Goal: Information Seeking & Learning: Find specific fact

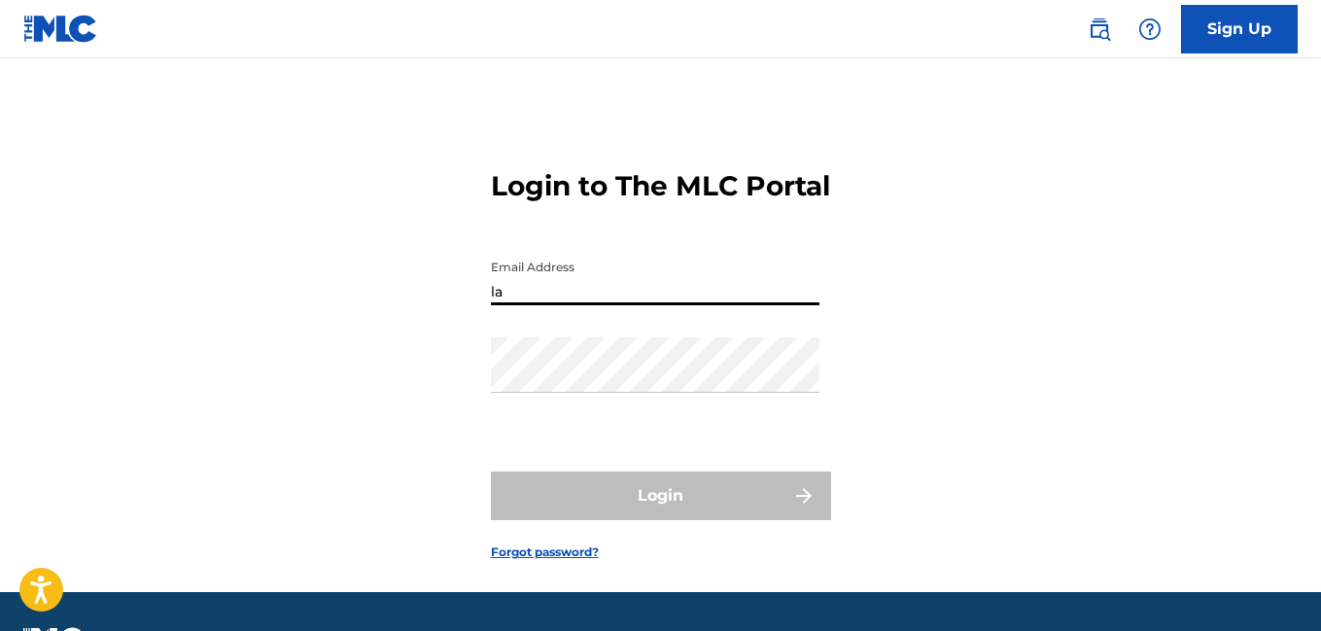
type input "[EMAIL_ADDRESS][DOMAIN_NAME]"
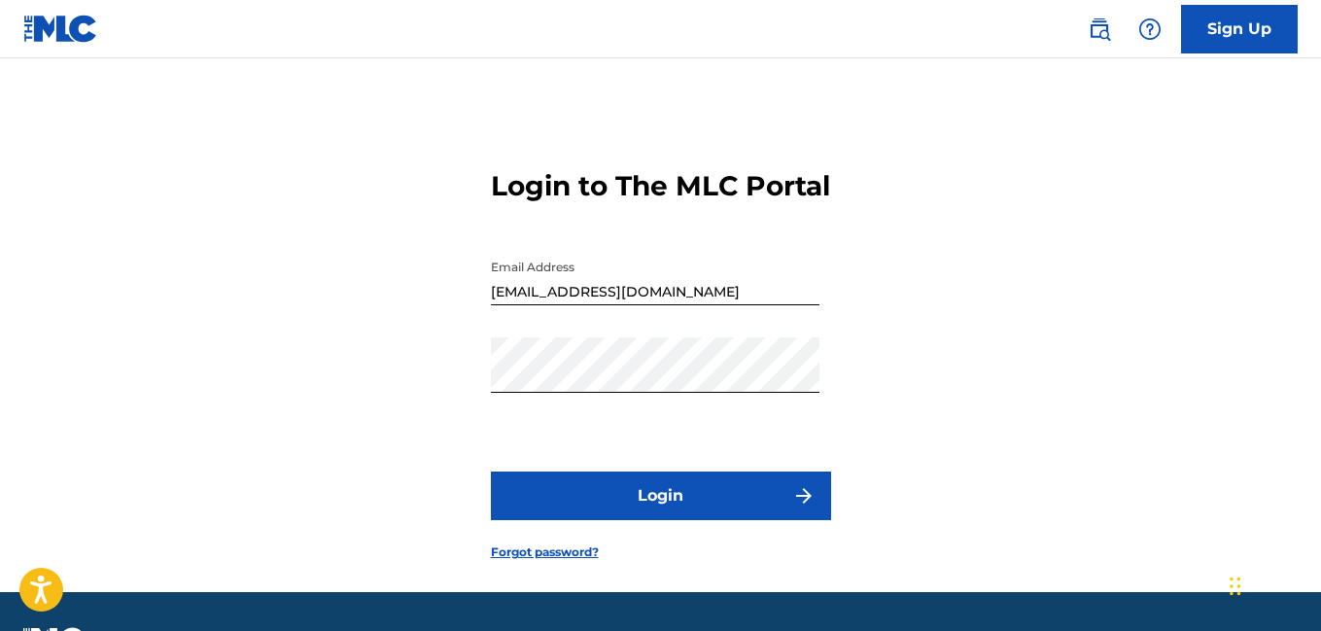
click at [636, 520] on button "Login" at bounding box center [661, 495] width 340 height 49
click at [491, 471] on button "Login" at bounding box center [661, 495] width 340 height 49
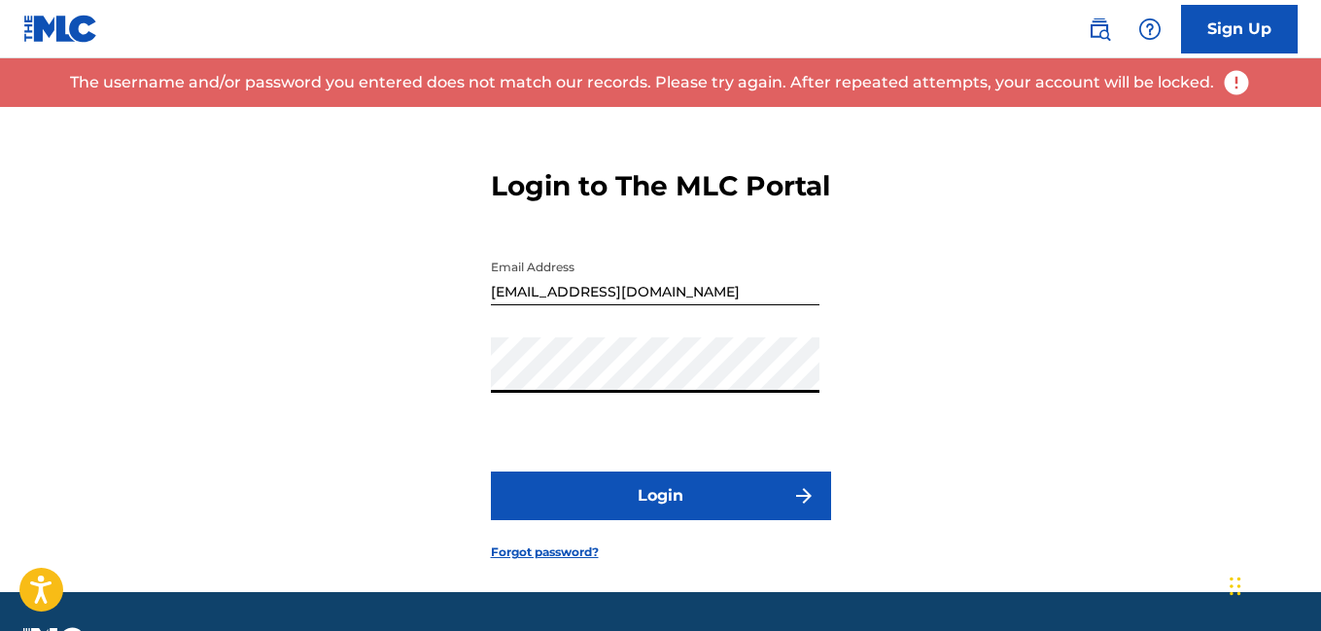
click at [694, 305] on input "[EMAIL_ADDRESS][DOMAIN_NAME]" at bounding box center [655, 277] width 329 height 55
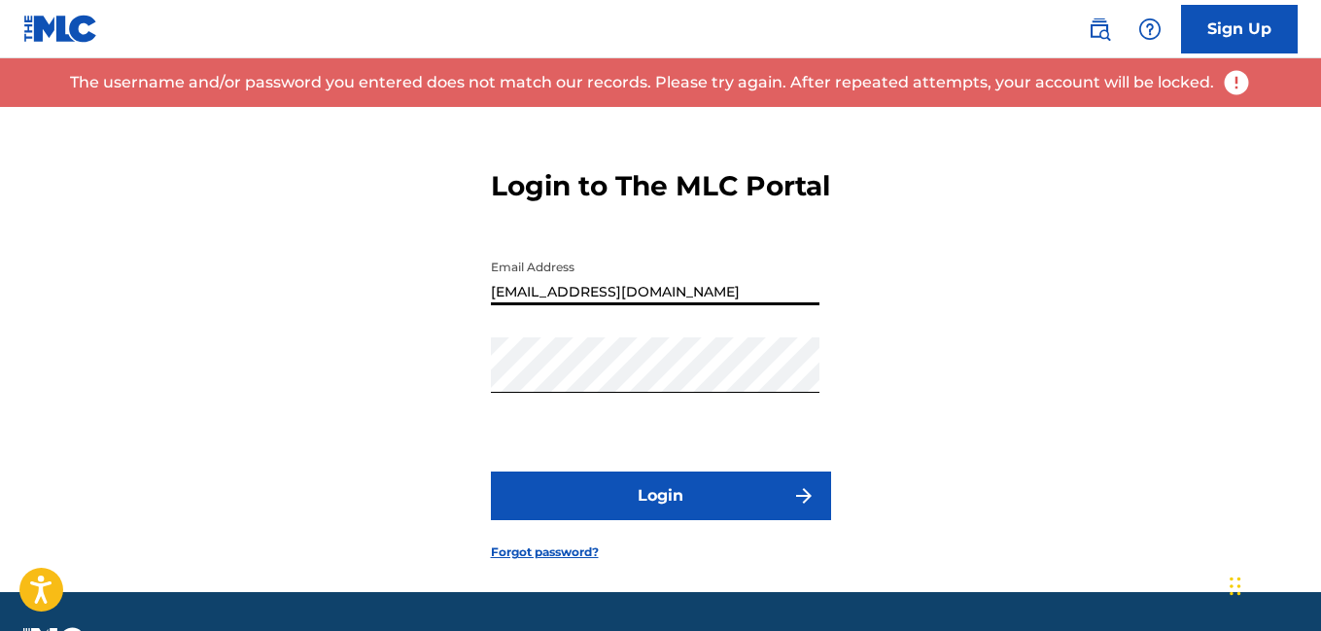
click at [694, 305] on input "[EMAIL_ADDRESS][DOMAIN_NAME]" at bounding box center [655, 277] width 329 height 55
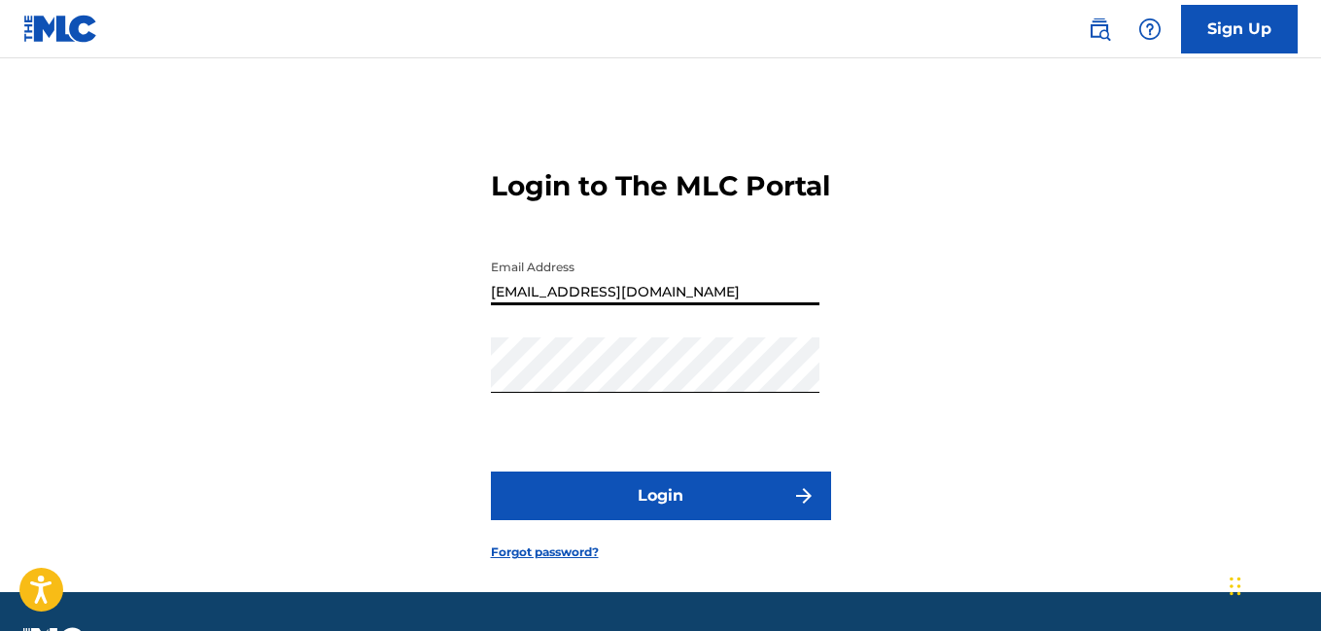
type input "[EMAIL_ADDRESS][DOMAIN_NAME]"
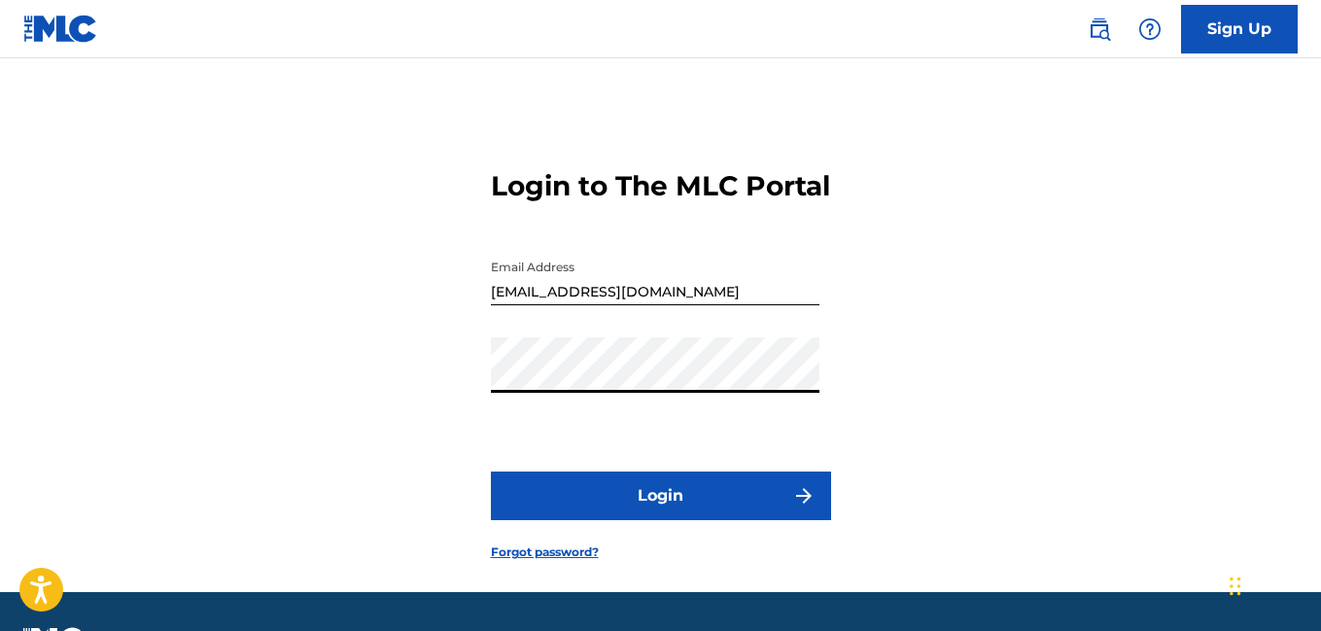
click at [491, 471] on button "Login" at bounding box center [661, 495] width 340 height 49
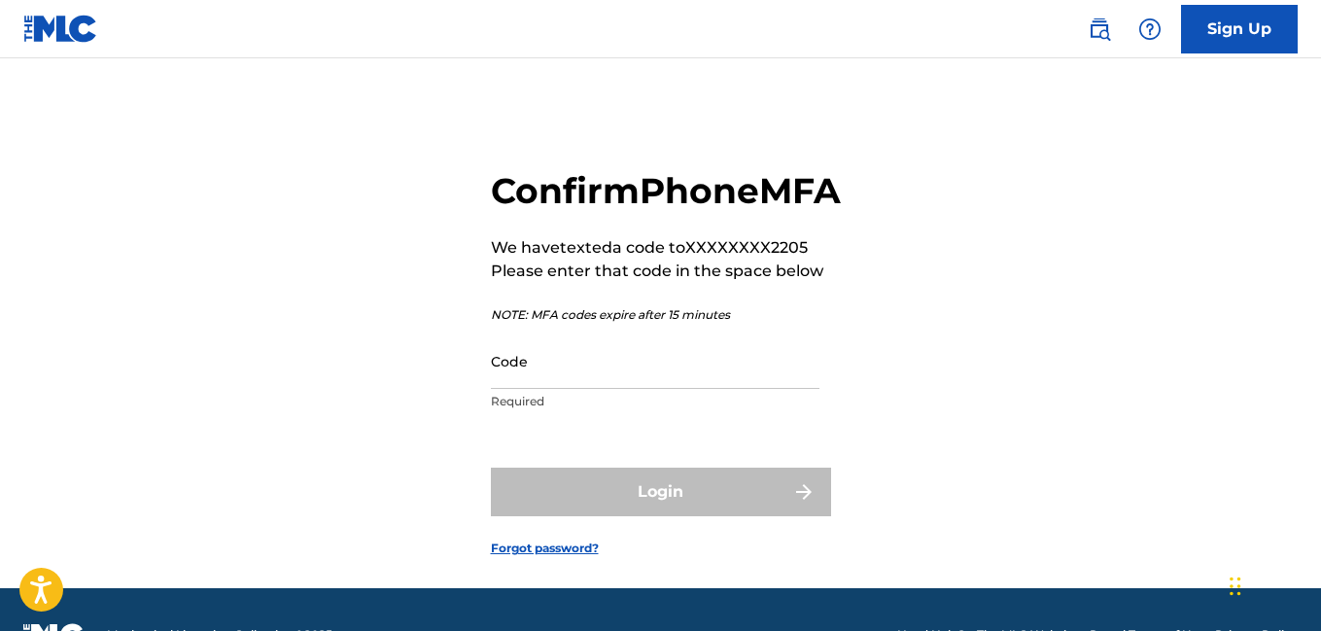
click at [615, 389] on input "Code" at bounding box center [655, 360] width 329 height 55
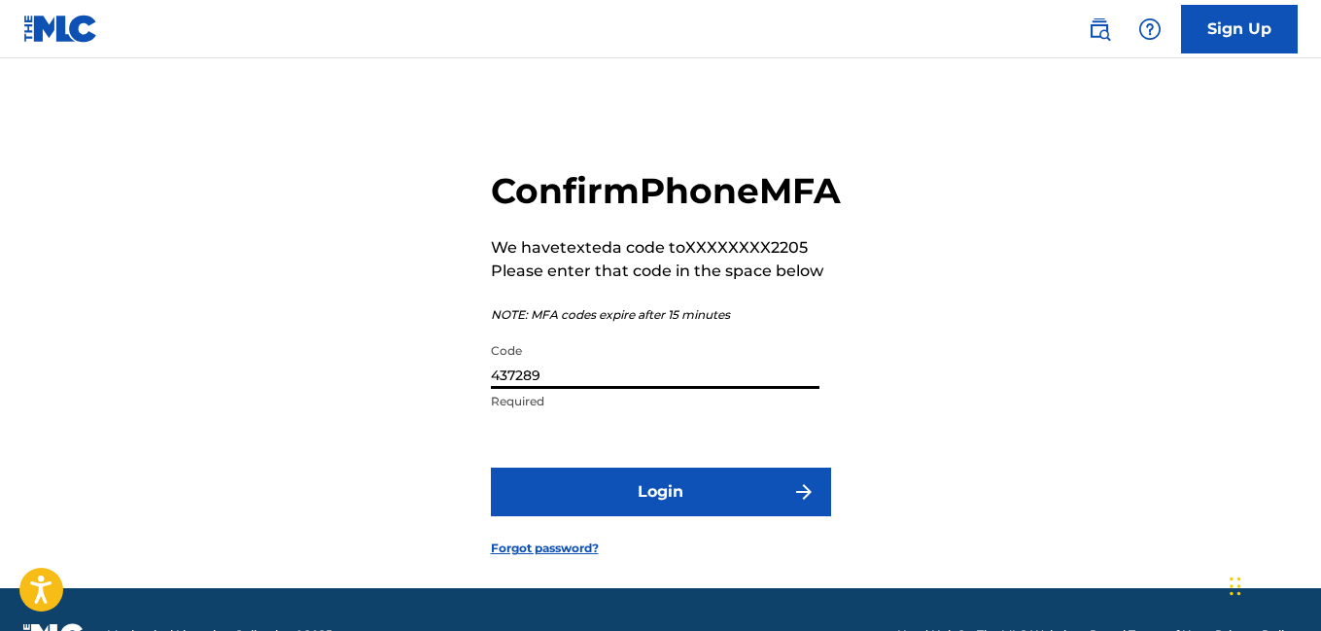
type input "437289"
click at [645, 516] on button "Login" at bounding box center [661, 491] width 340 height 49
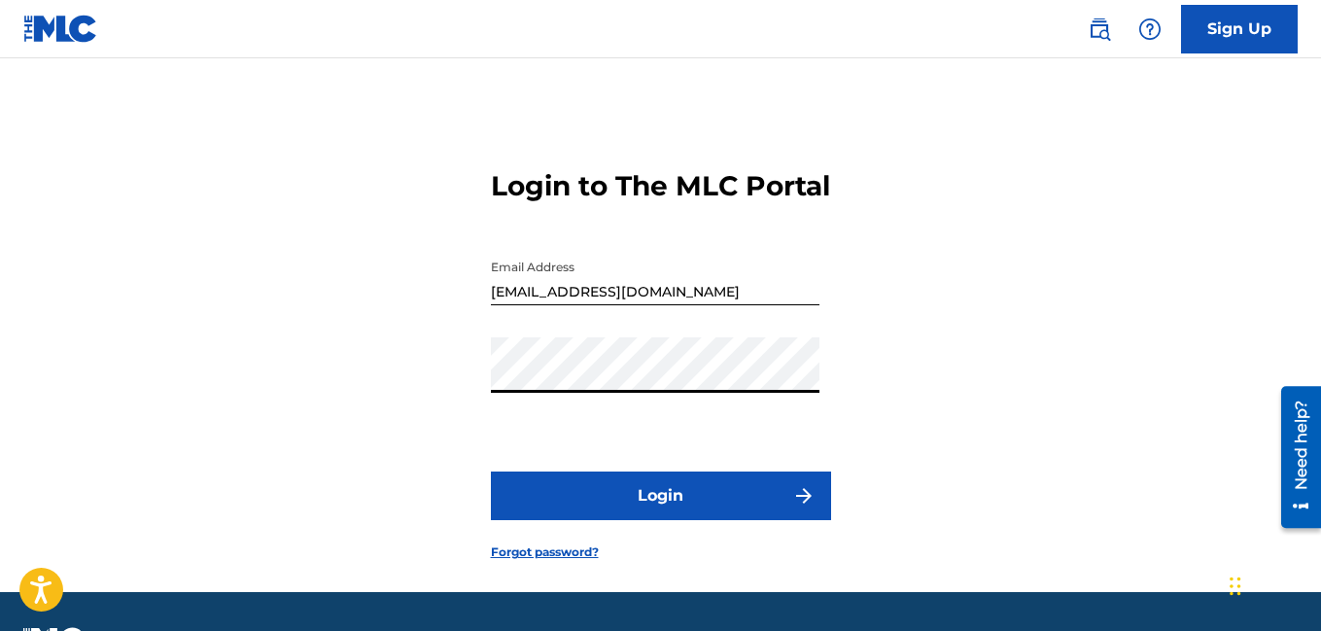
click at [491, 471] on button "Login" at bounding box center [661, 495] width 340 height 49
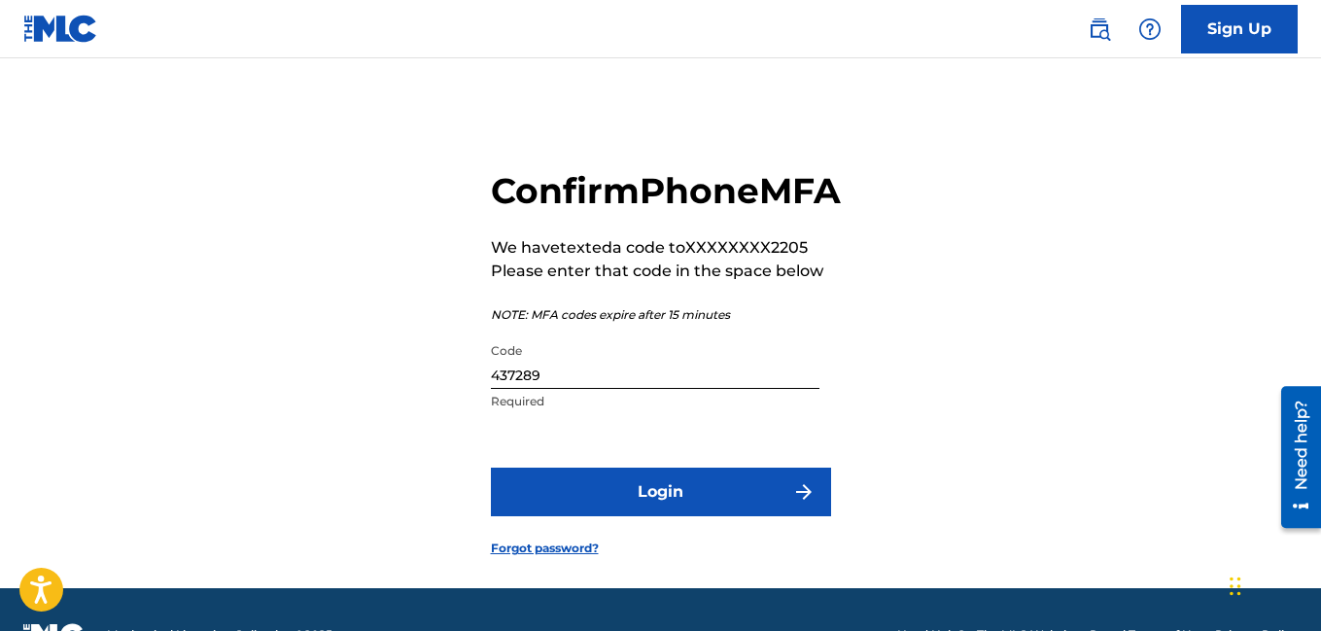
click at [643, 389] on input "437289" at bounding box center [655, 360] width 329 height 55
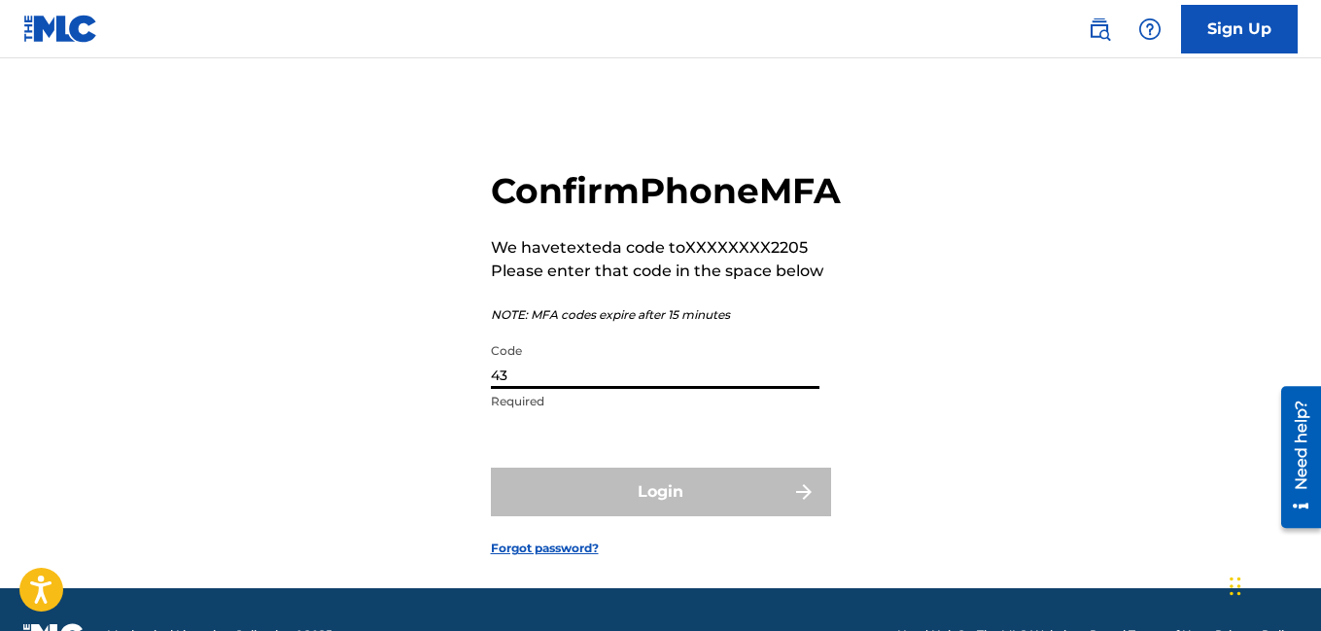
type input "4"
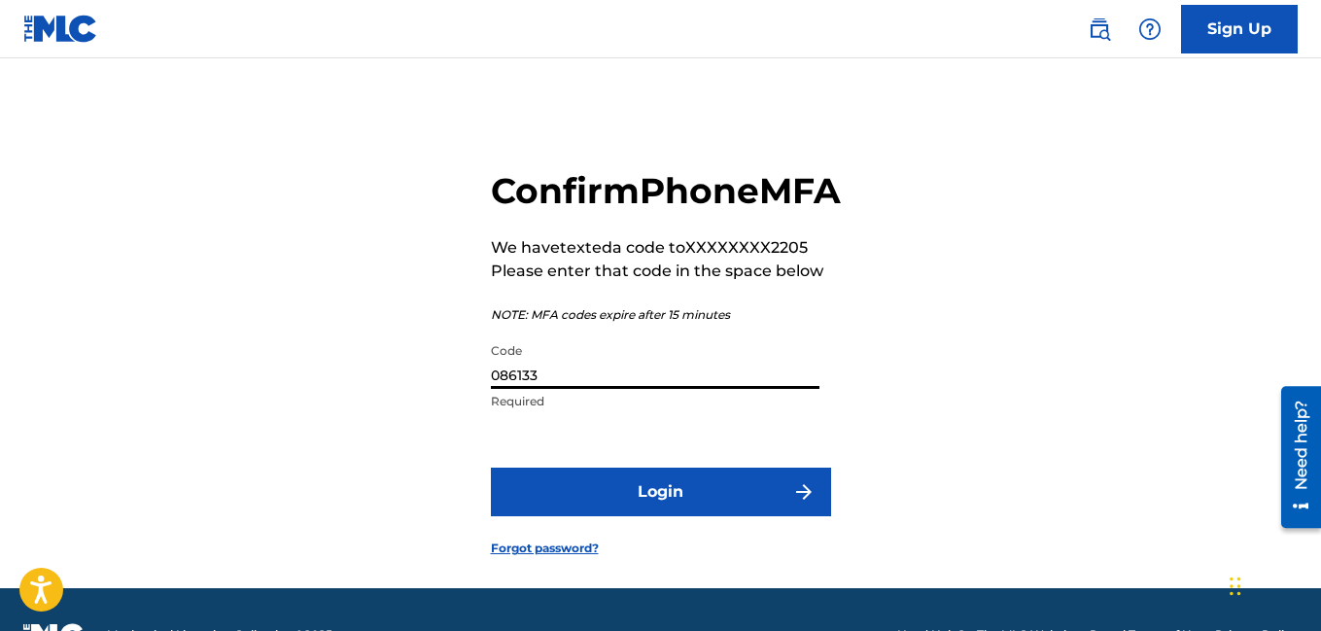
type input "086133"
click at [662, 516] on button "Login" at bounding box center [661, 491] width 340 height 49
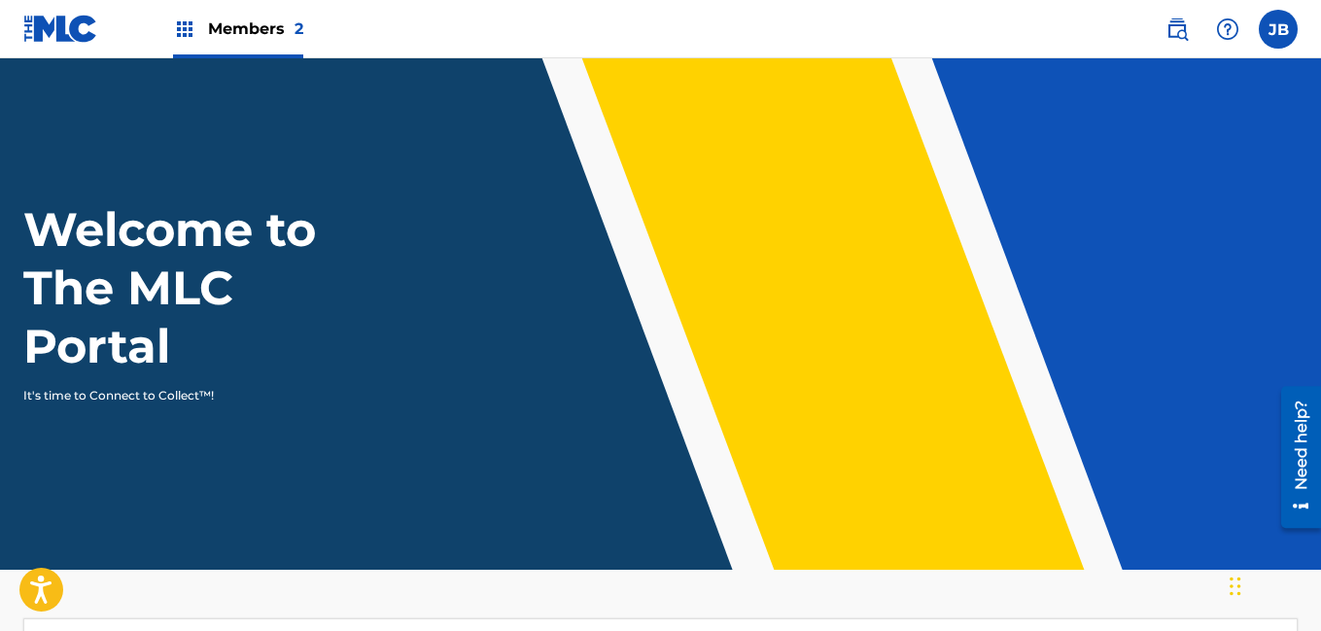
click at [227, 27] on span "Members 2" at bounding box center [255, 28] width 95 height 22
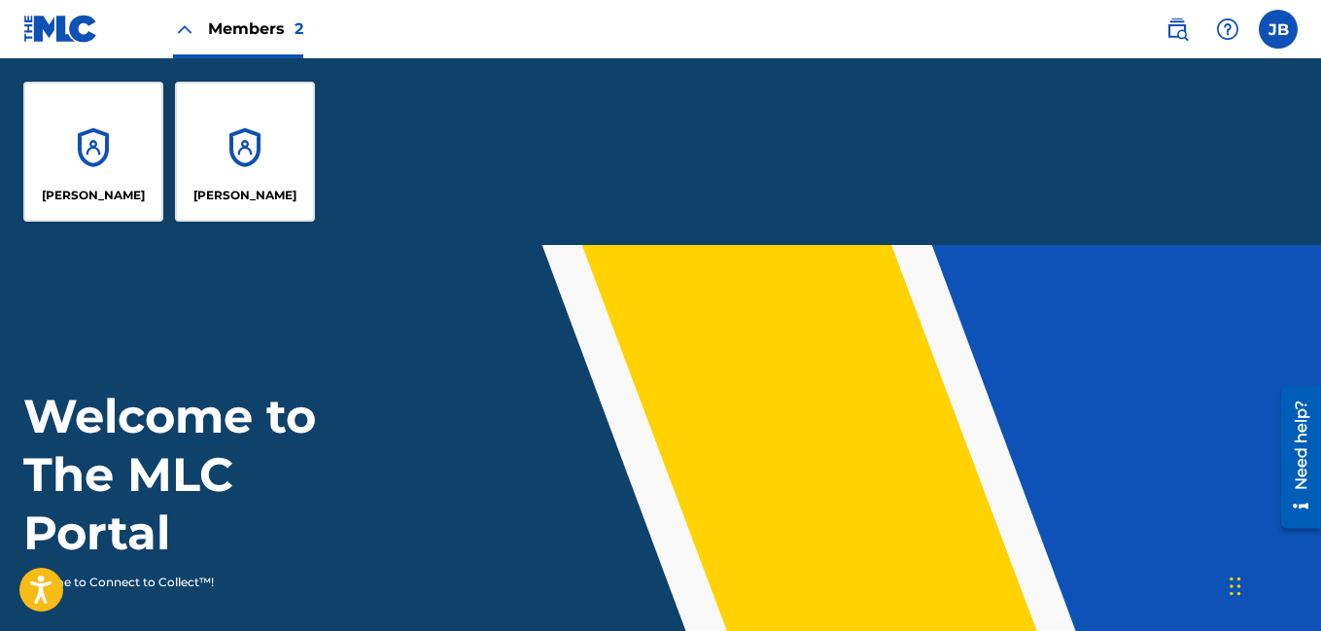
click at [75, 162] on div "[PERSON_NAME]" at bounding box center [93, 152] width 140 height 140
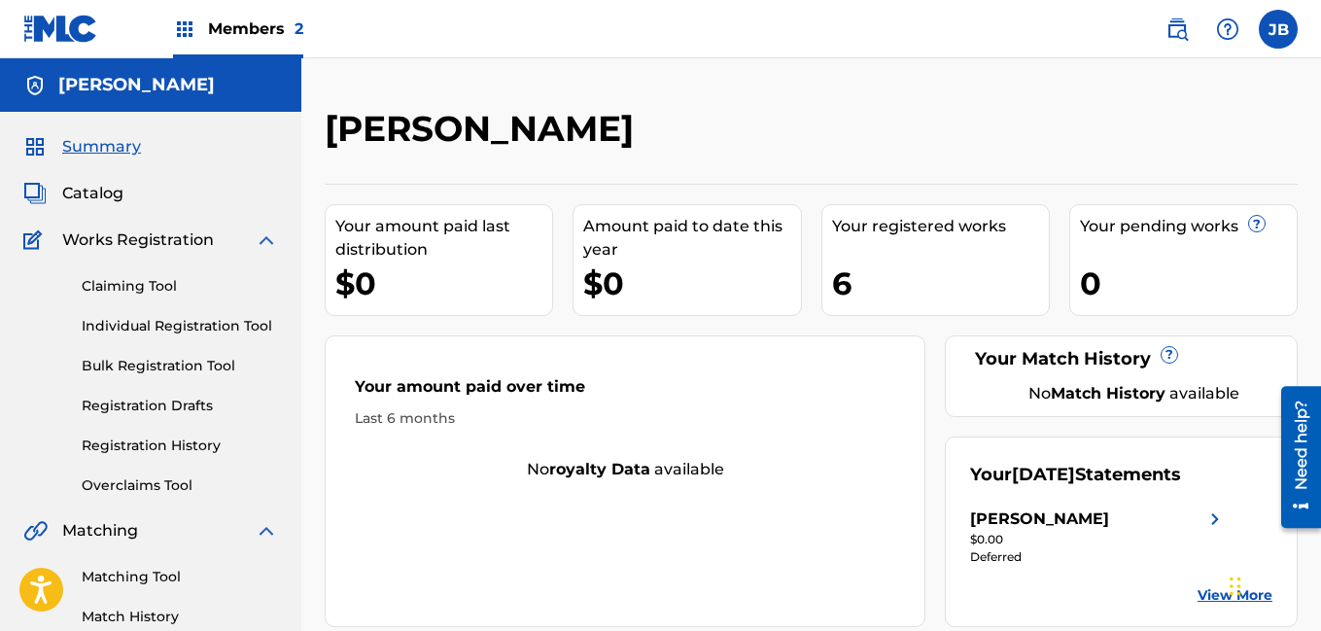
click at [261, 31] on span "Members 2" at bounding box center [255, 28] width 95 height 22
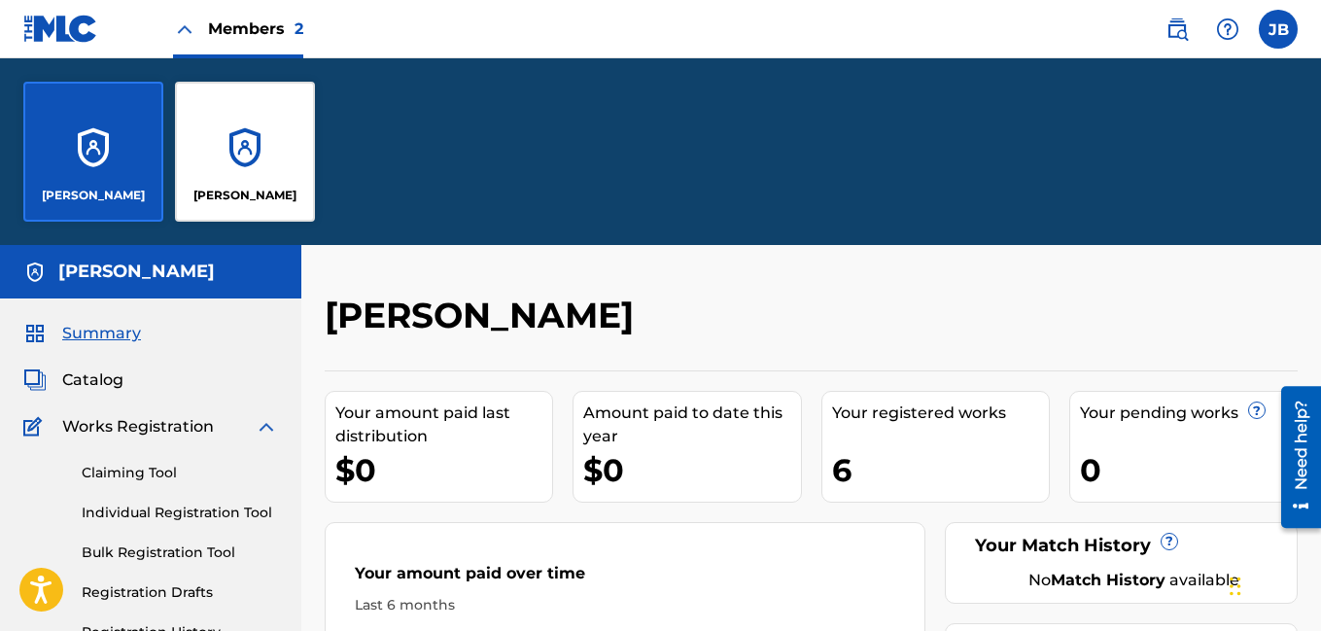
click at [275, 139] on div "[PERSON_NAME]" at bounding box center [245, 152] width 140 height 140
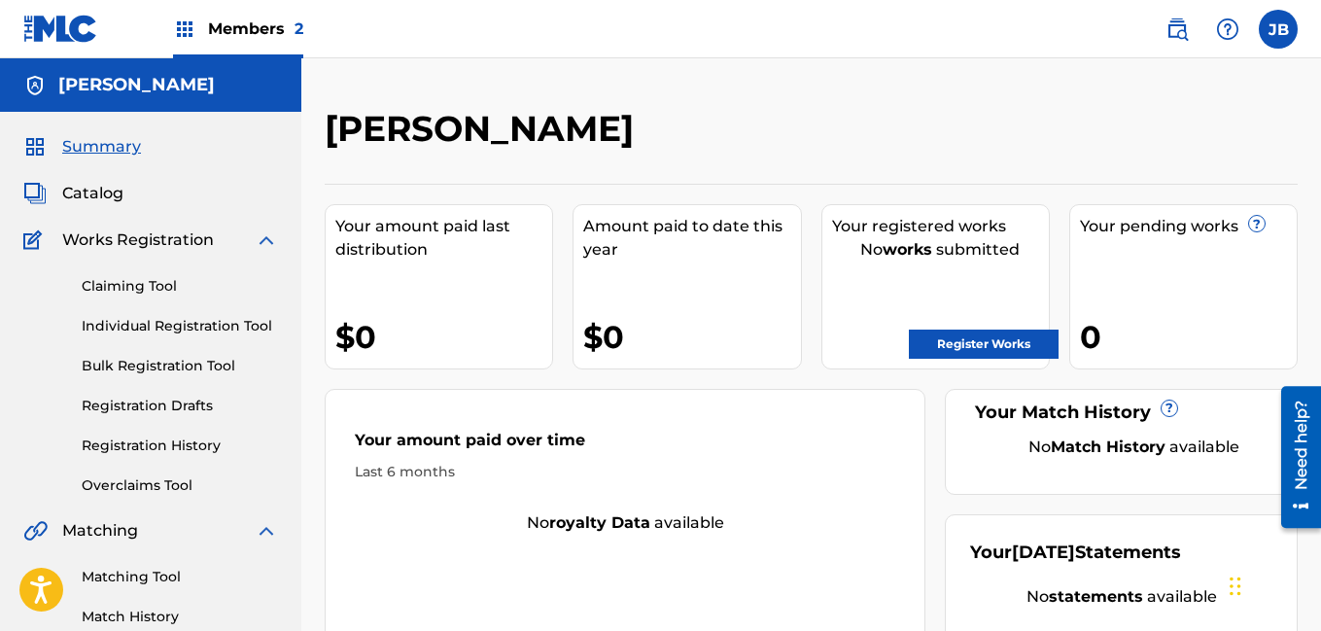
scroll to position [2, 0]
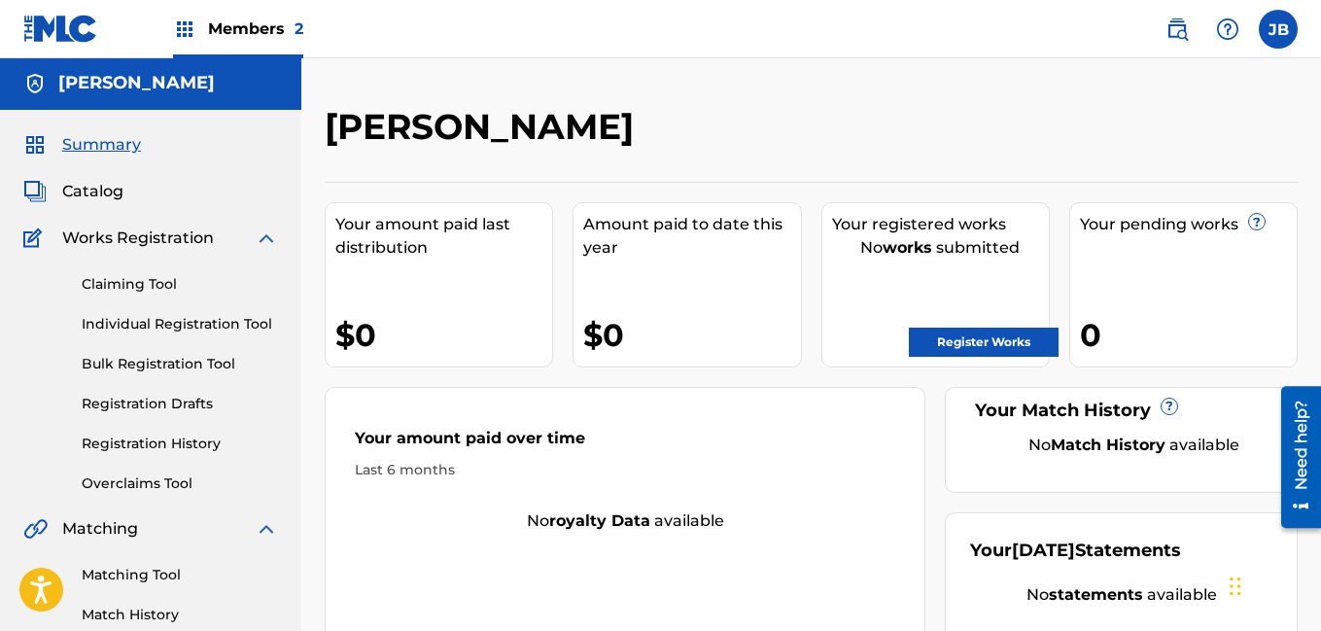
click at [245, 36] on span "Members 2" at bounding box center [255, 28] width 95 height 22
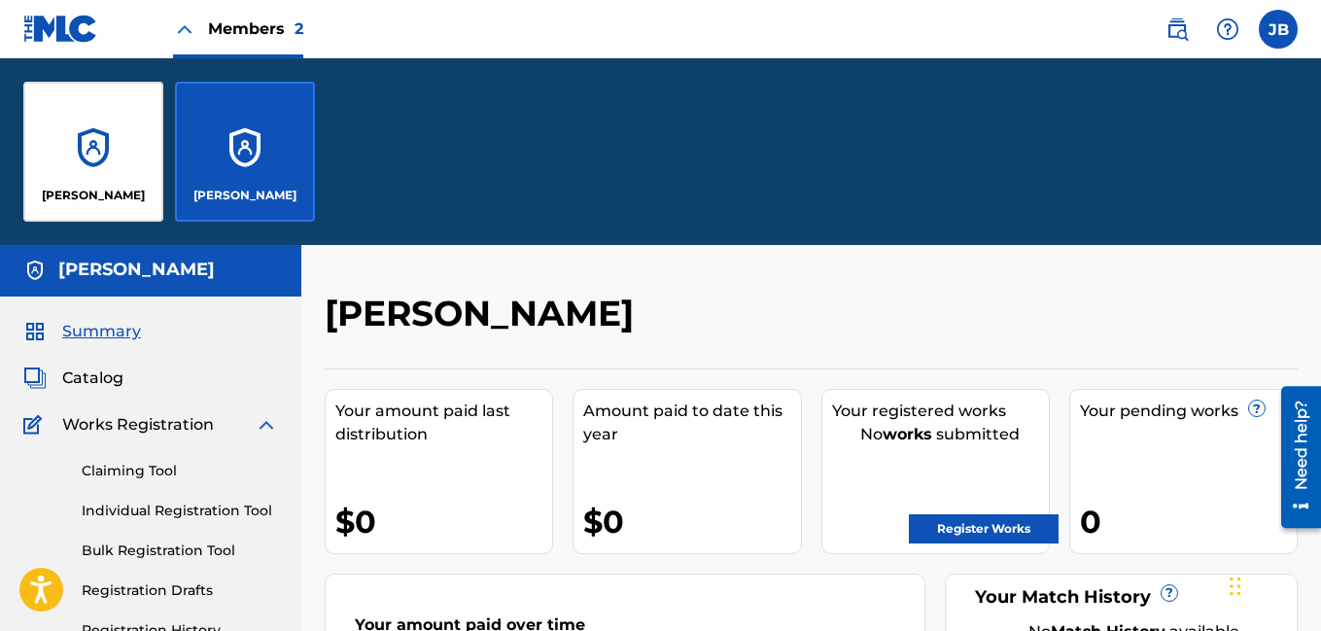
scroll to position [189, 0]
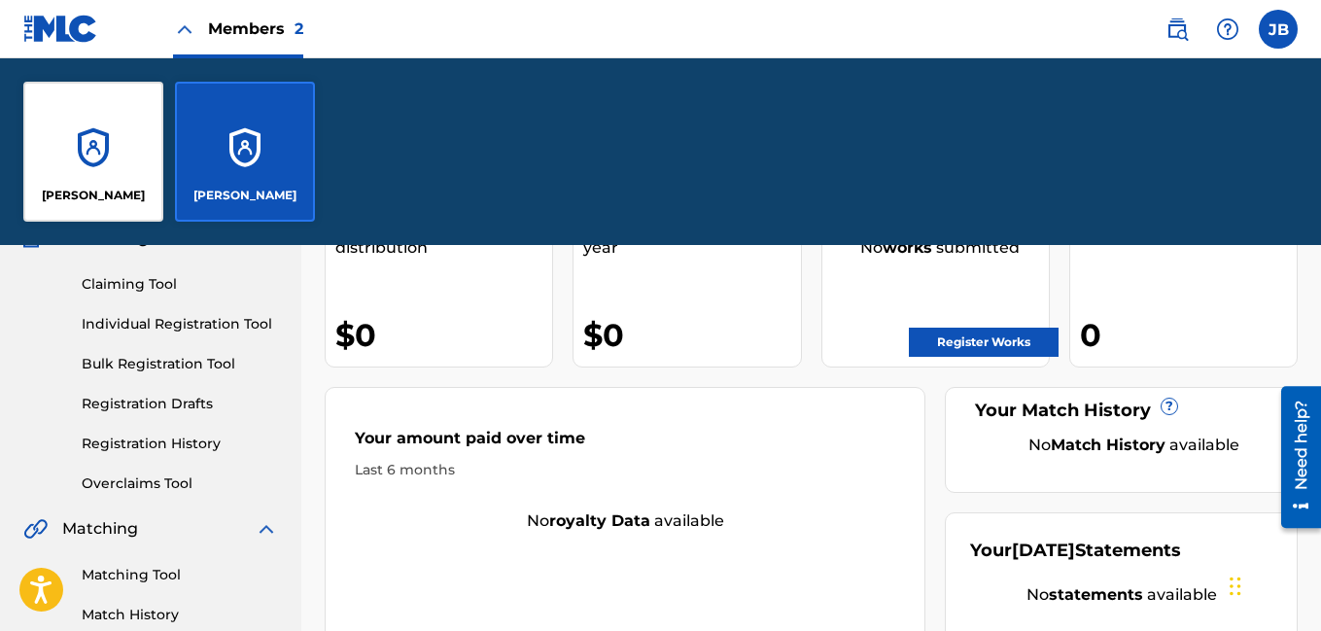
click at [102, 166] on div "[PERSON_NAME]" at bounding box center [93, 152] width 140 height 140
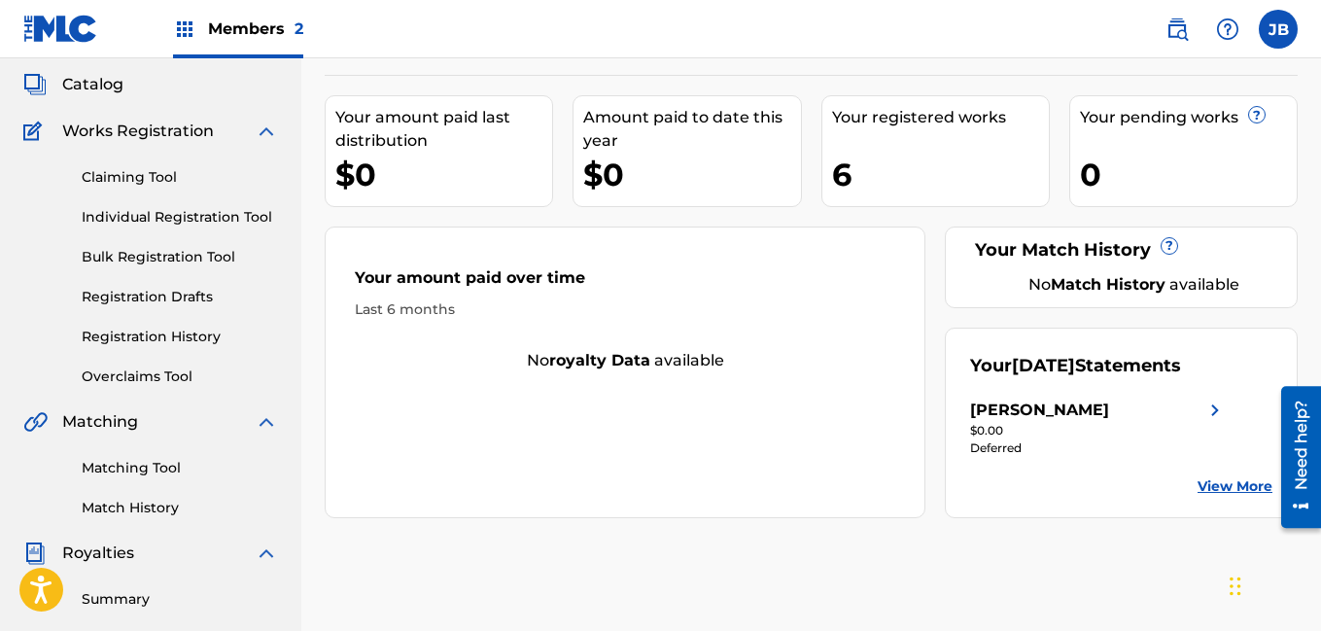
scroll to position [112, 0]
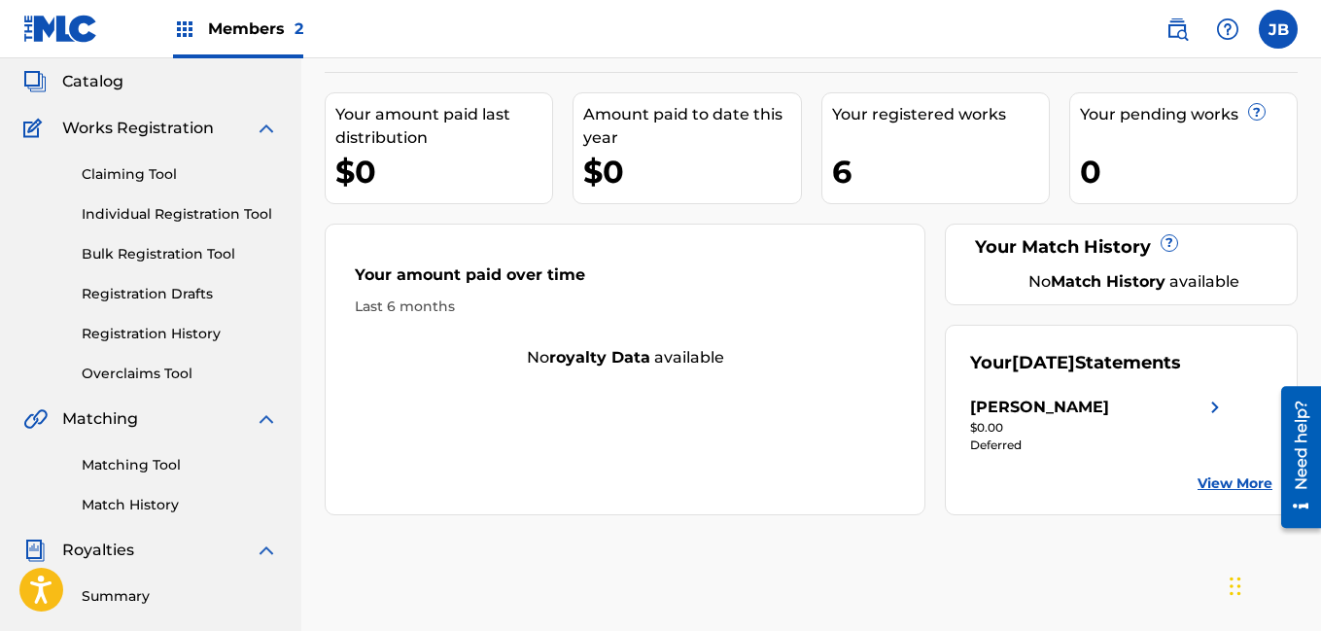
click at [169, 335] on link "Registration History" at bounding box center [180, 334] width 196 height 20
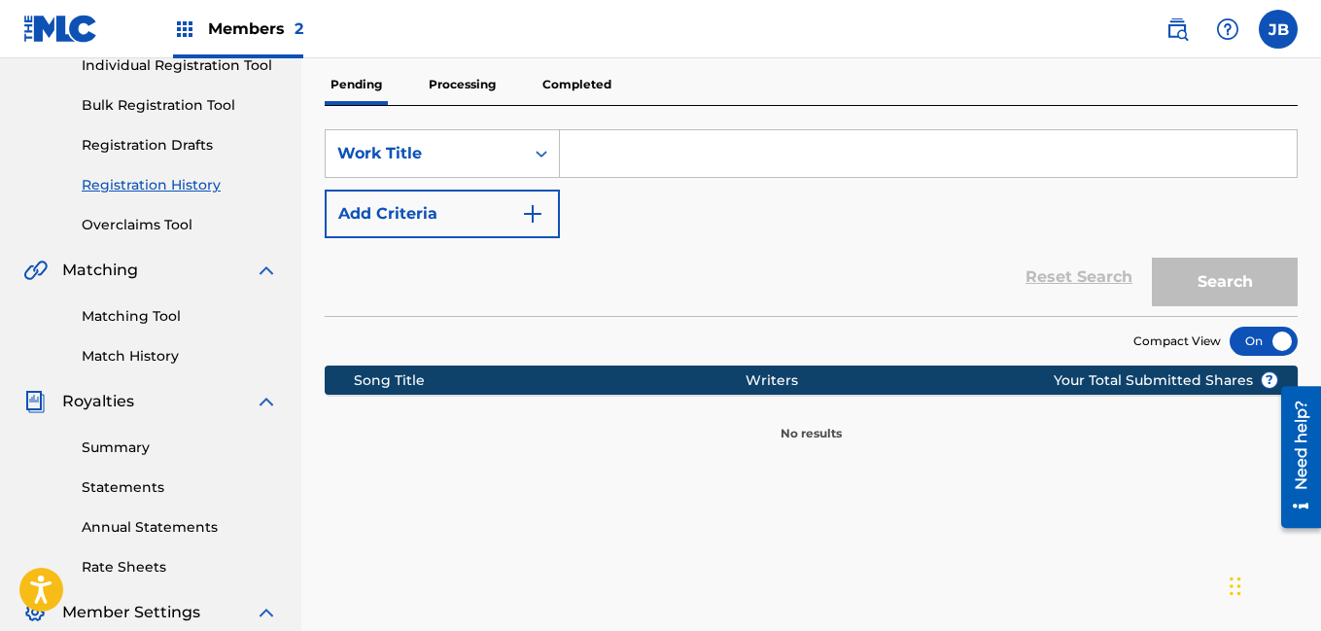
scroll to position [265, 0]
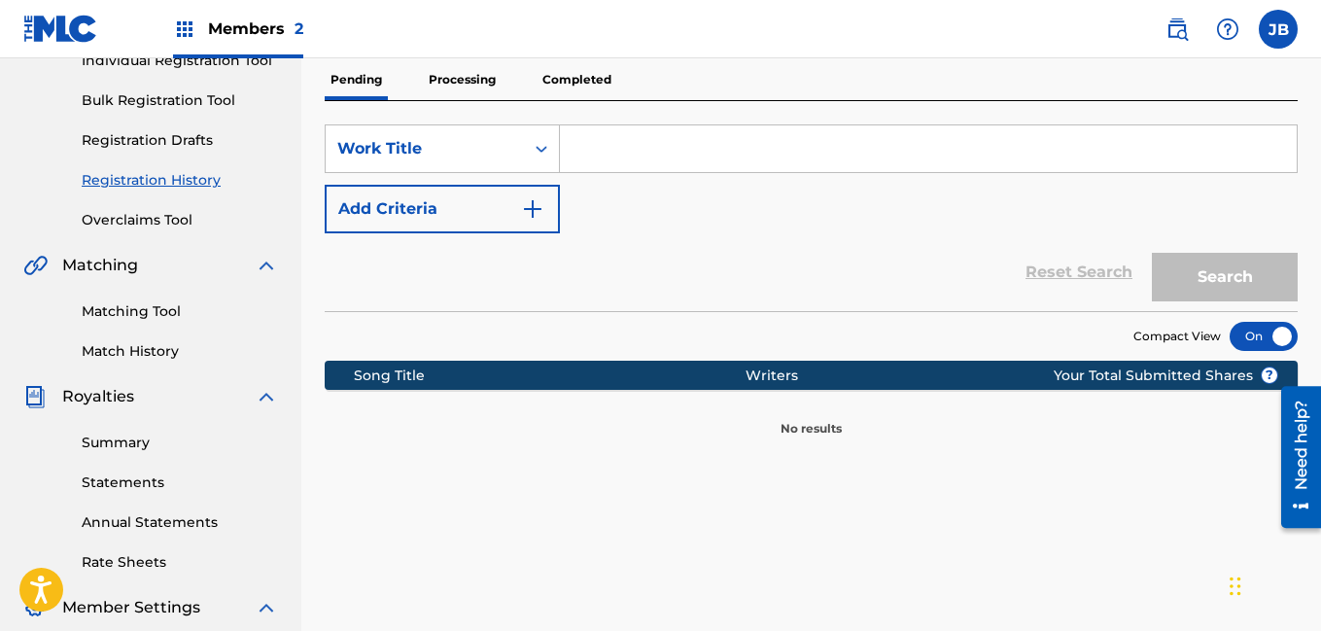
click at [134, 222] on link "Overclaims Tool" at bounding box center [180, 220] width 196 height 20
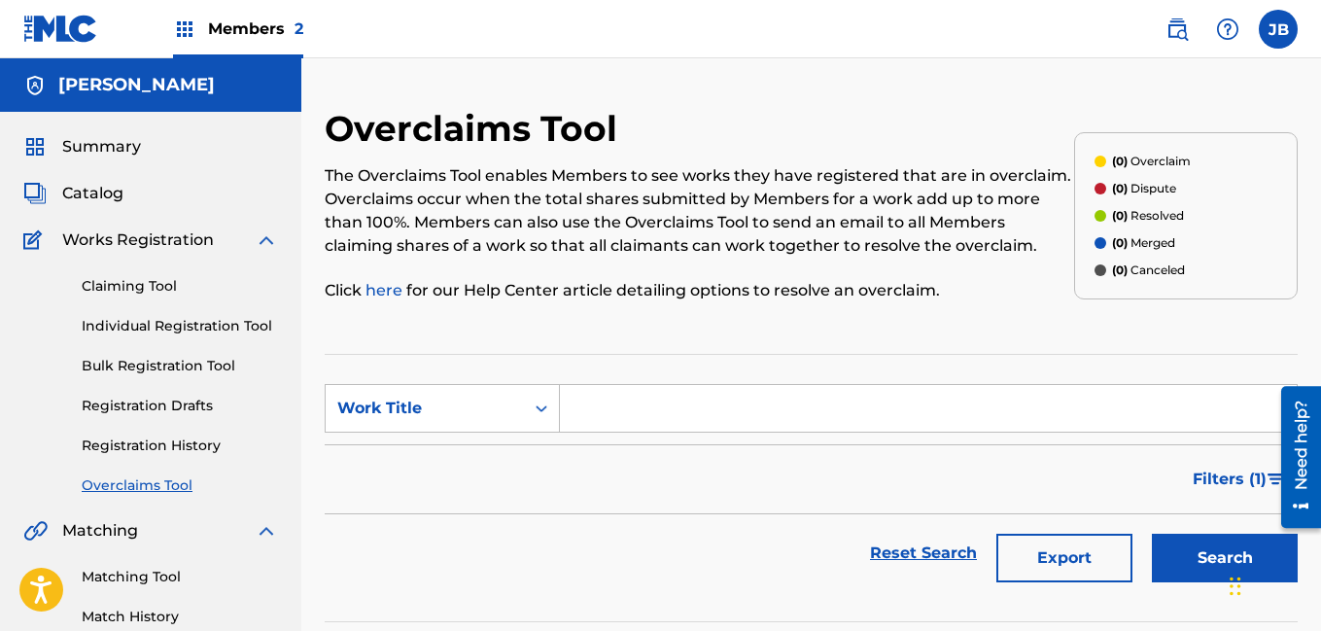
click at [95, 191] on span "Catalog" at bounding box center [92, 193] width 61 height 23
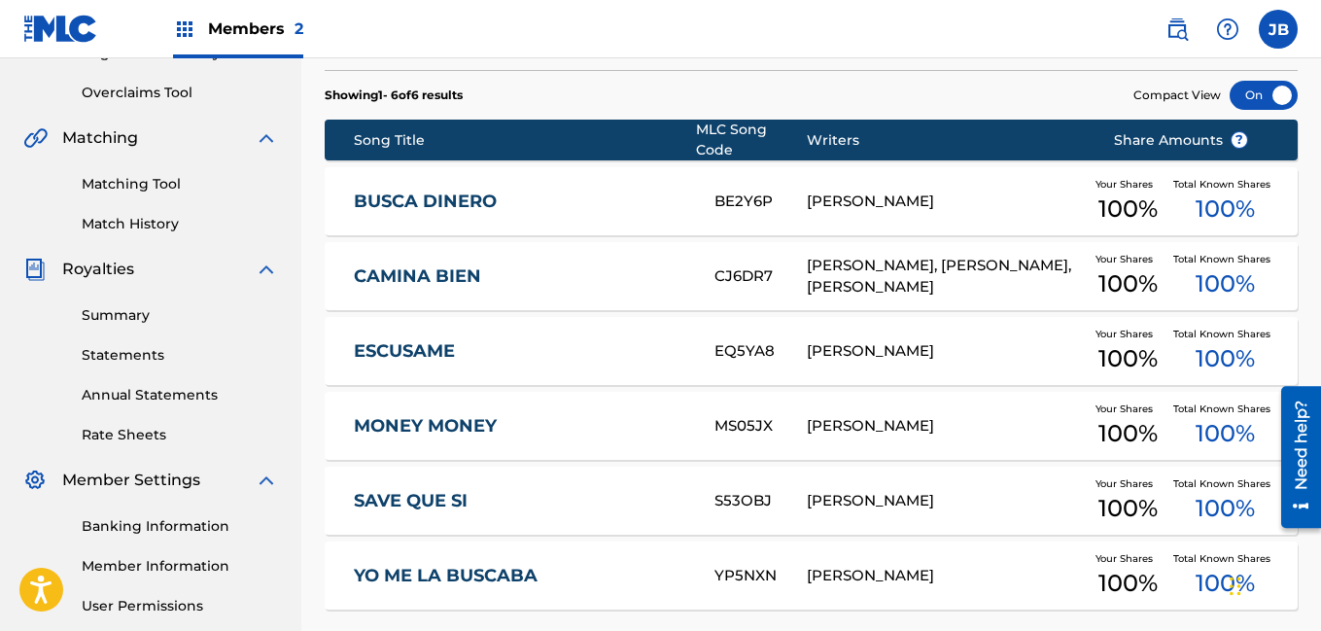
scroll to position [392, 0]
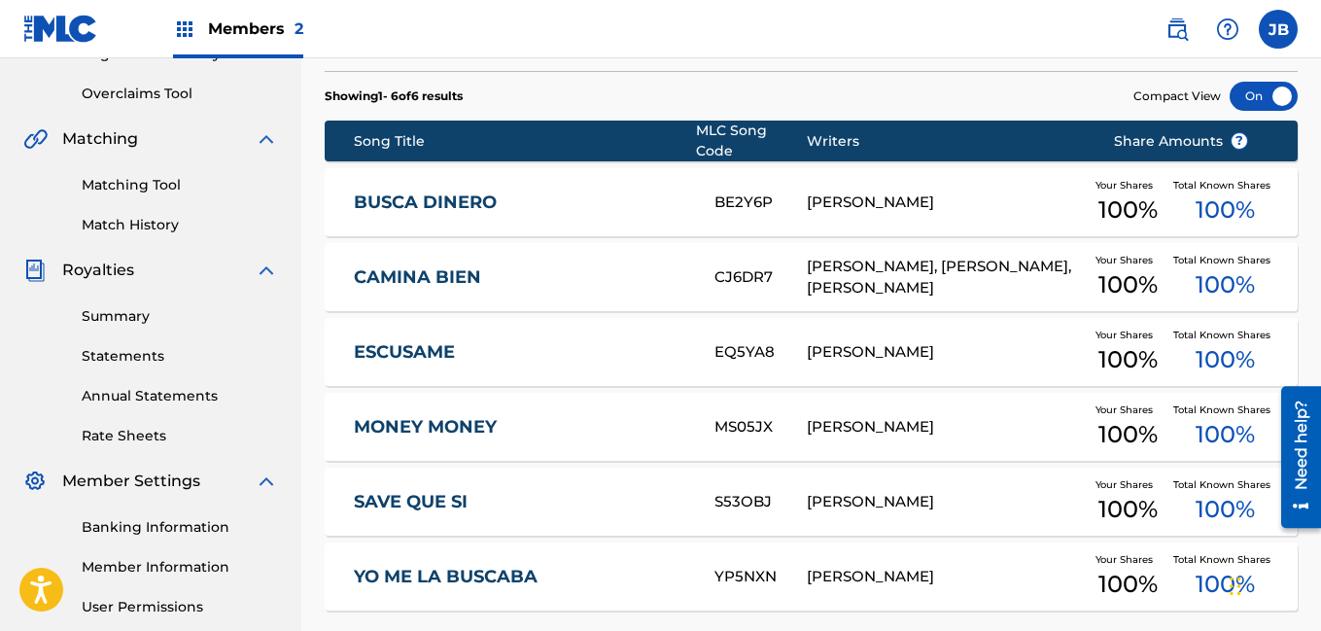
click at [132, 315] on link "Summary" at bounding box center [180, 316] width 196 height 20
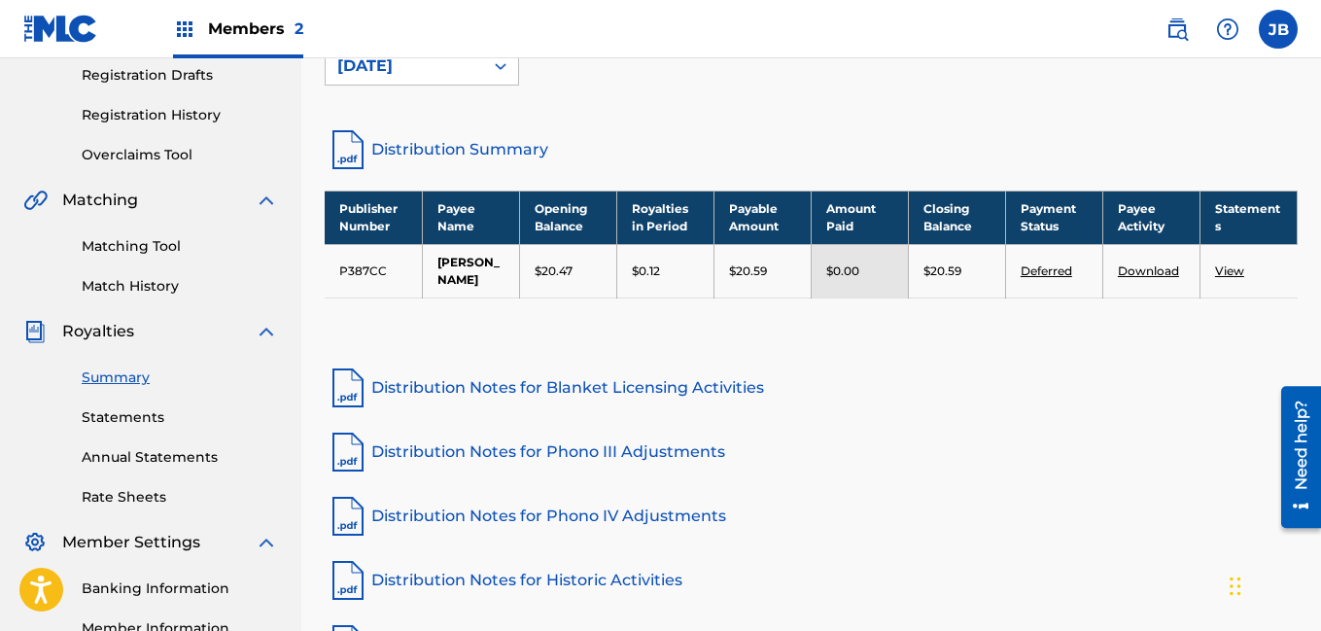
scroll to position [319, 0]
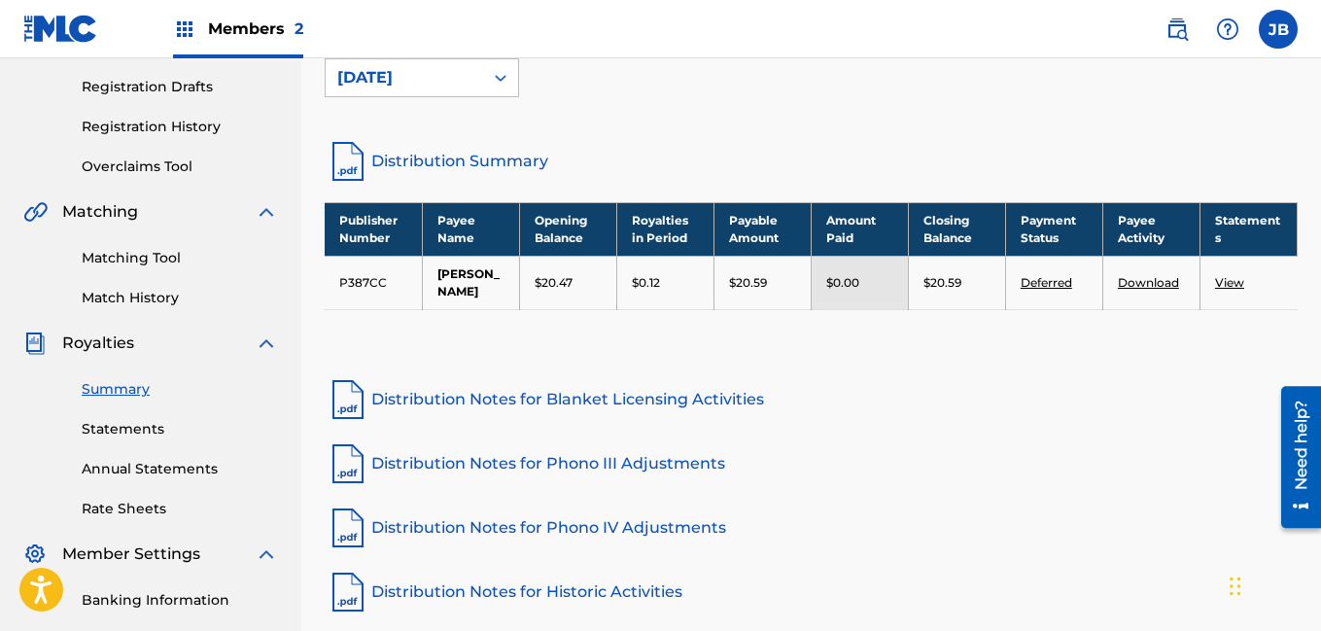
click at [153, 427] on link "Statements" at bounding box center [180, 429] width 196 height 20
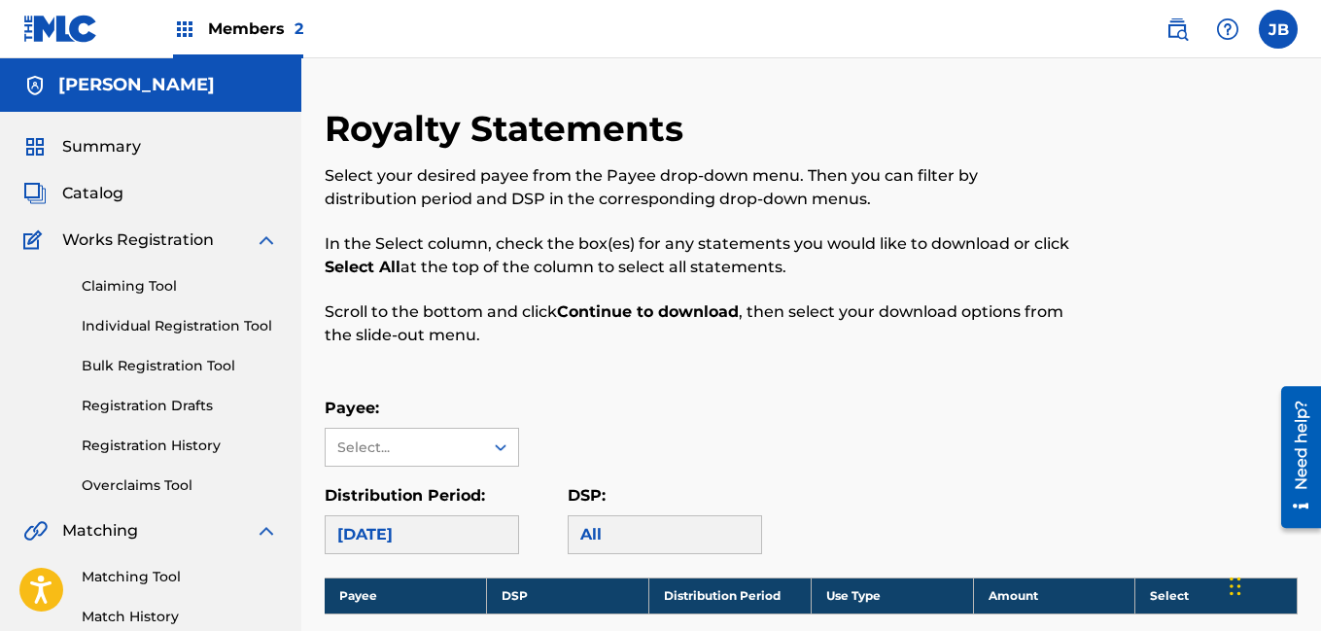
click at [93, 149] on span "Summary" at bounding box center [101, 146] width 79 height 23
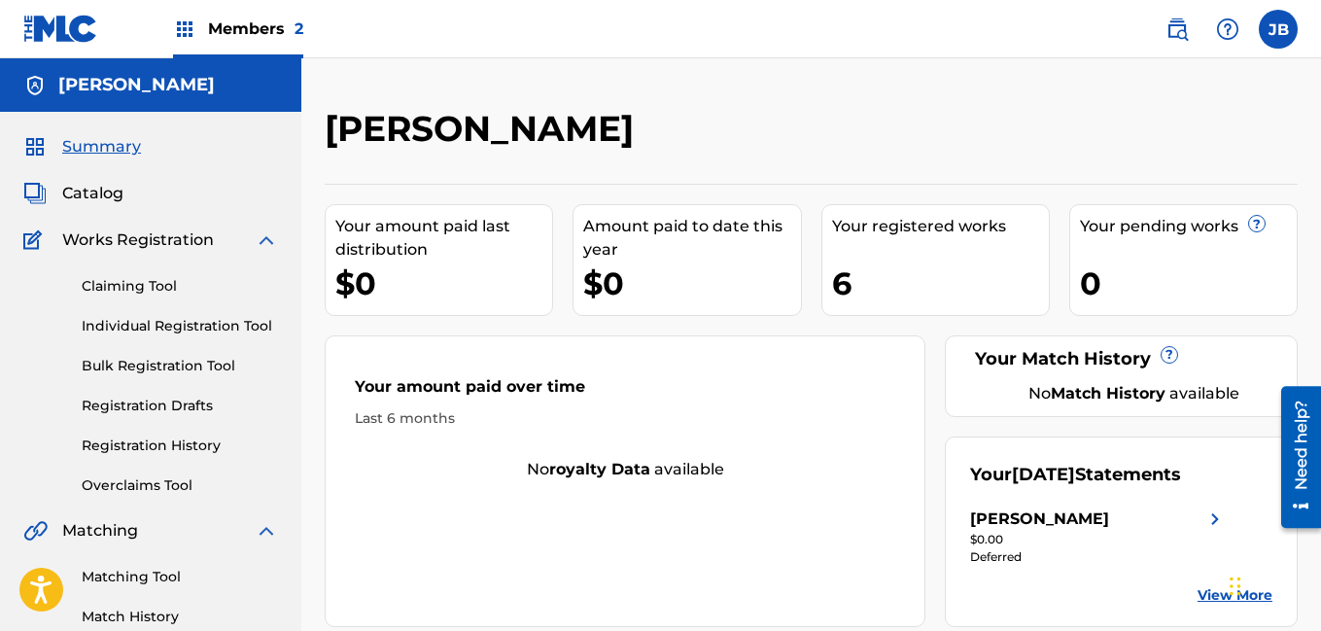
click at [872, 261] on div "6" at bounding box center [940, 283] width 217 height 44
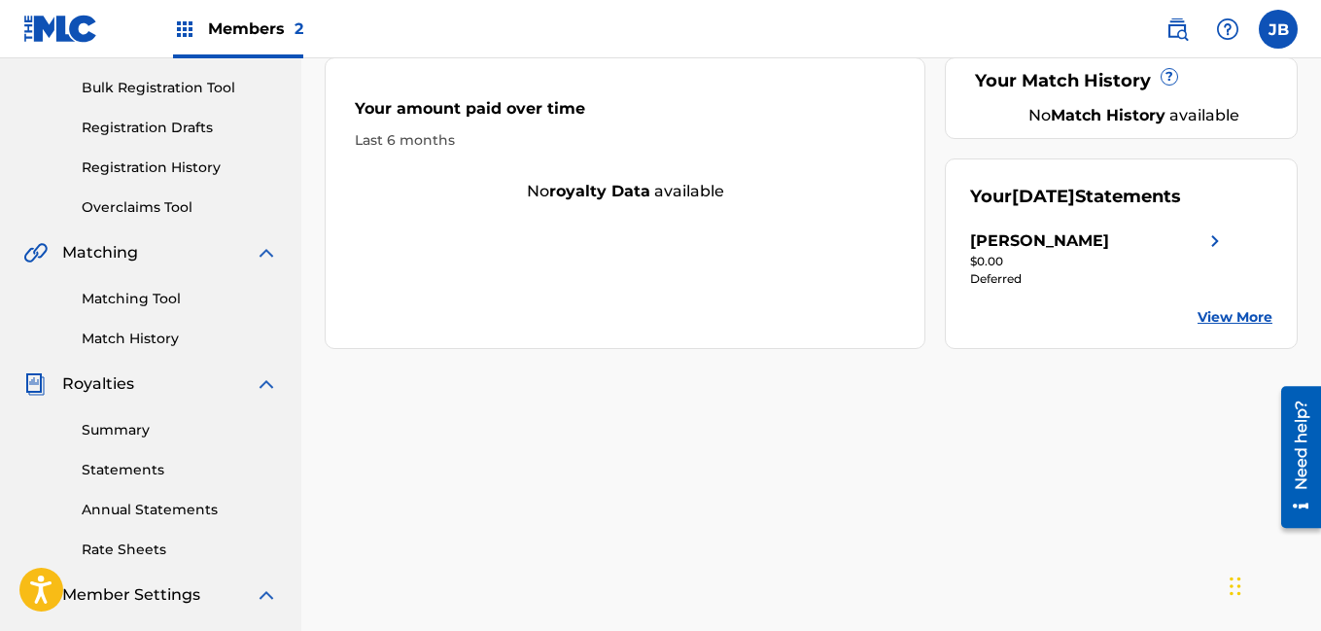
scroll to position [311, 0]
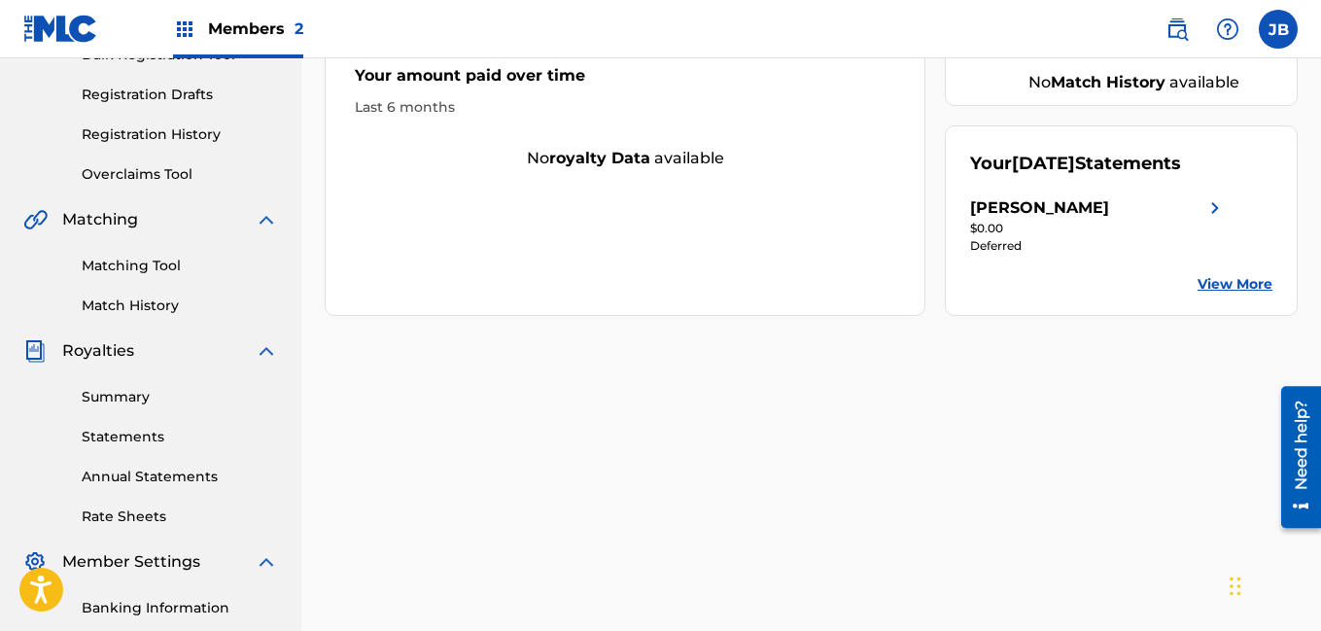
click at [1256, 283] on link "View More" at bounding box center [1234, 284] width 75 height 20
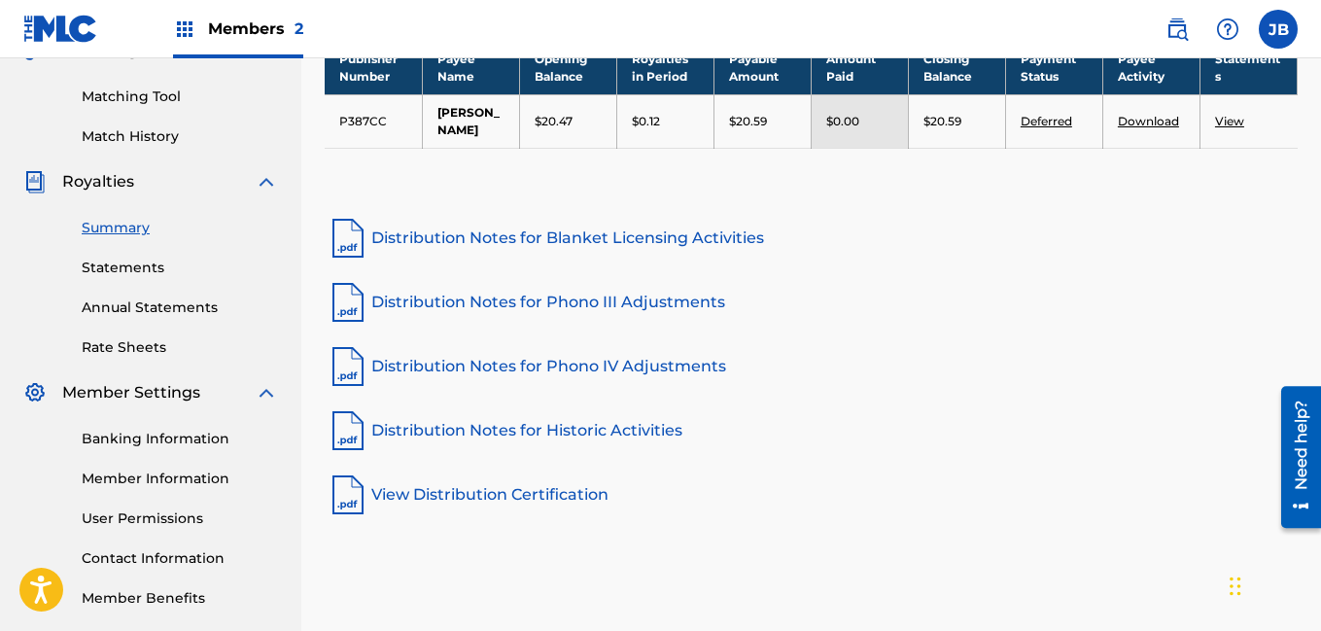
scroll to position [482, 0]
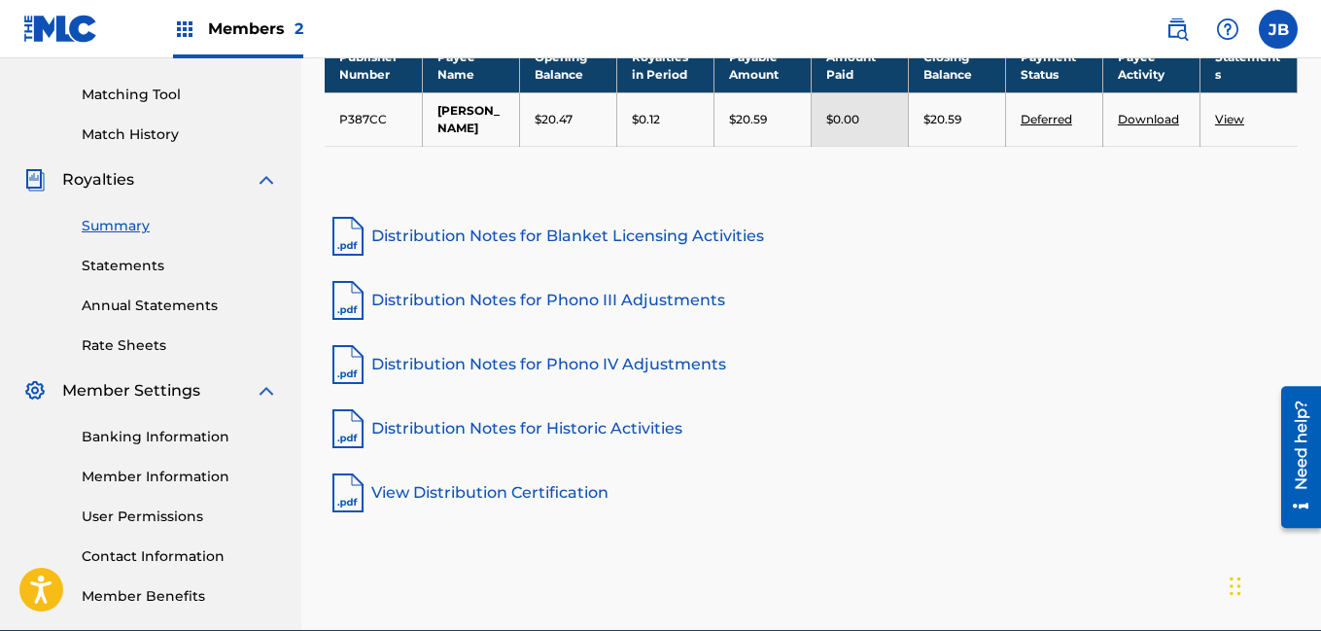
click at [130, 275] on link "Statements" at bounding box center [180, 266] width 196 height 20
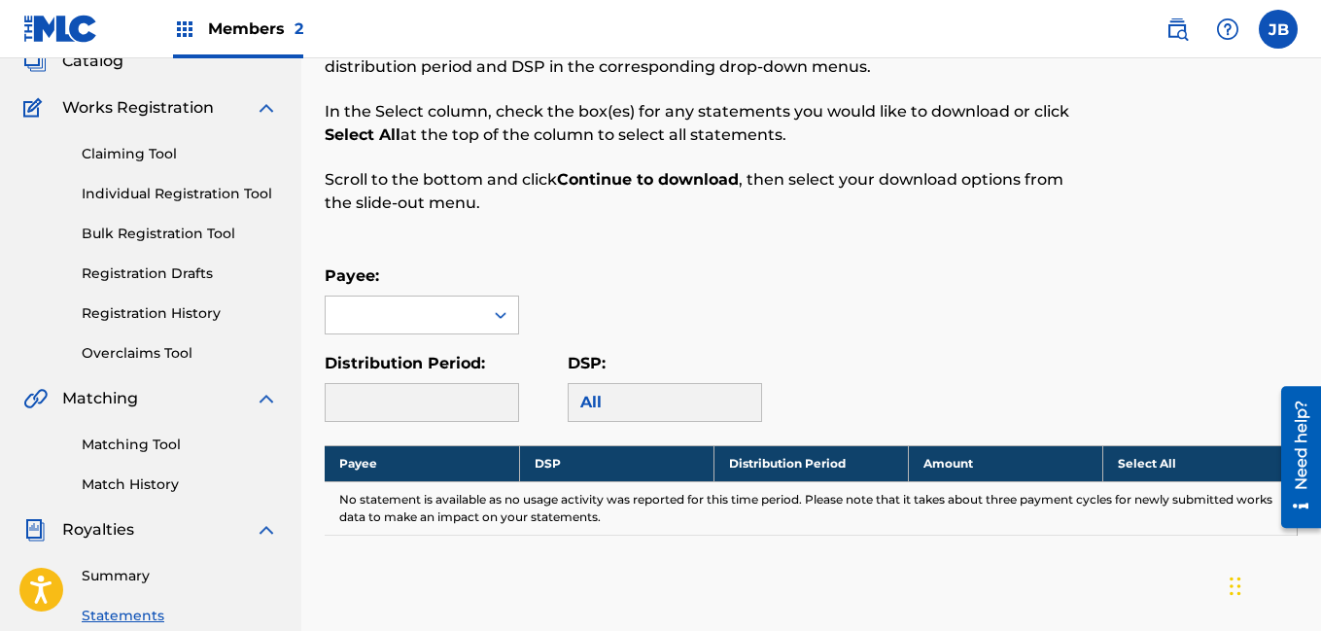
scroll to position [134, 0]
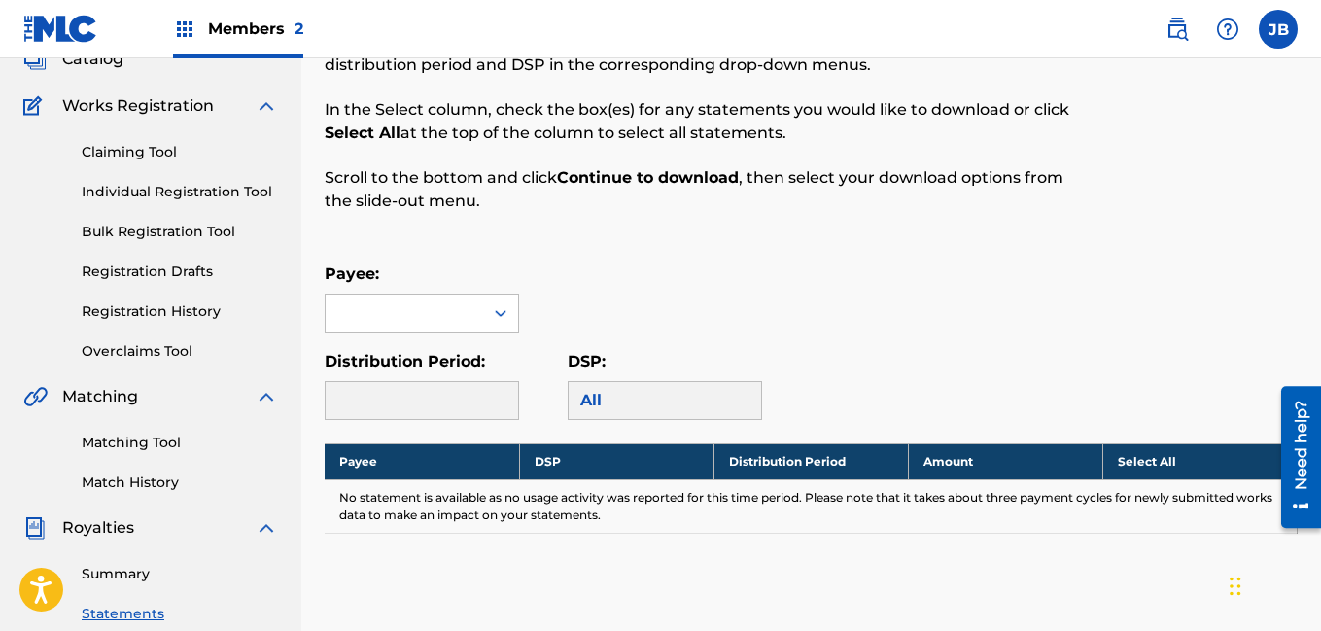
click at [164, 313] on link "Registration History" at bounding box center [180, 311] width 196 height 20
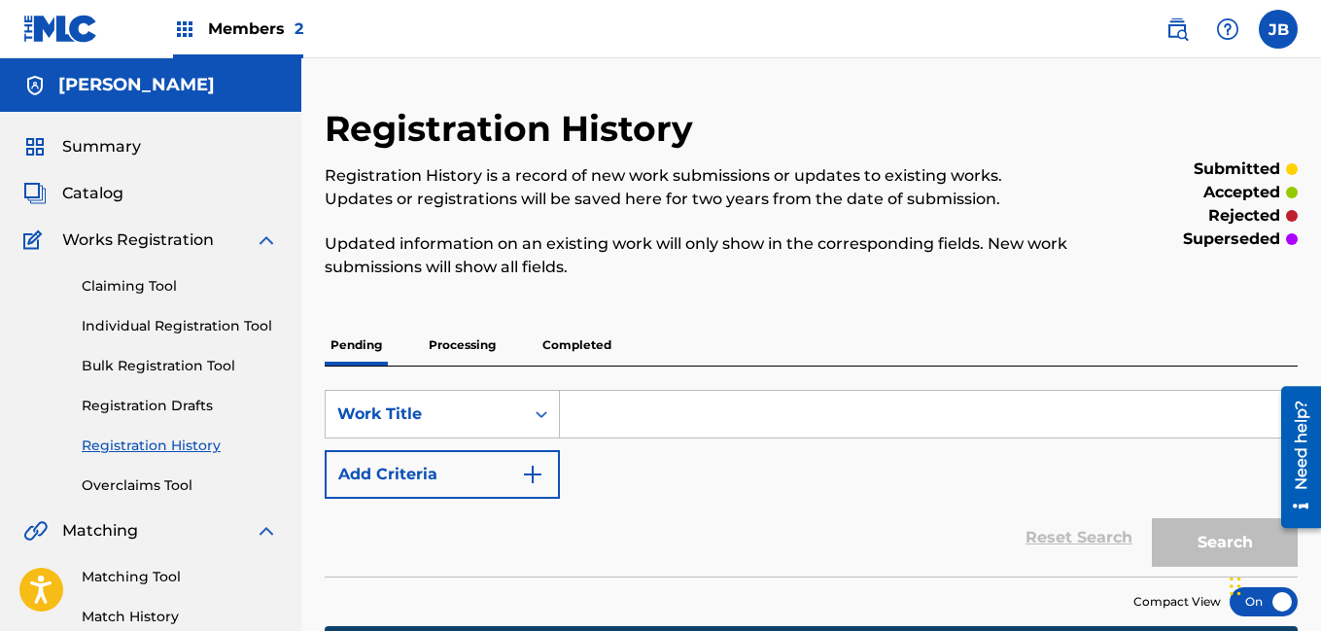
scroll to position [4, 0]
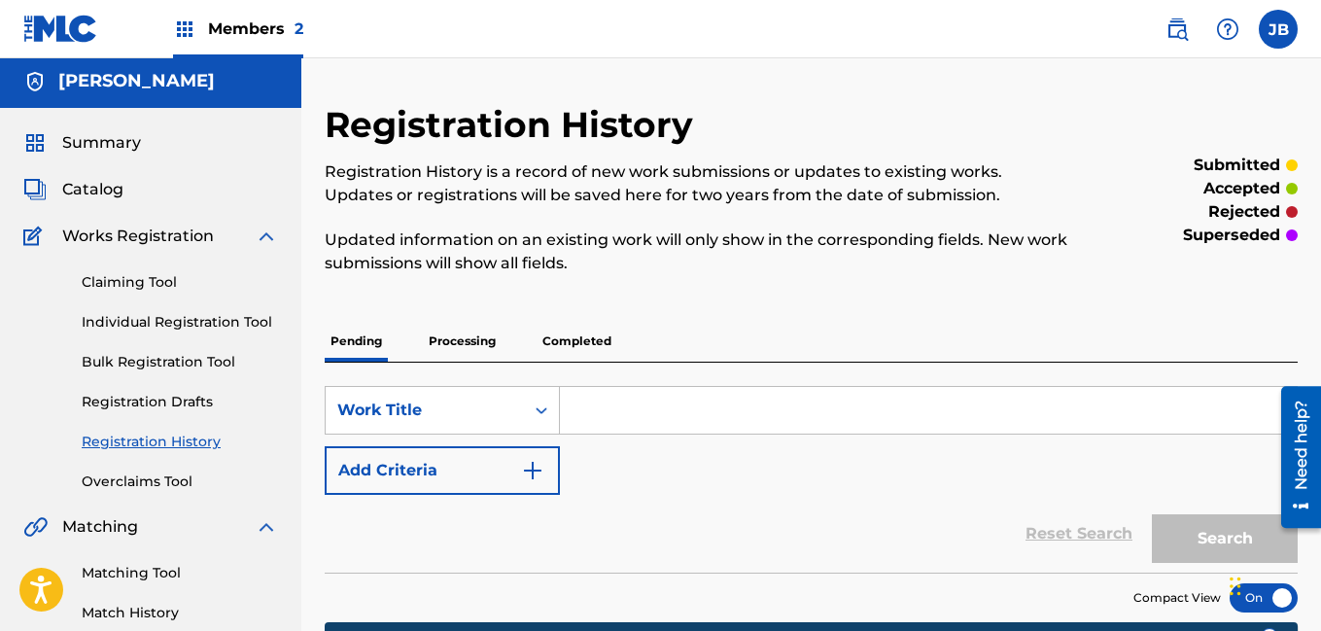
click at [148, 275] on link "Claiming Tool" at bounding box center [180, 282] width 196 height 20
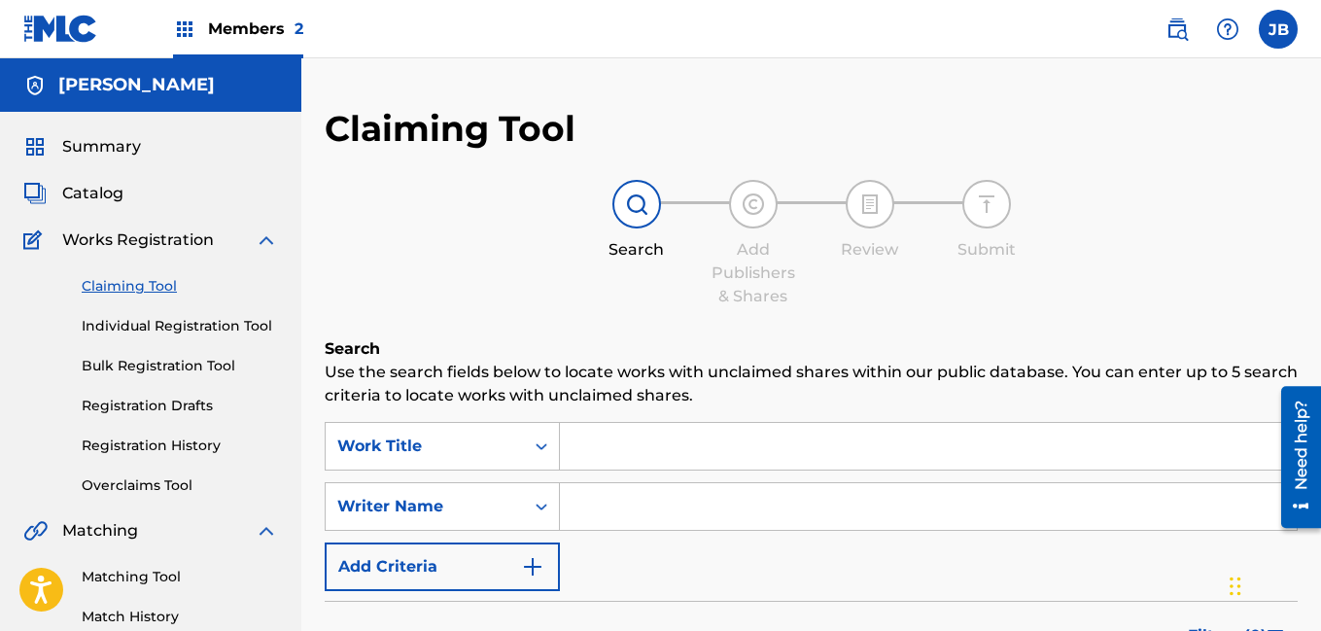
click at [94, 154] on span "Summary" at bounding box center [101, 146] width 79 height 23
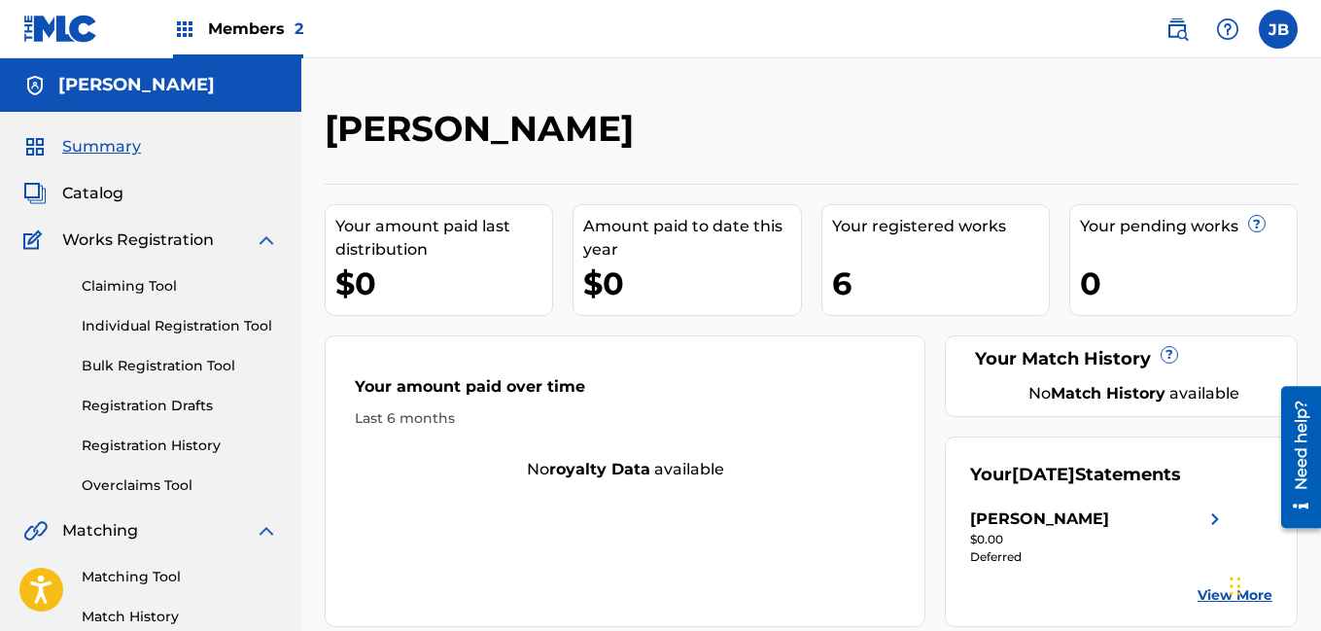
click at [98, 203] on span "Catalog" at bounding box center [92, 193] width 61 height 23
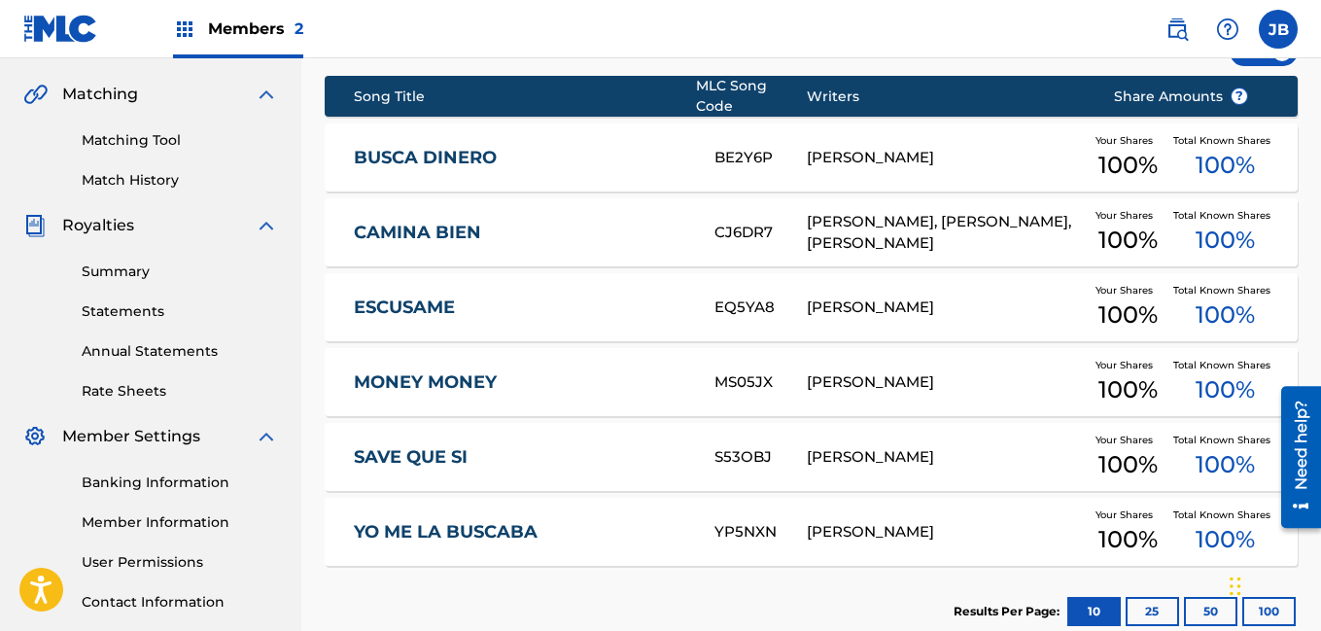
scroll to position [435, 0]
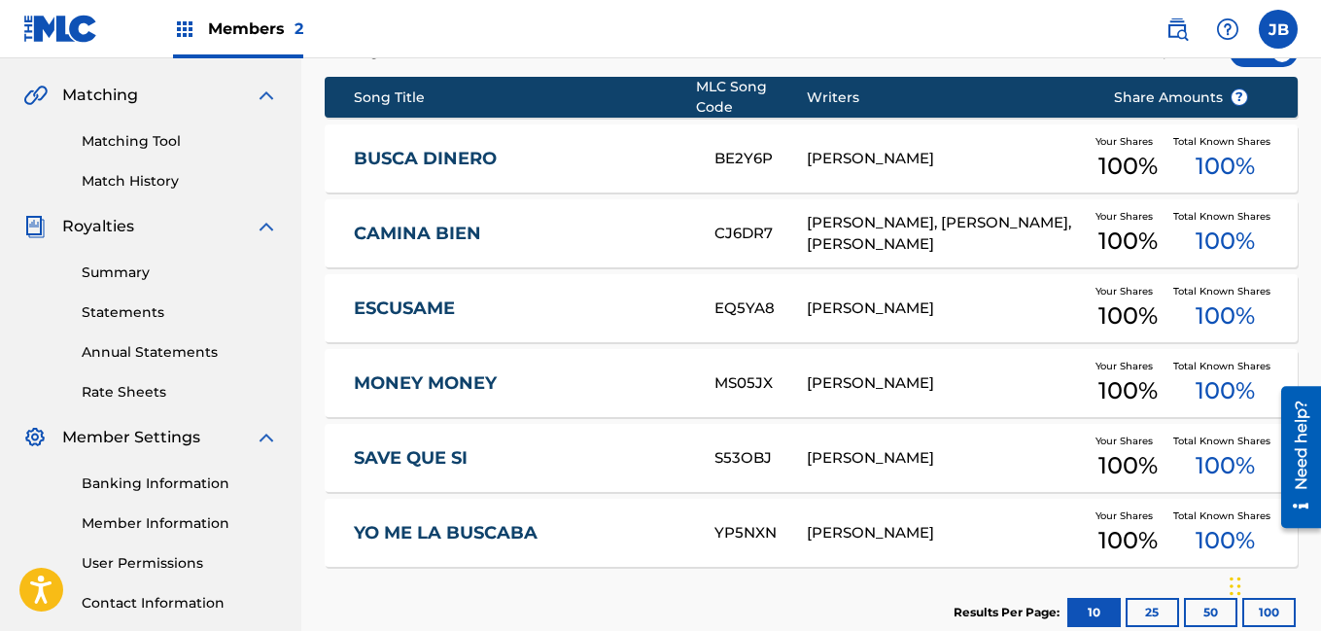
click at [429, 153] on link "BUSCA DINERO" at bounding box center [521, 159] width 334 height 22
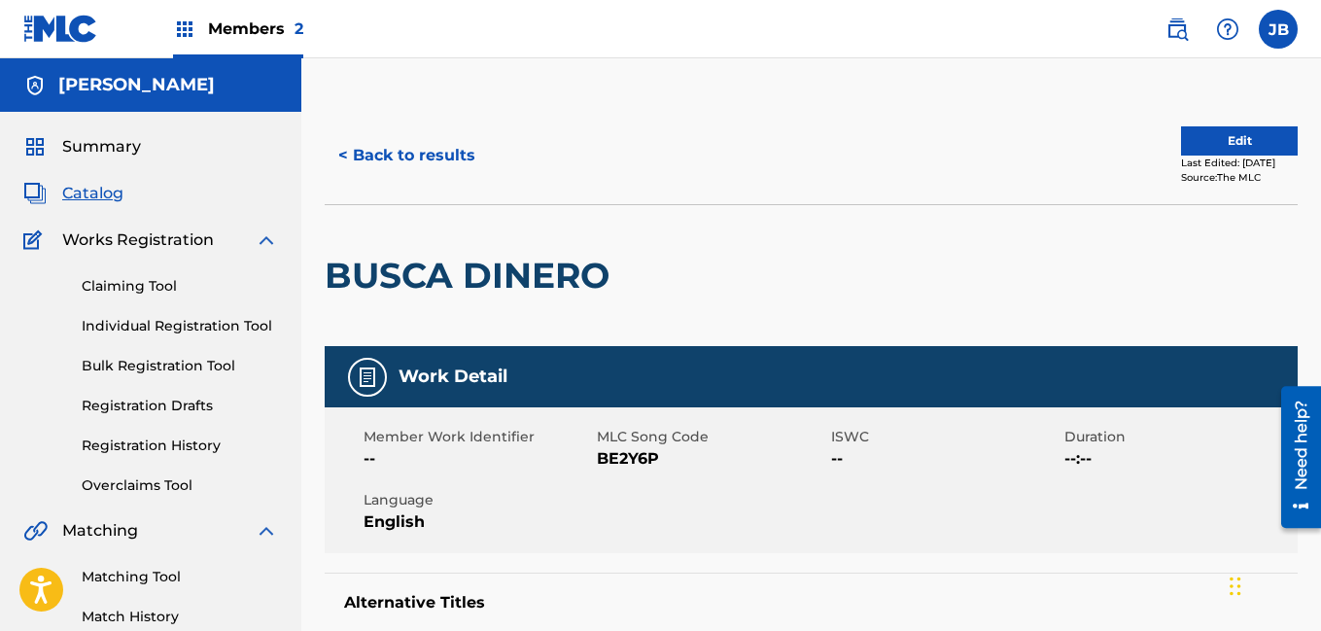
click at [79, 143] on span "Summary" at bounding box center [101, 146] width 79 height 23
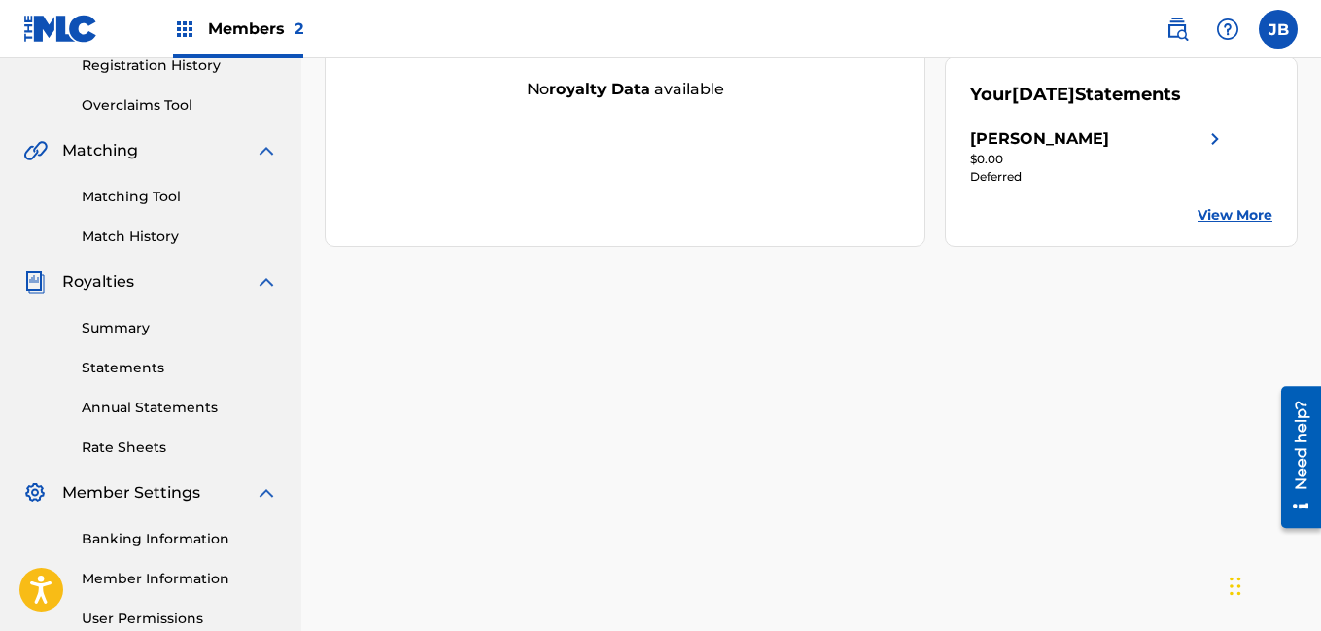
scroll to position [381, 0]
click at [158, 406] on link "Annual Statements" at bounding box center [180, 407] width 196 height 20
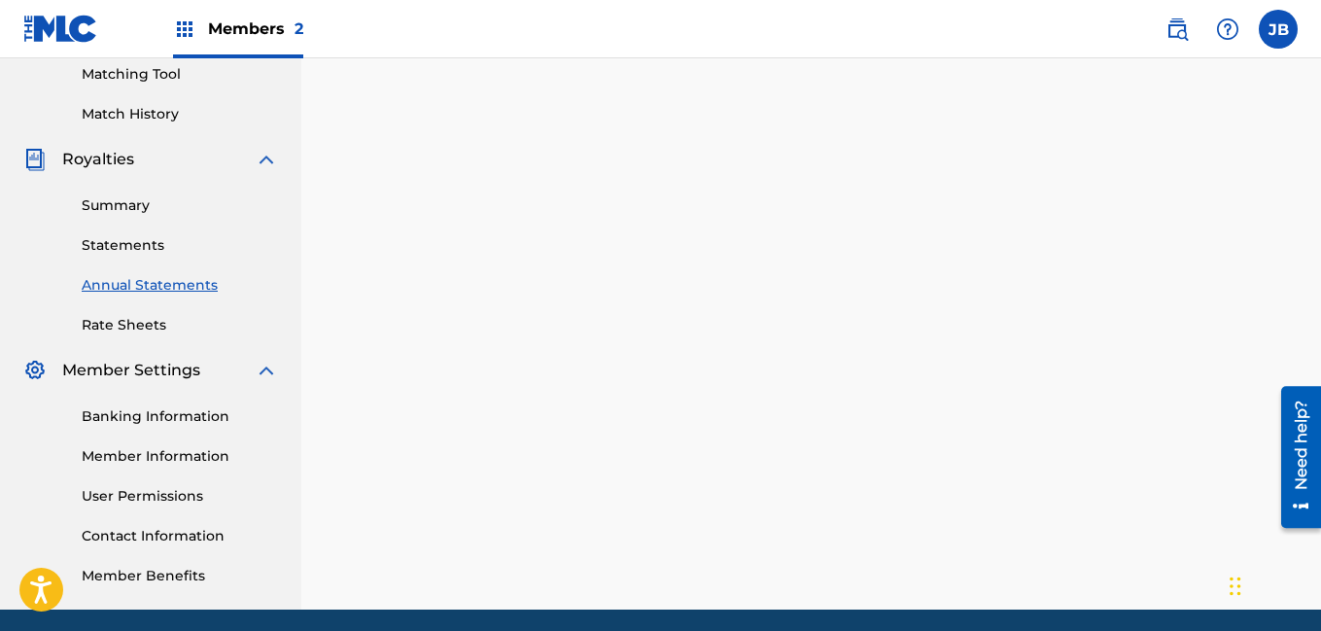
scroll to position [514, 0]
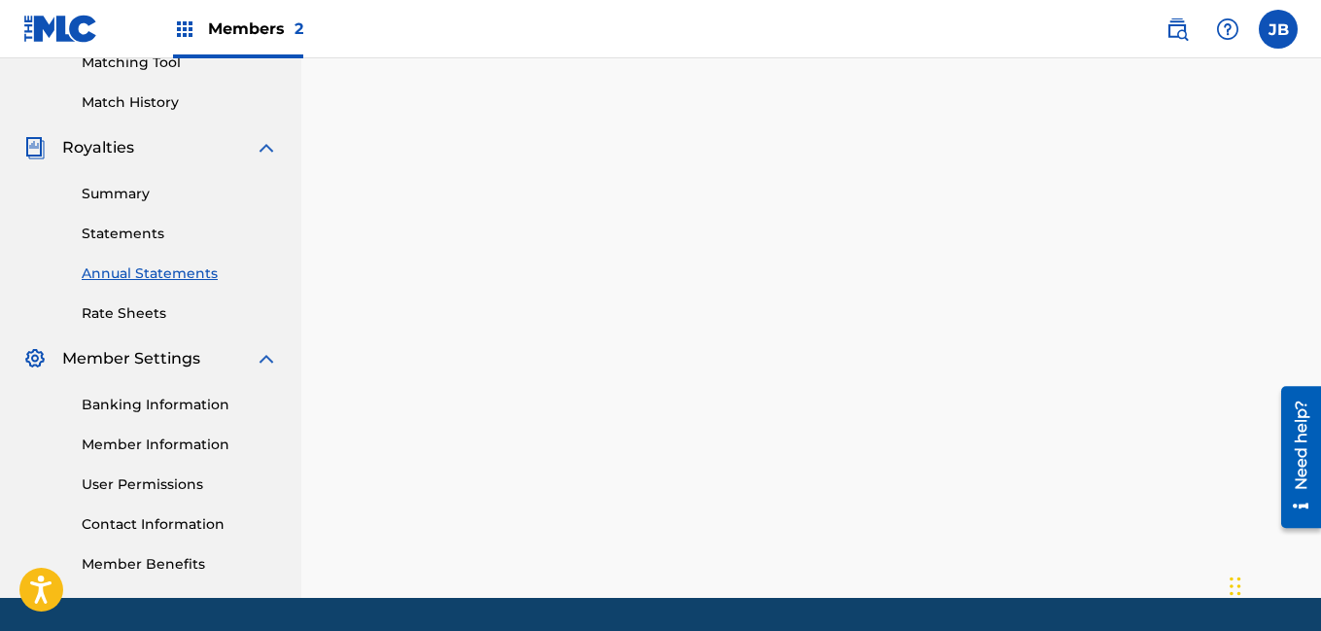
click at [143, 303] on link "Rate Sheets" at bounding box center [180, 313] width 196 height 20
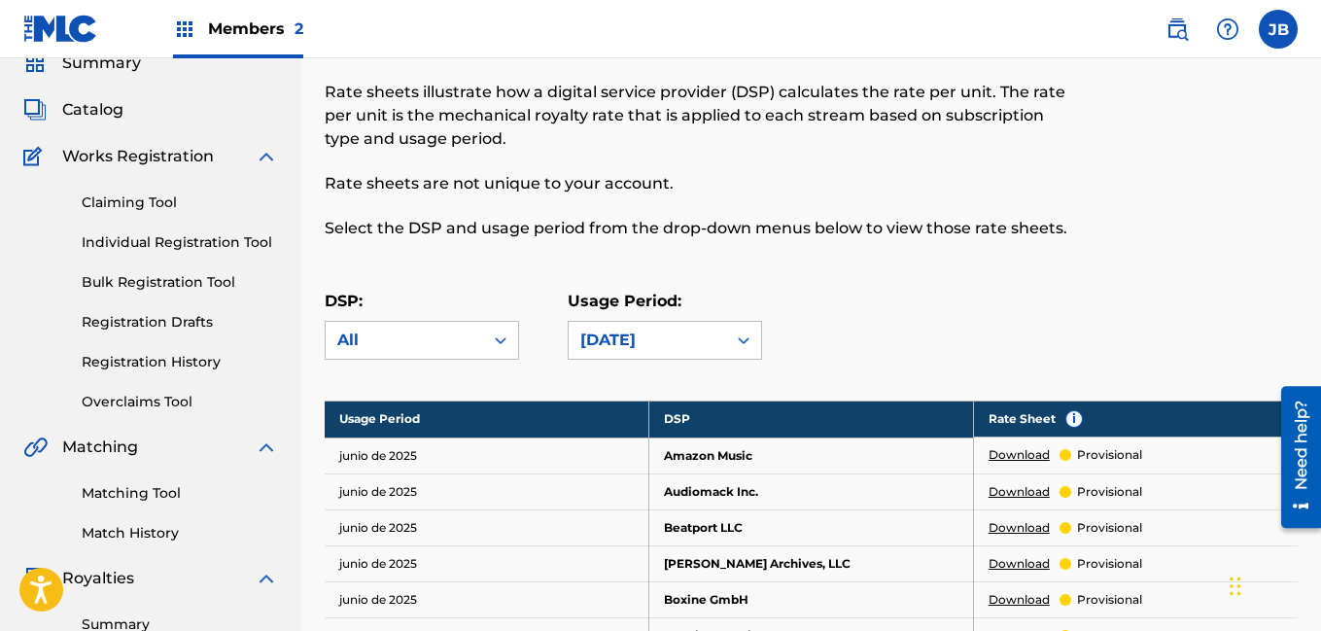
scroll to position [91, 0]
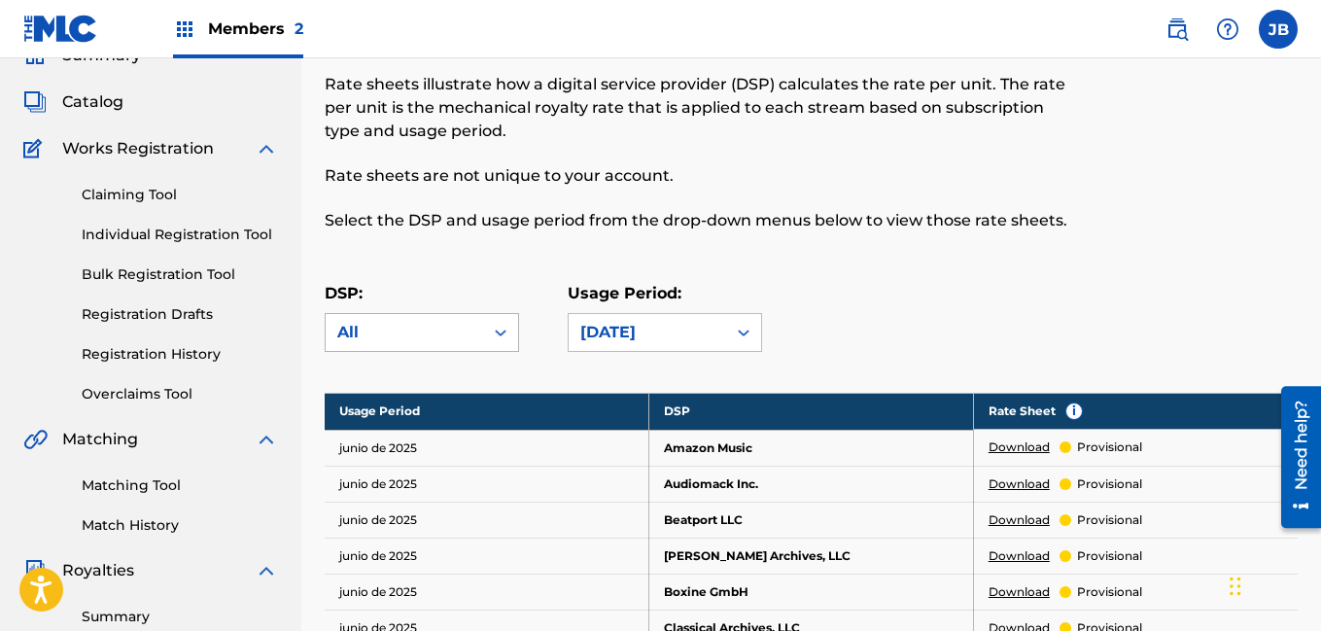
click at [499, 330] on icon at bounding box center [500, 332] width 19 height 19
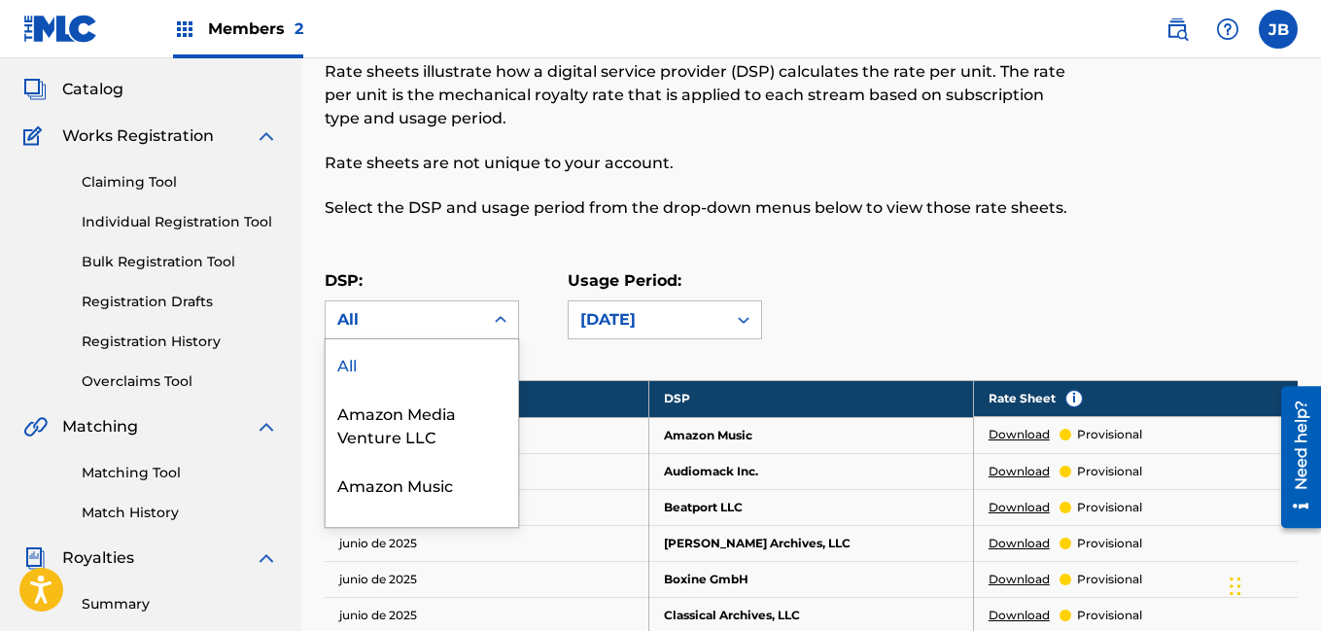
scroll to position [105, 0]
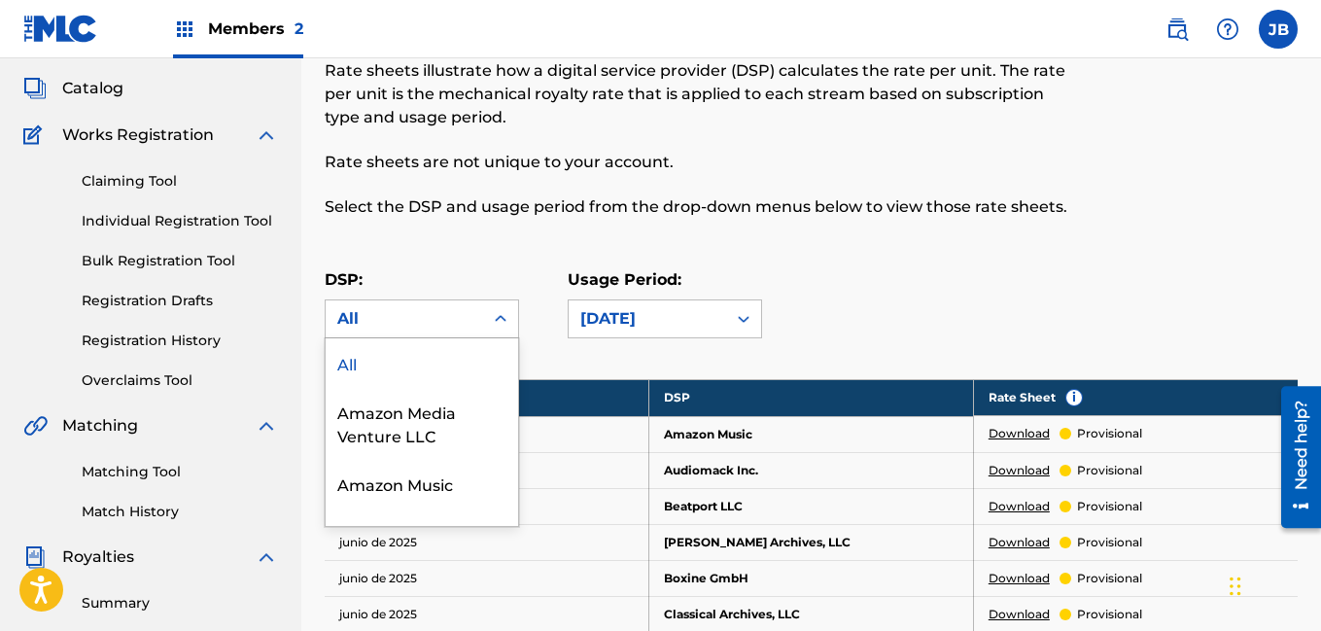
click at [499, 330] on div at bounding box center [500, 318] width 35 height 35
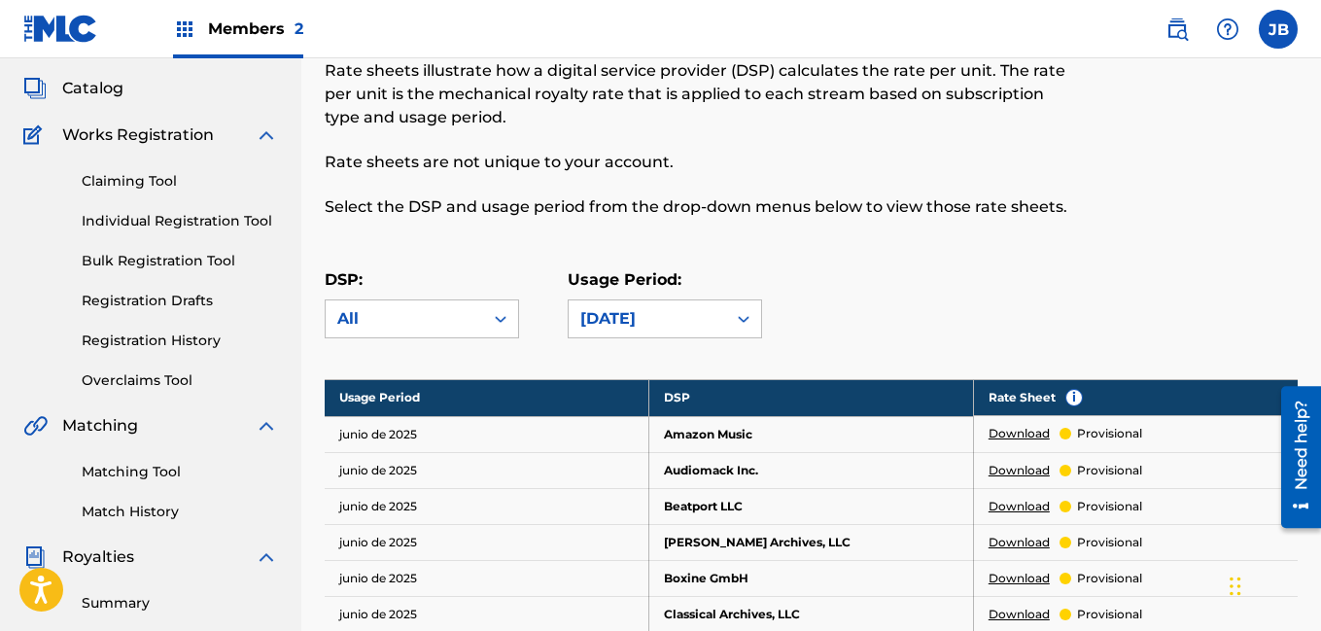
click at [499, 330] on div at bounding box center [500, 318] width 35 height 35
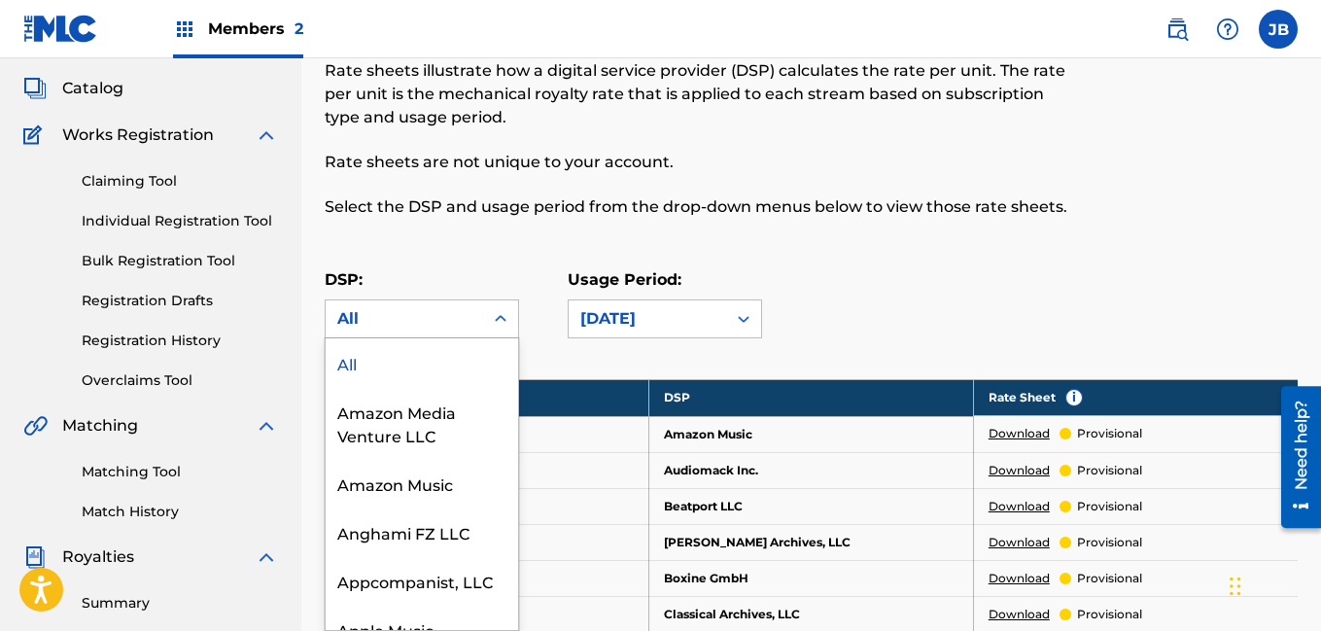
click at [499, 330] on div at bounding box center [500, 318] width 35 height 35
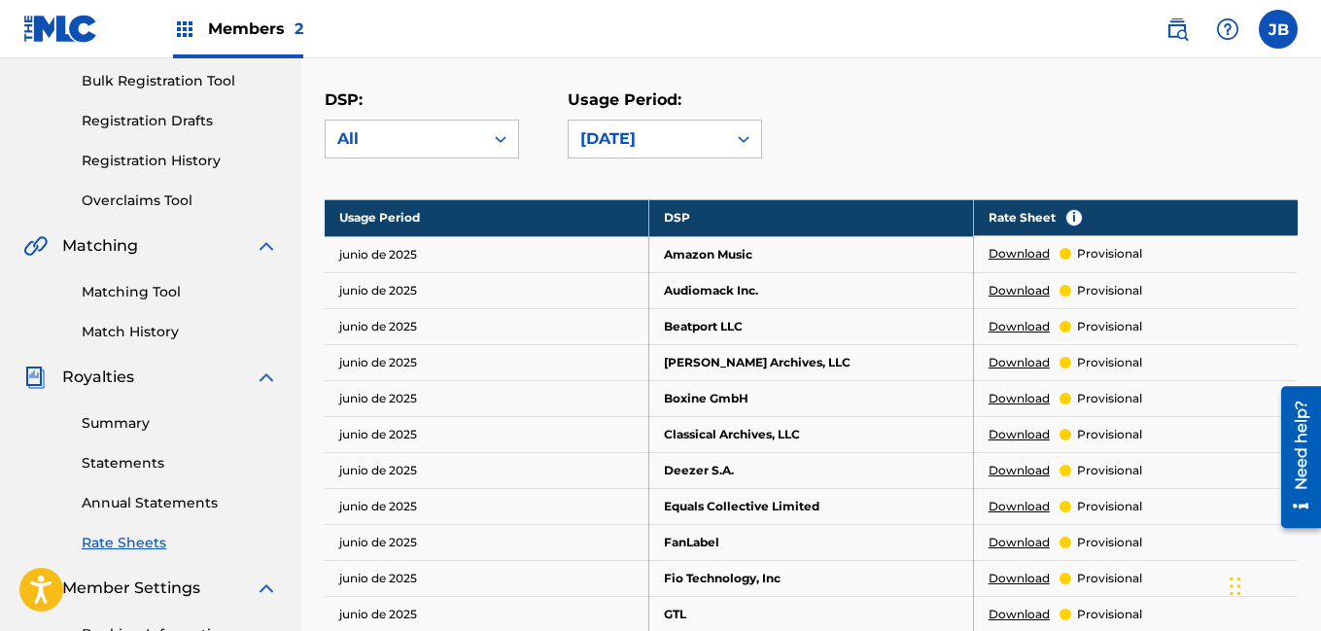
scroll to position [284, 0]
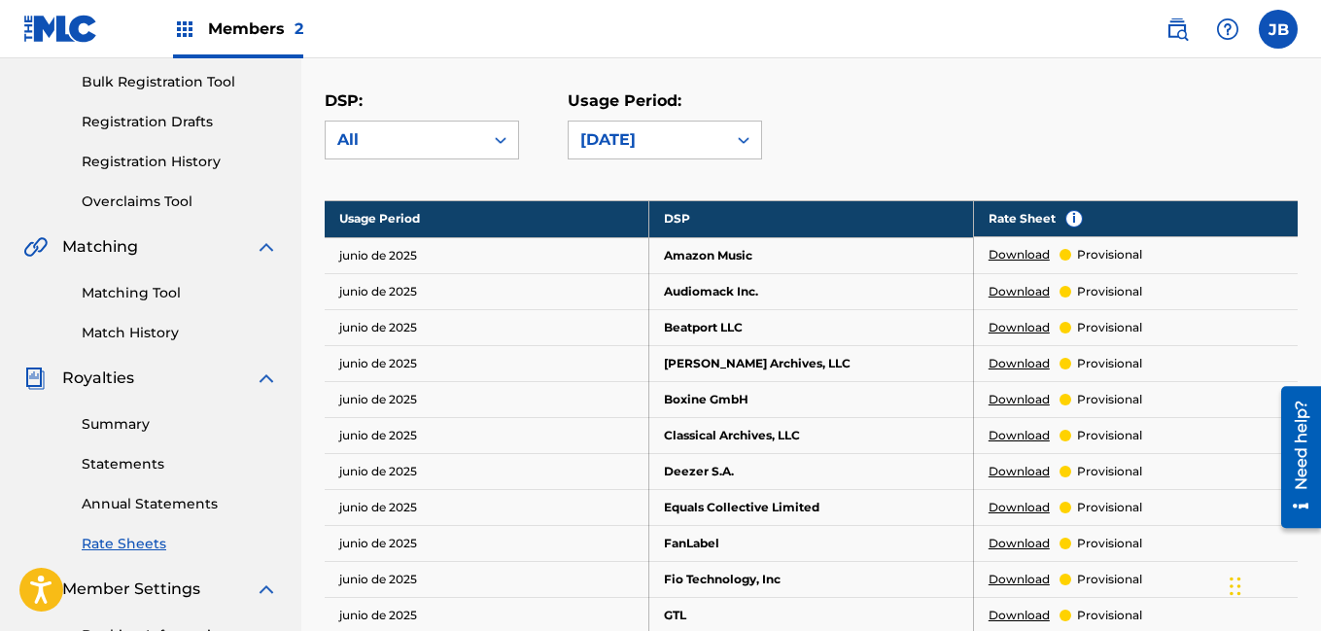
click at [1019, 251] on link "Download" at bounding box center [1018, 254] width 61 height 17
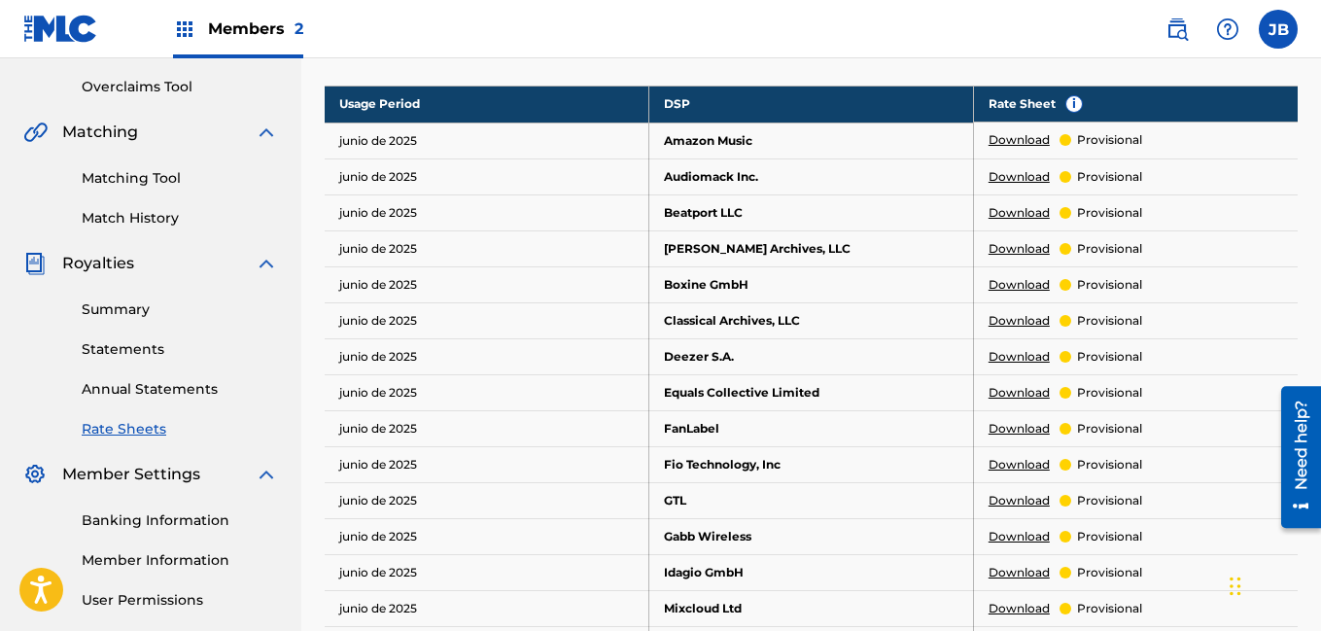
scroll to position [400, 0]
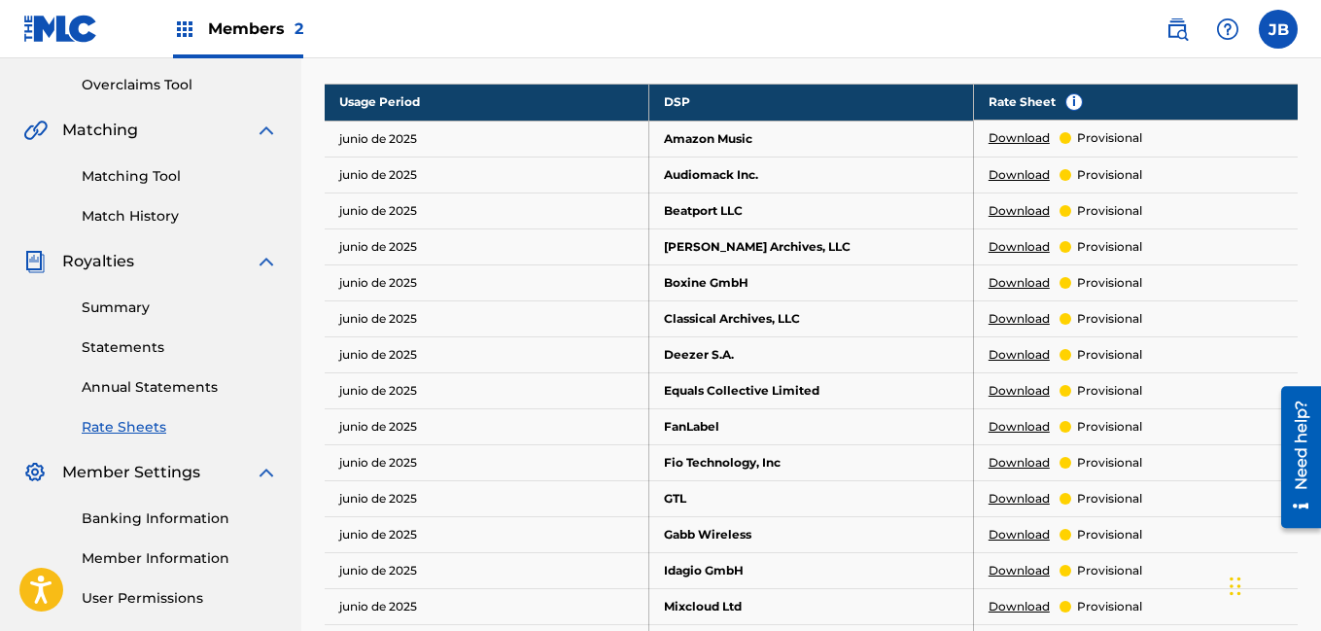
click at [110, 212] on link "Match History" at bounding box center [180, 216] width 196 height 20
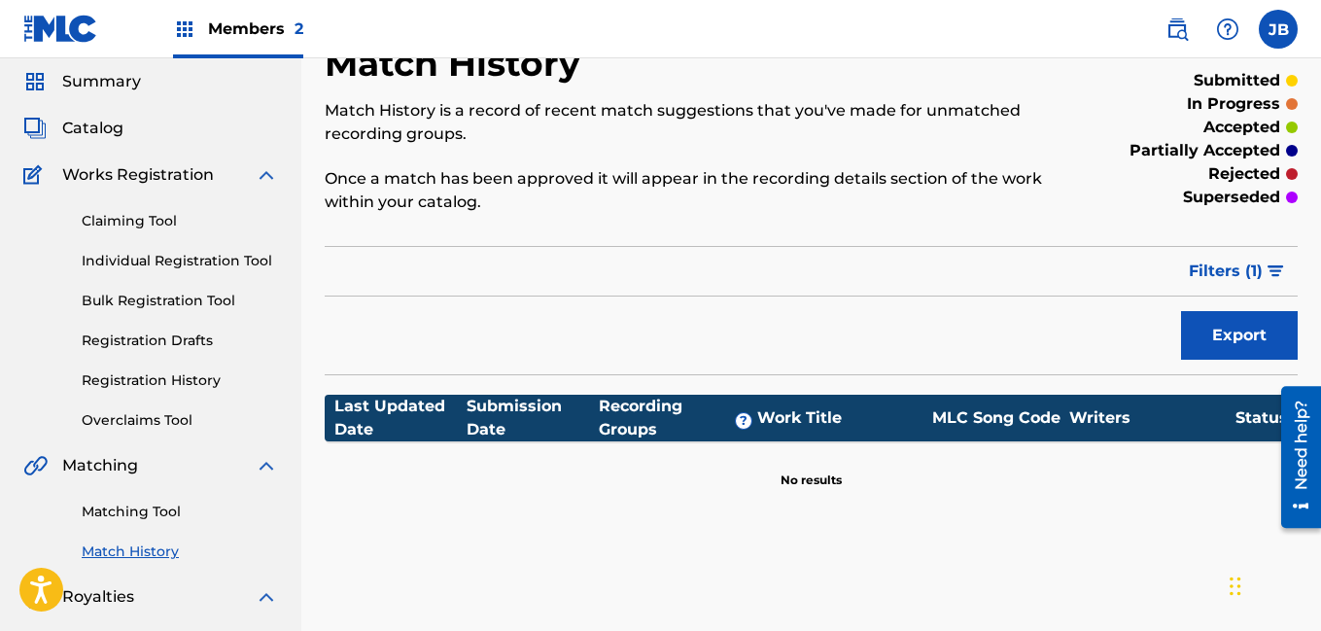
scroll to position [67, 0]
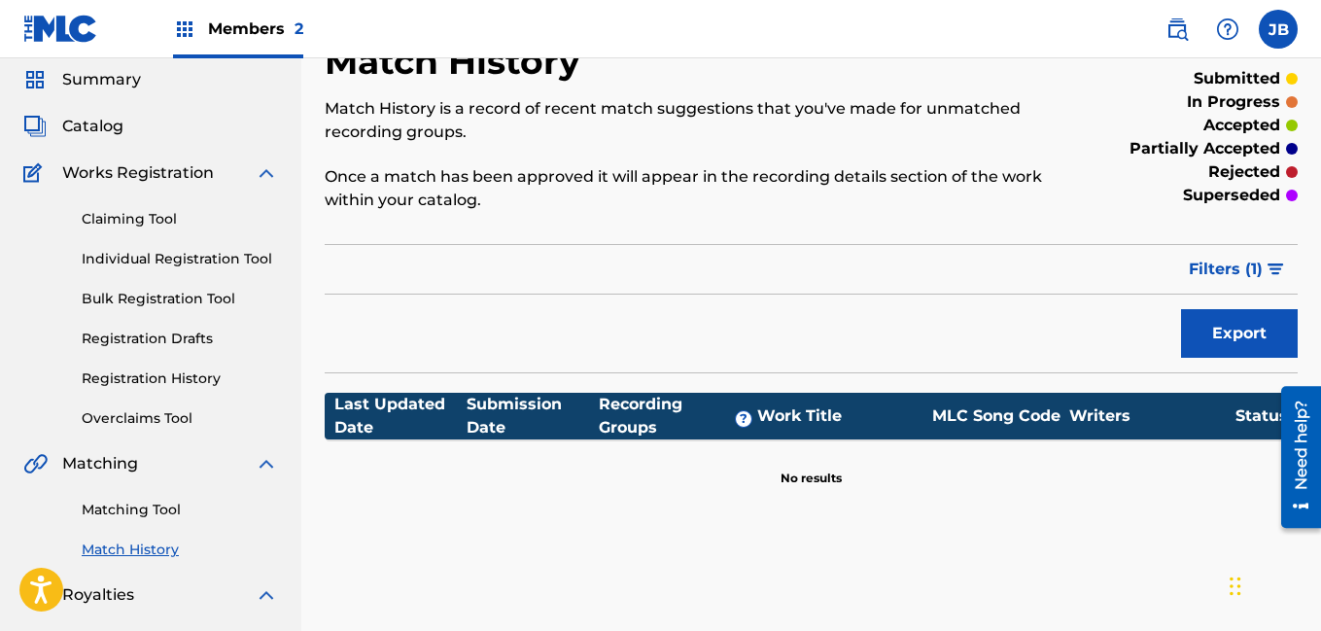
click at [1224, 329] on button "Export" at bounding box center [1239, 333] width 117 height 49
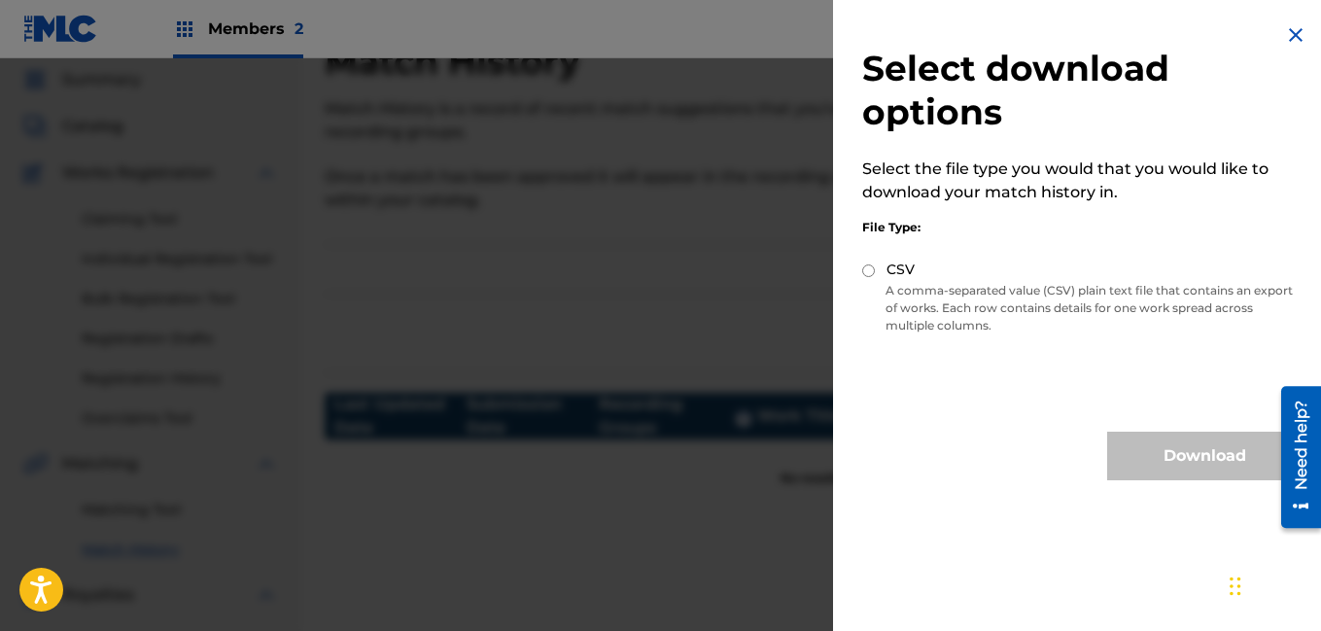
click at [880, 268] on div "CSV" at bounding box center [1081, 271] width 439 height 22
click at [856, 266] on div "Select download options Select the file type you would that you would like to d…" at bounding box center [1082, 251] width 498 height 503
click at [867, 269] on input "CSV" at bounding box center [868, 270] width 13 height 13
radio input "true"
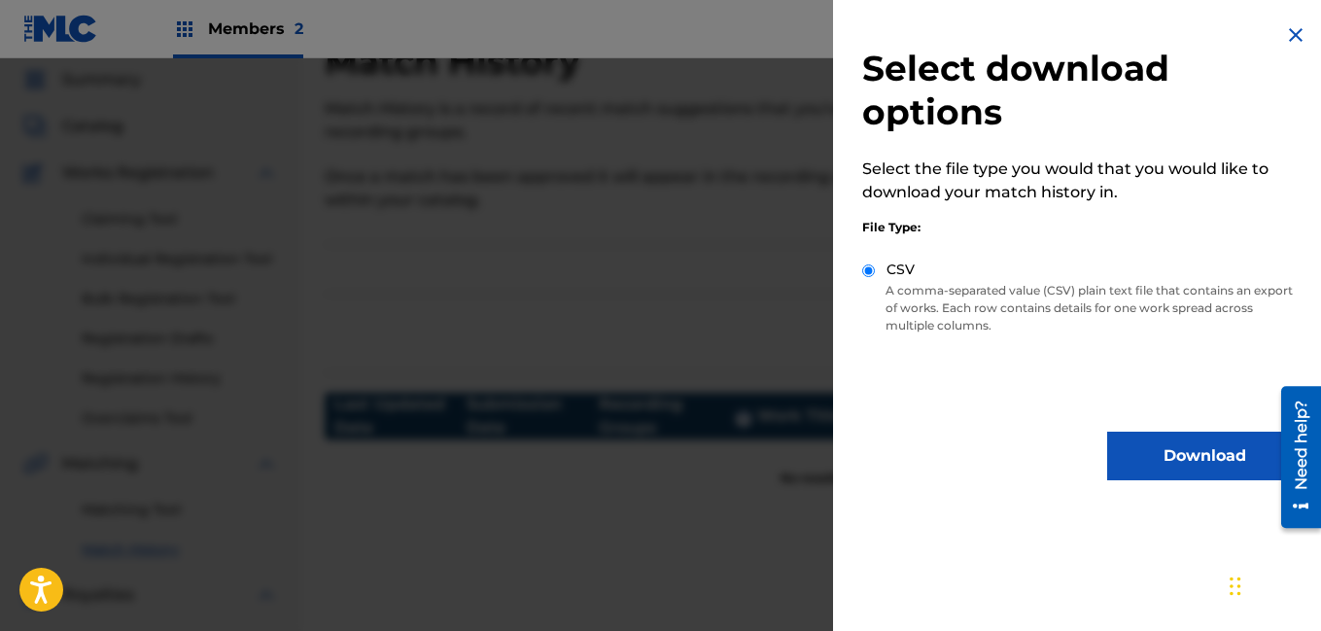
click at [1291, 32] on img at bounding box center [1295, 34] width 23 height 23
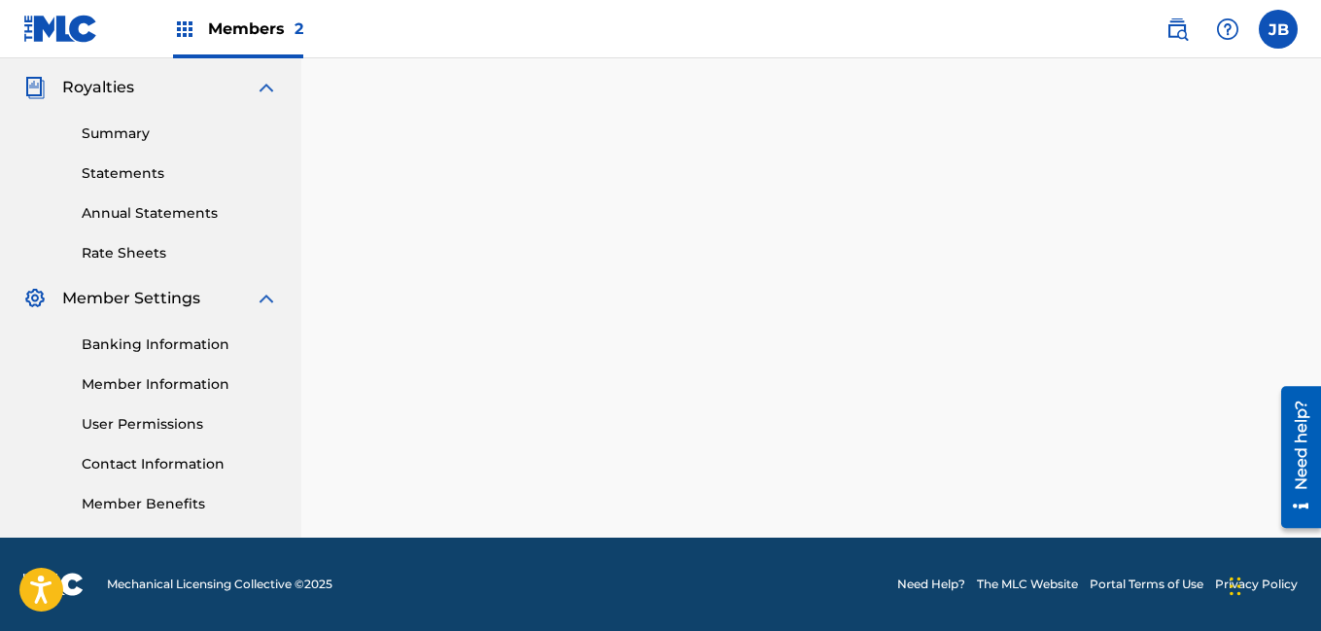
scroll to position [572, 0]
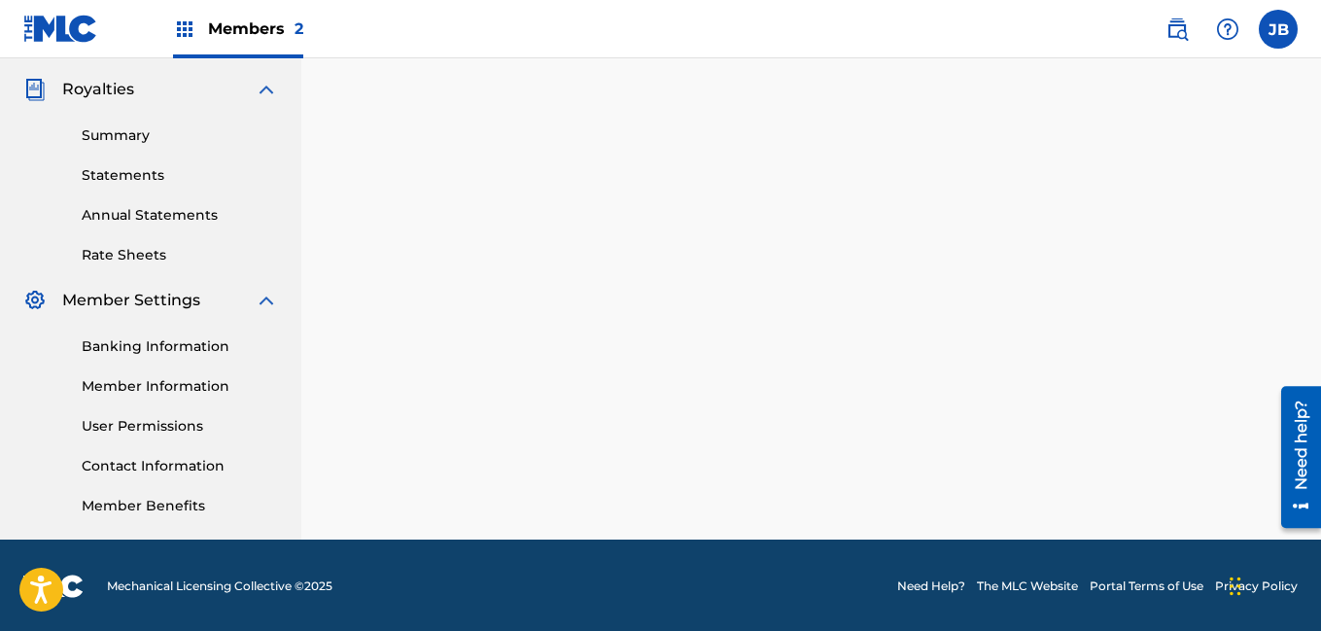
click at [192, 391] on link "Member Information" at bounding box center [180, 386] width 196 height 20
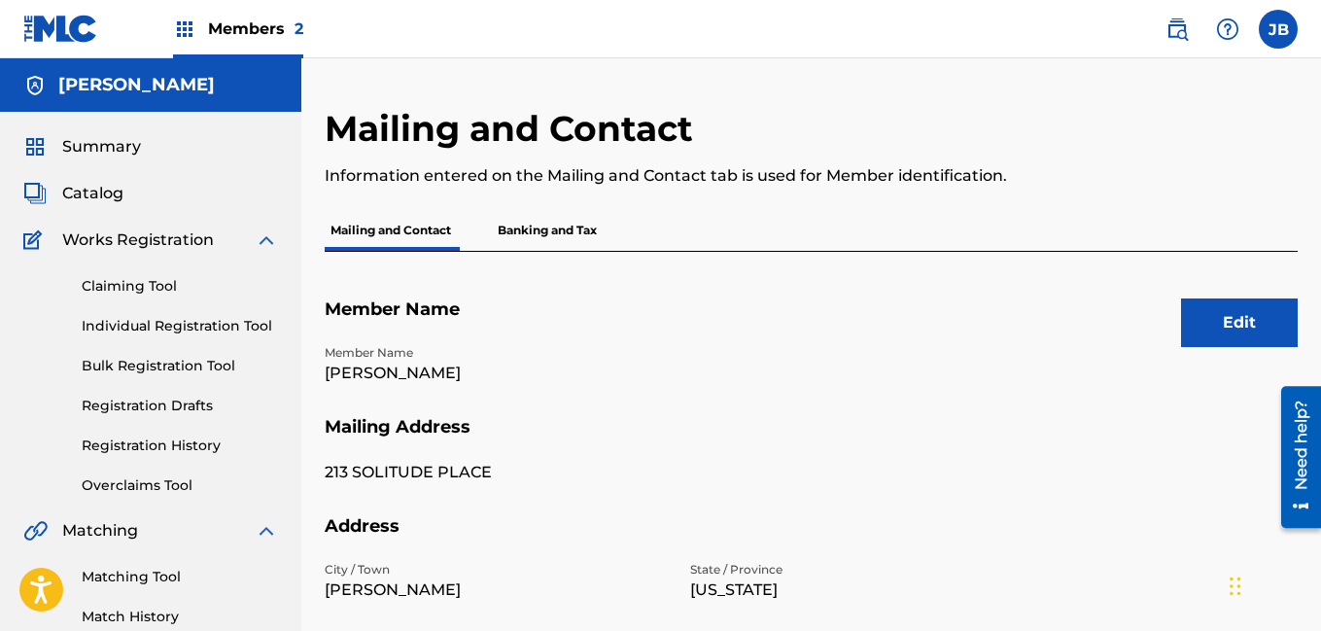
scroll to position [3, 0]
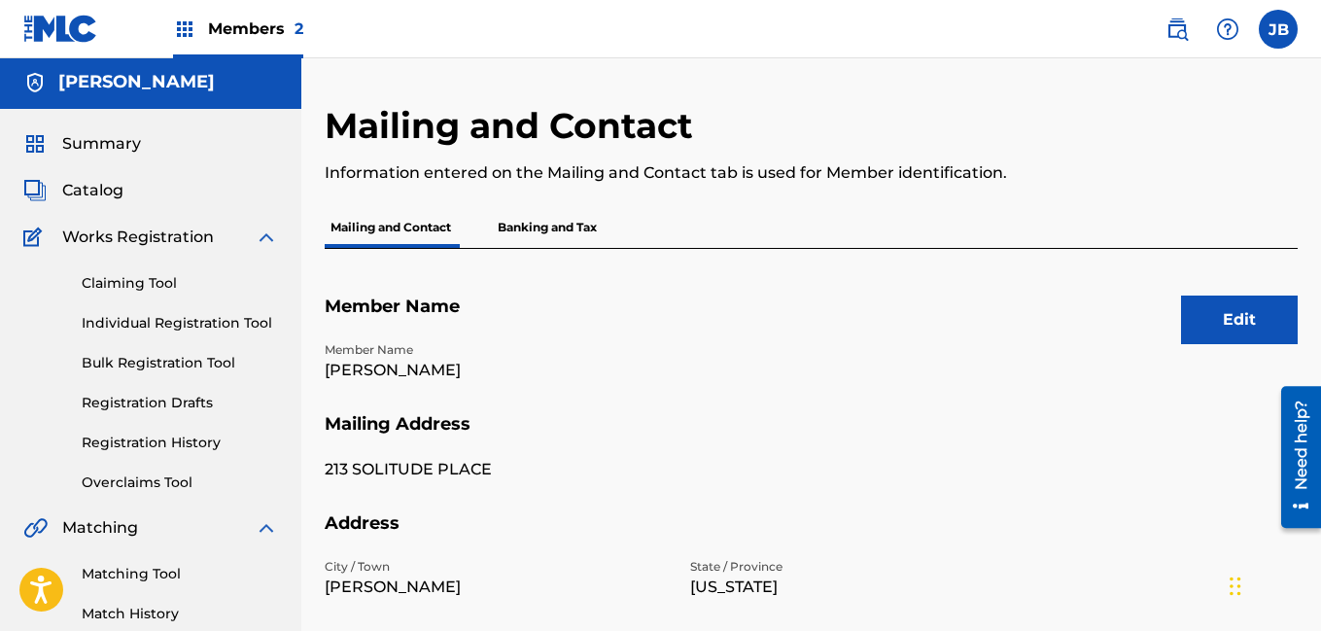
click at [118, 148] on span "Summary" at bounding box center [101, 143] width 79 height 23
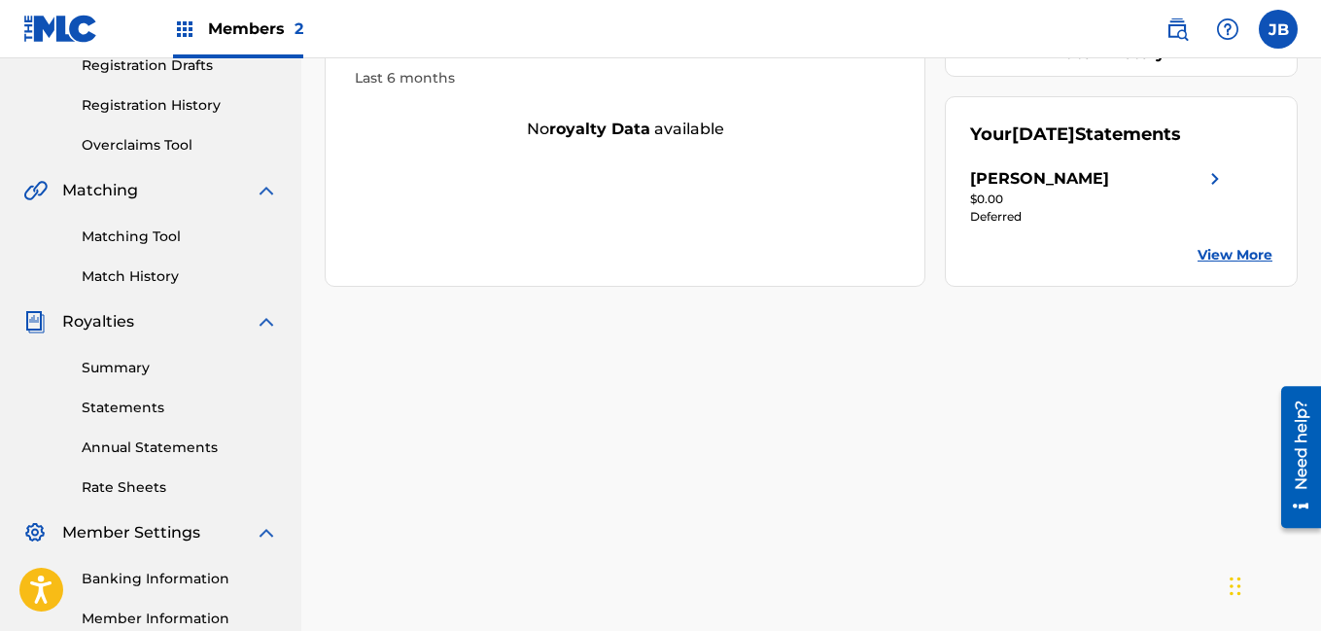
scroll to position [341, 0]
click at [1205, 259] on link "View More" at bounding box center [1234, 254] width 75 height 20
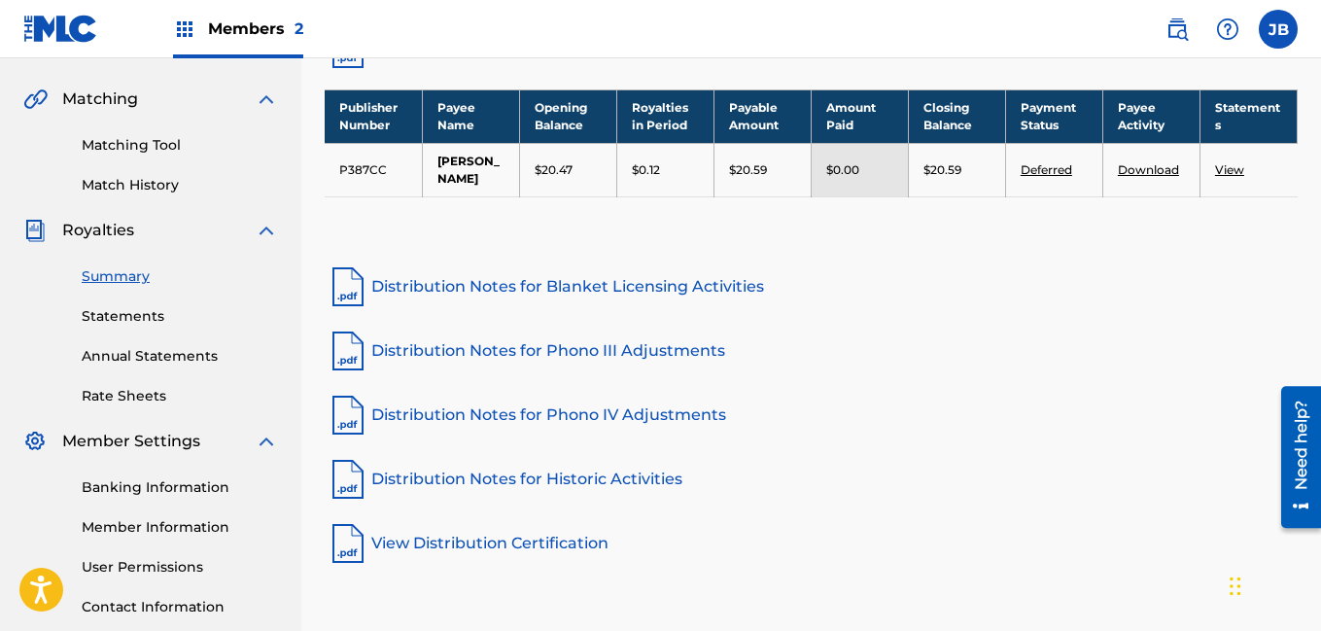
scroll to position [454, 0]
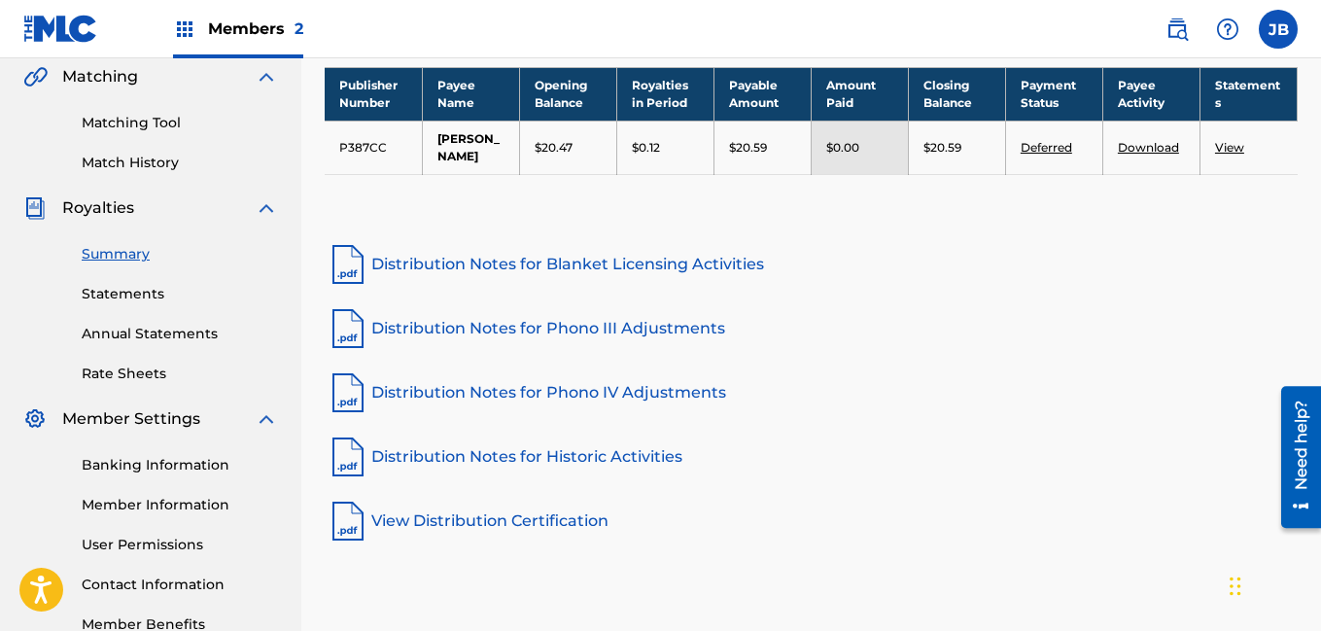
click at [616, 267] on link "Distribution Notes for Blanket Licensing Activities" at bounding box center [811, 264] width 973 height 47
click at [395, 504] on link "View Distribution Certification" at bounding box center [811, 521] width 973 height 47
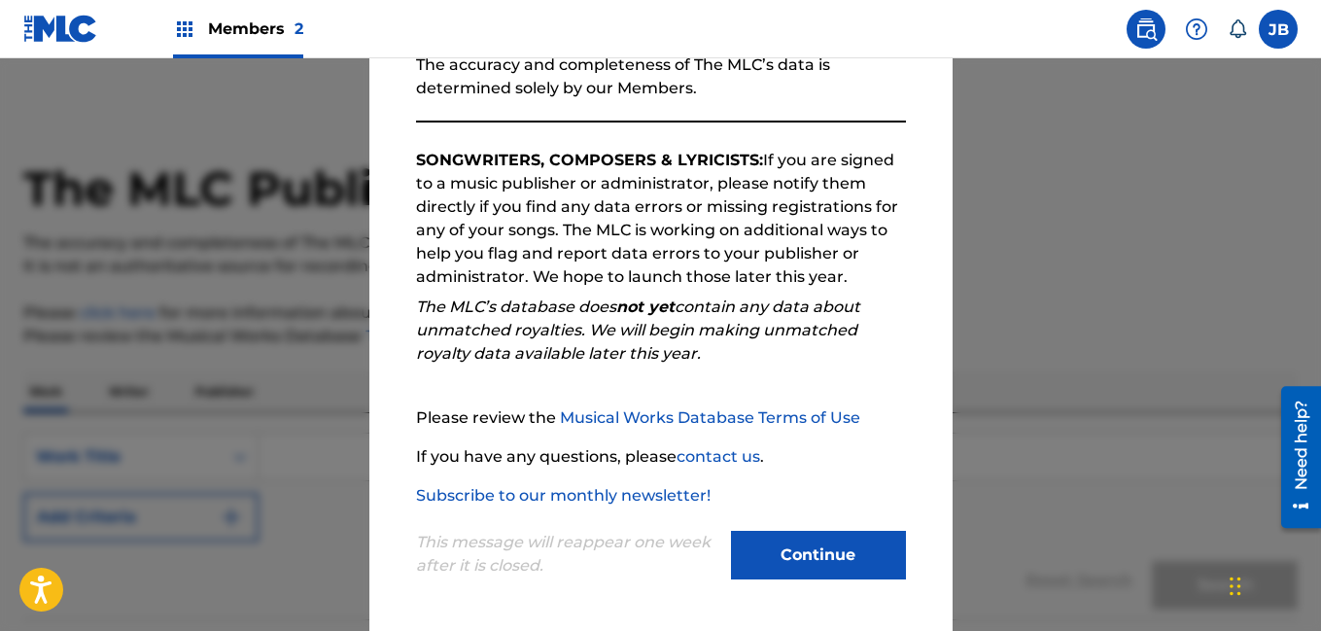
scroll to position [98, 0]
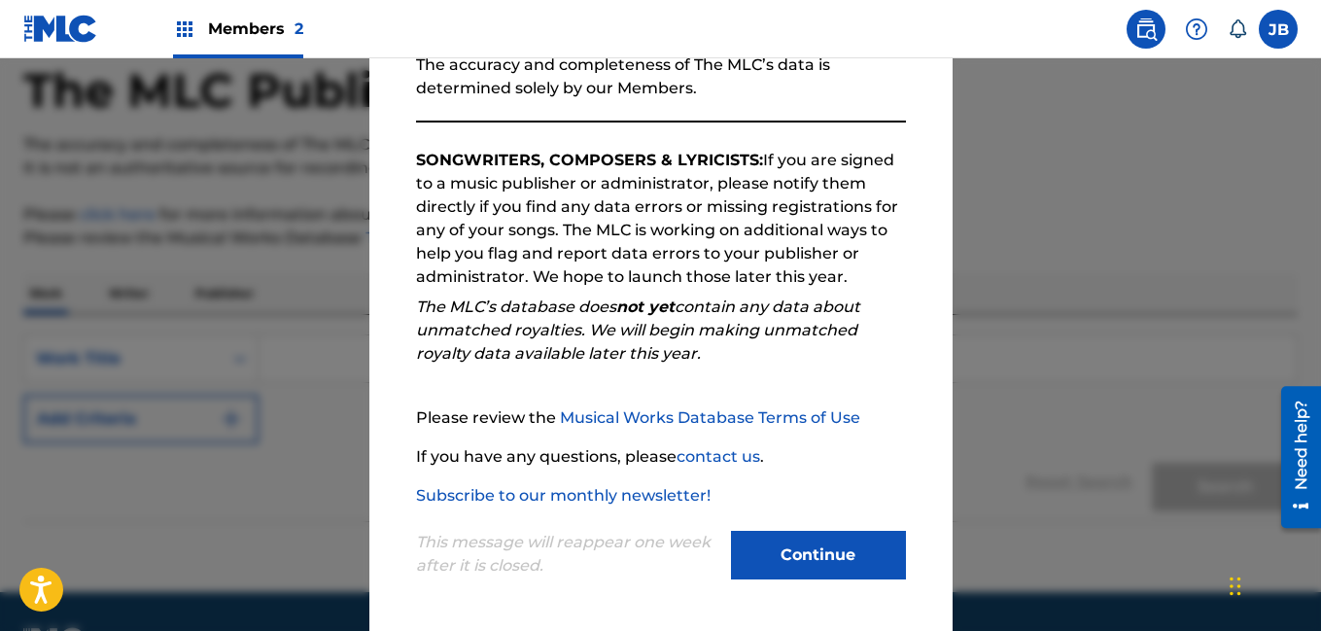
click at [835, 534] on button "Continue" at bounding box center [818, 555] width 175 height 49
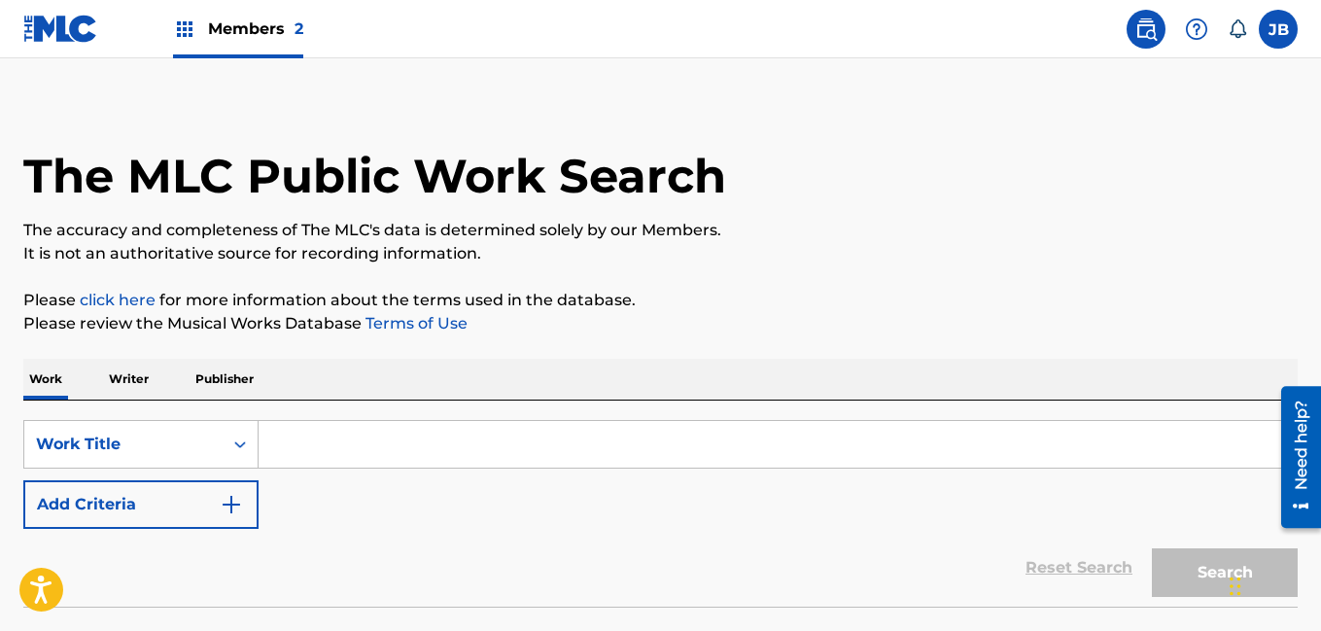
scroll to position [0, 0]
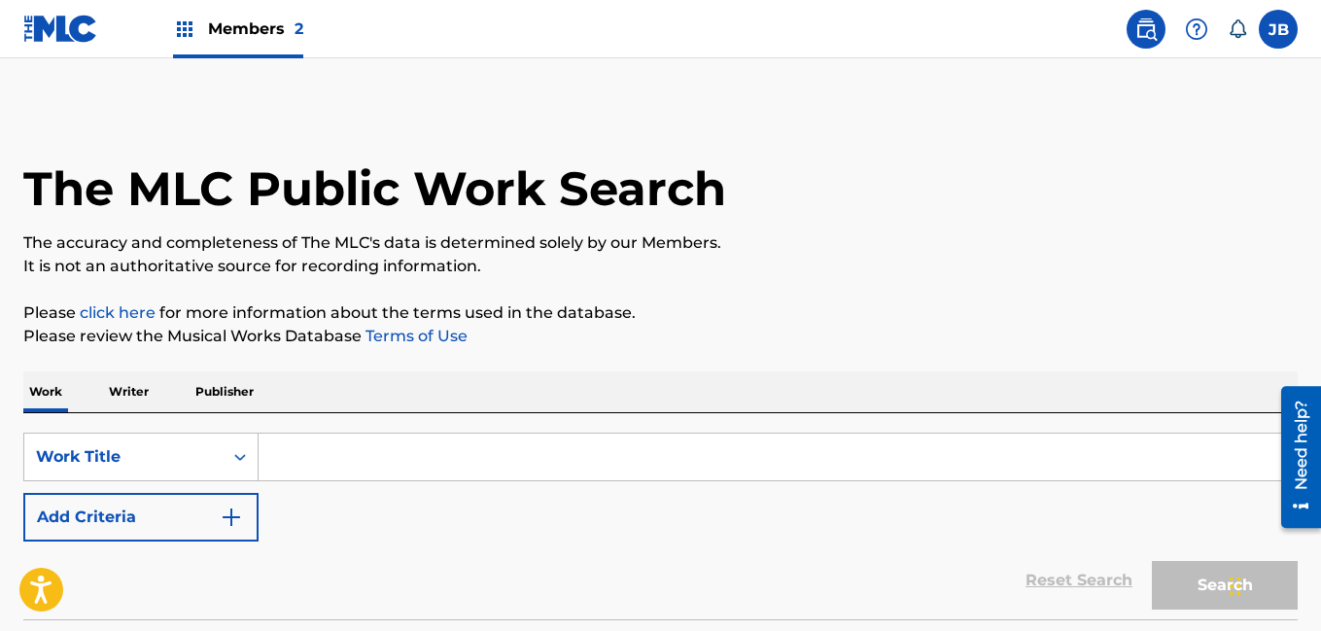
click at [132, 397] on p "Writer" at bounding box center [129, 391] width 52 height 41
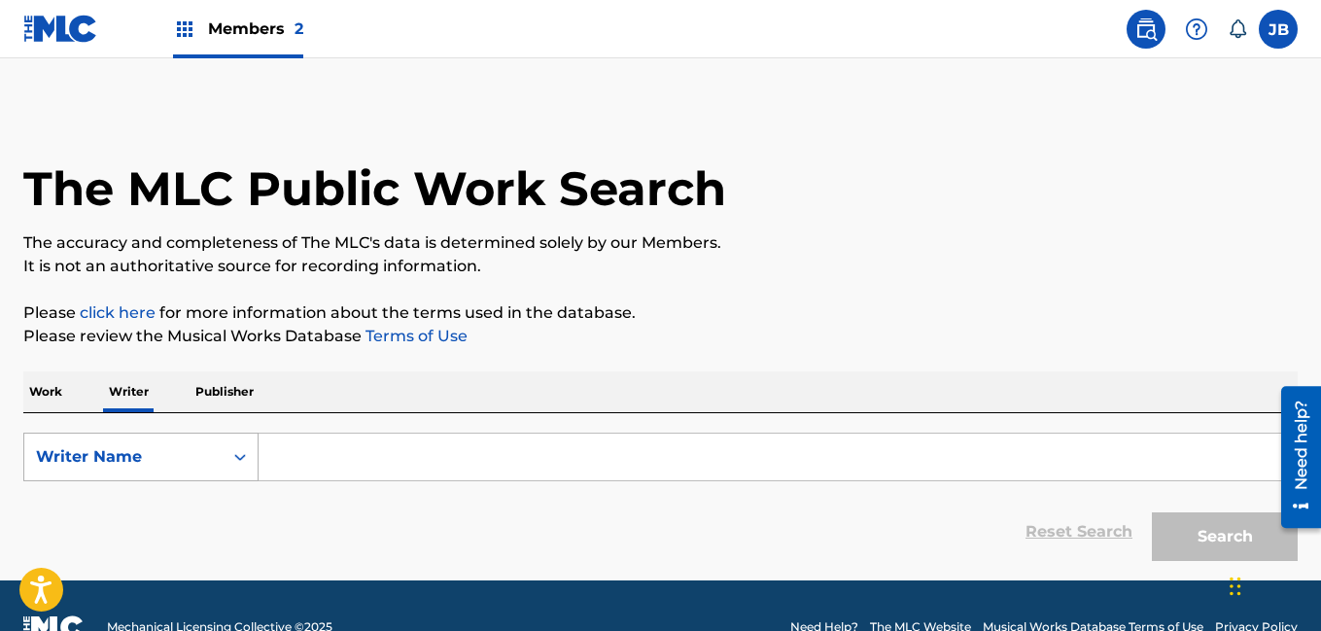
click at [224, 455] on div "Search Form" at bounding box center [240, 456] width 35 height 35
click at [177, 556] on div "Writer Name" at bounding box center [140, 554] width 233 height 49
click at [370, 457] on input "Search Form" at bounding box center [778, 456] width 1038 height 47
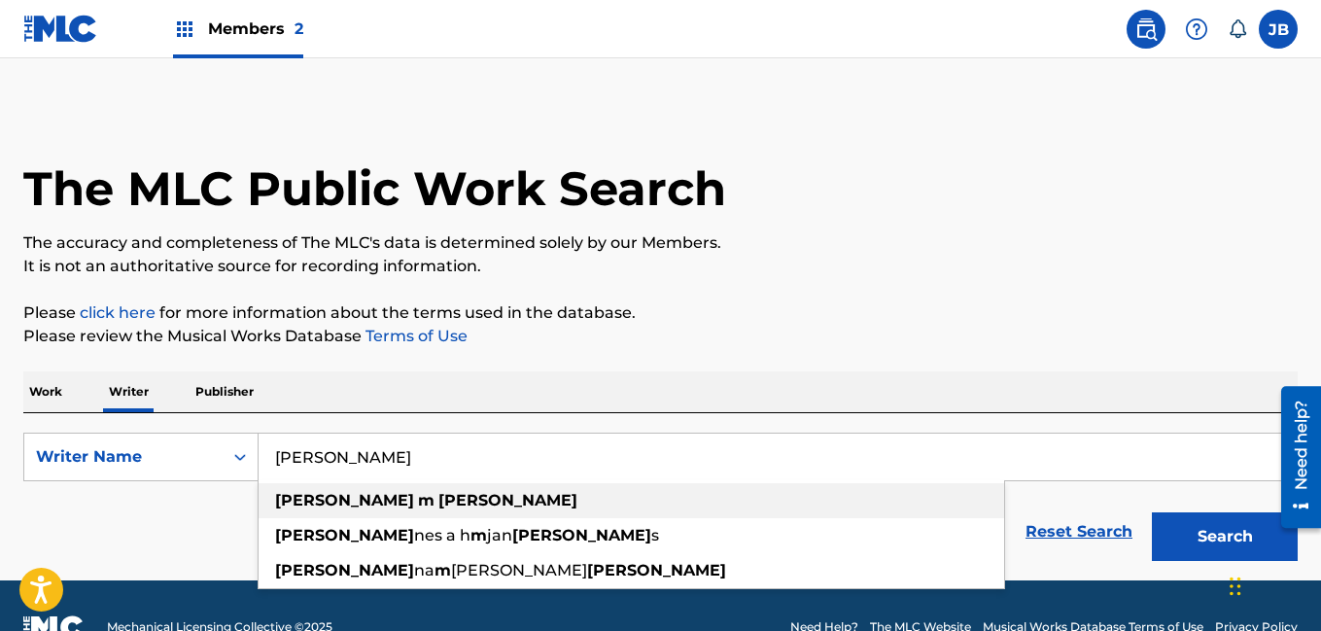
type input "johan m bernard"
click at [438, 496] on strong "bernard" at bounding box center [507, 500] width 139 height 18
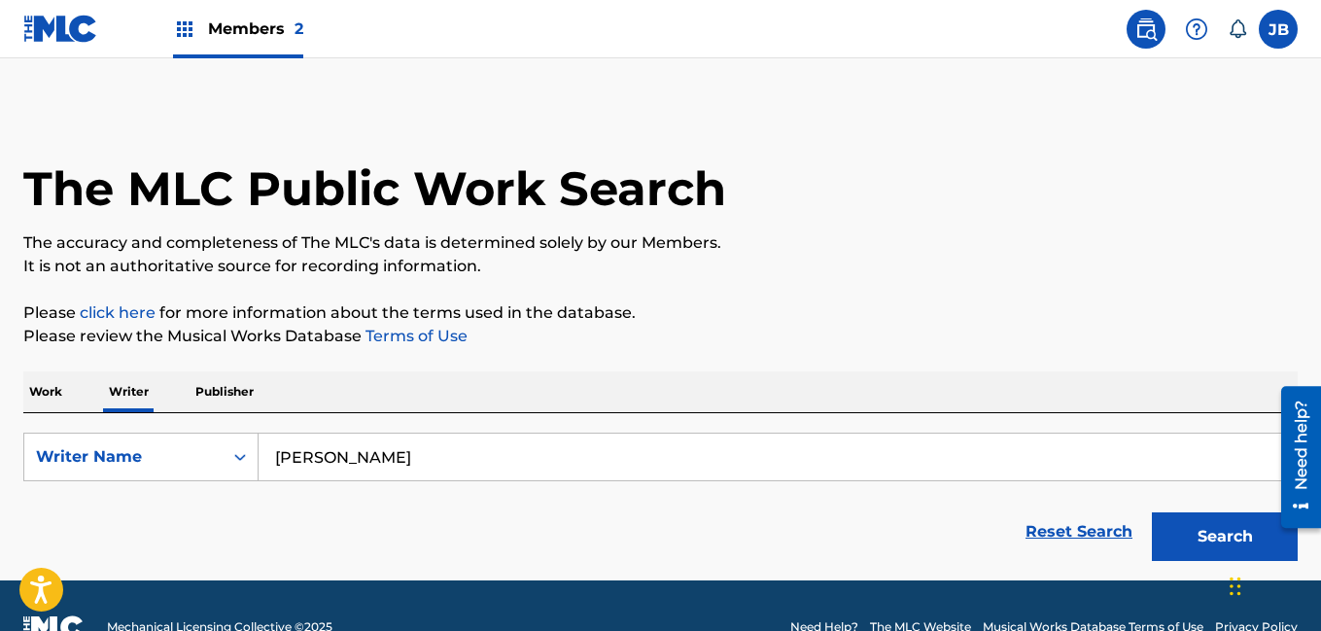
click at [1199, 526] on button "Search" at bounding box center [1225, 536] width 146 height 49
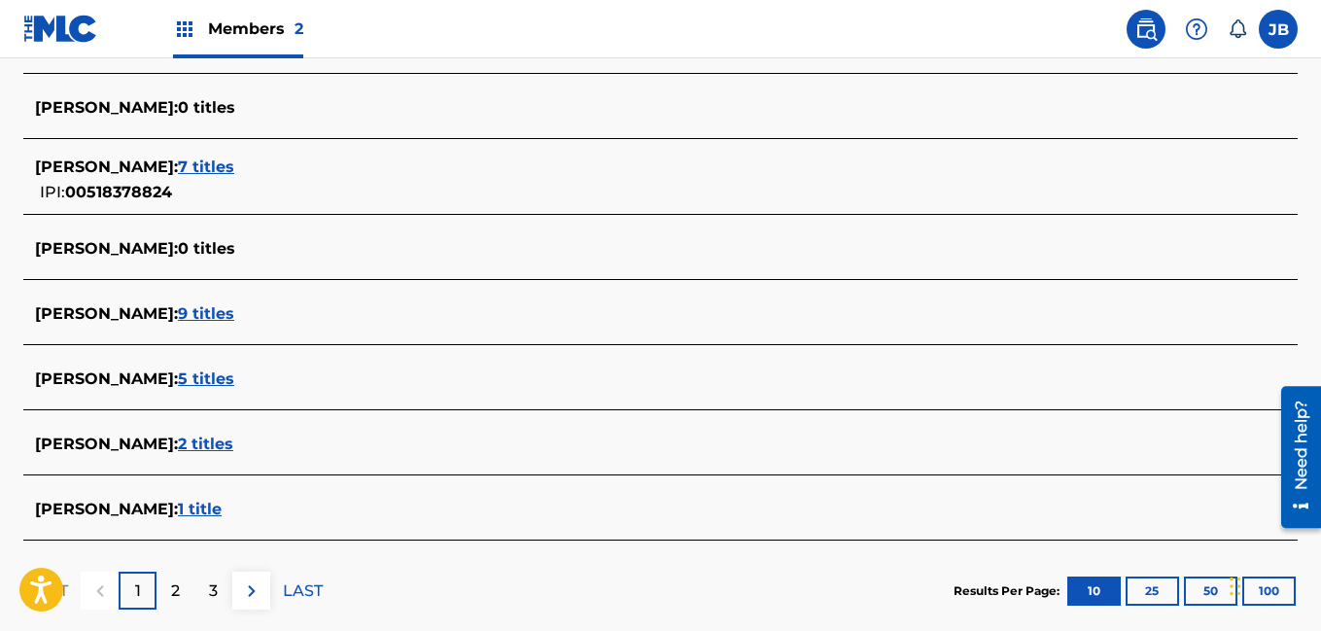
scroll to position [716, 0]
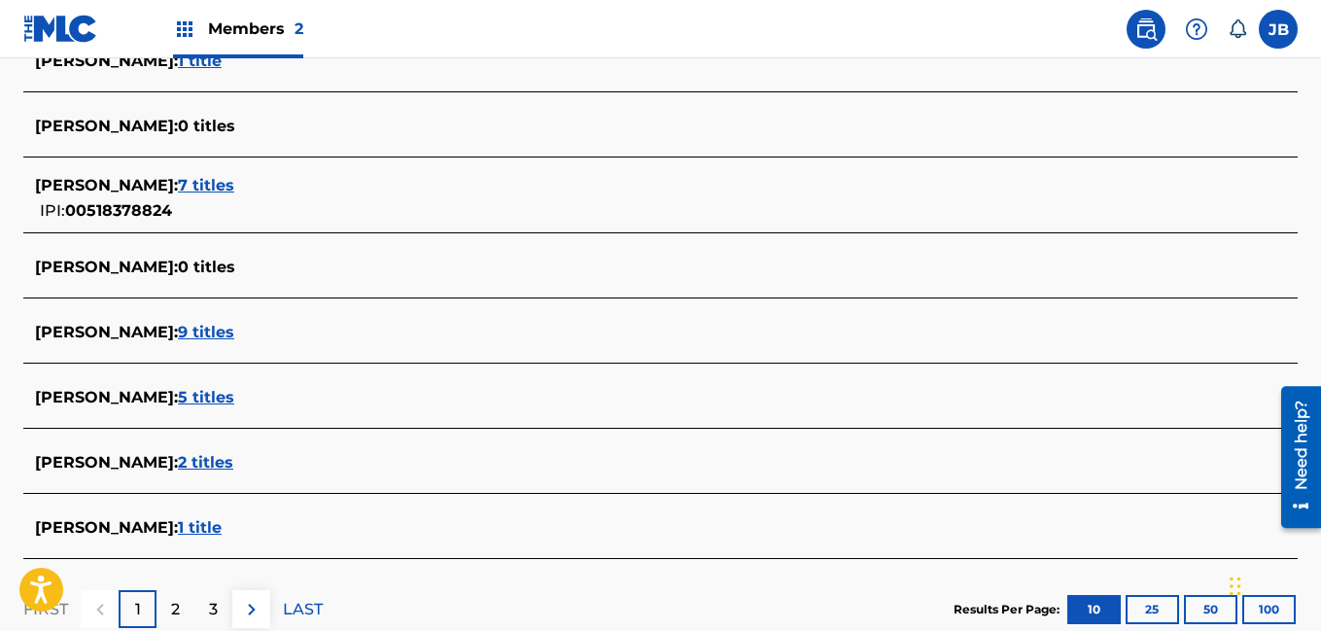
click at [218, 333] on span "9 titles" at bounding box center [206, 332] width 56 height 18
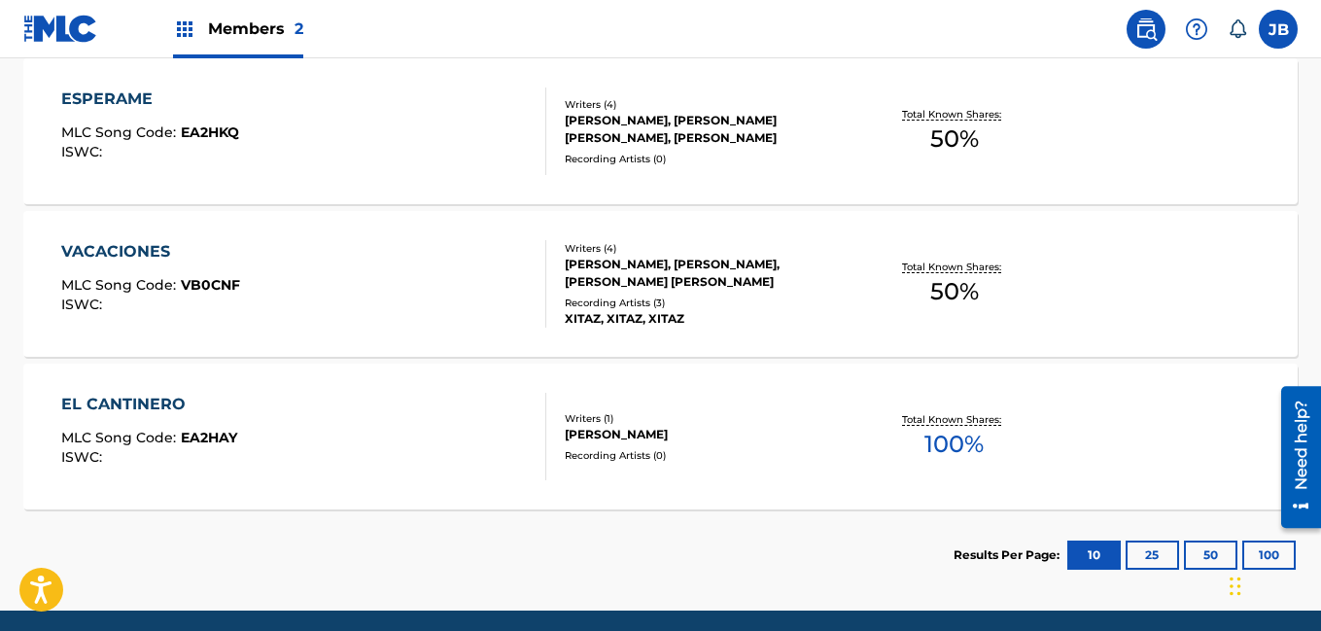
scroll to position [1513, 0]
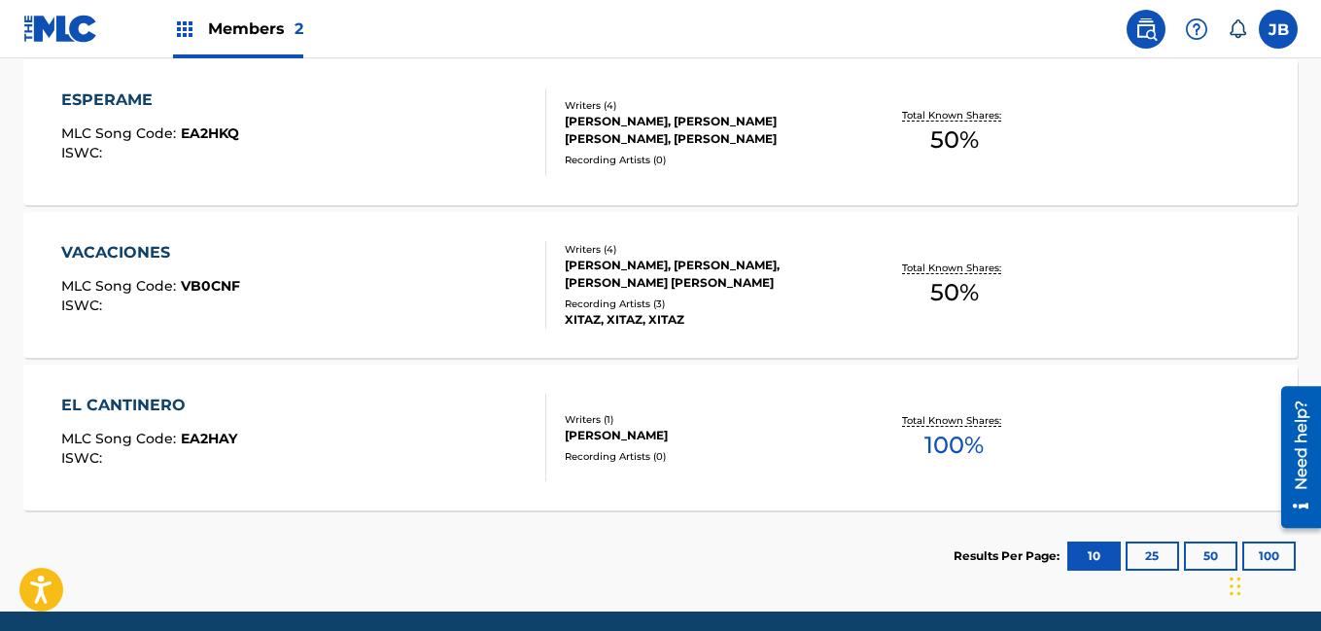
click at [1132, 550] on button "25" at bounding box center [1151, 555] width 53 height 29
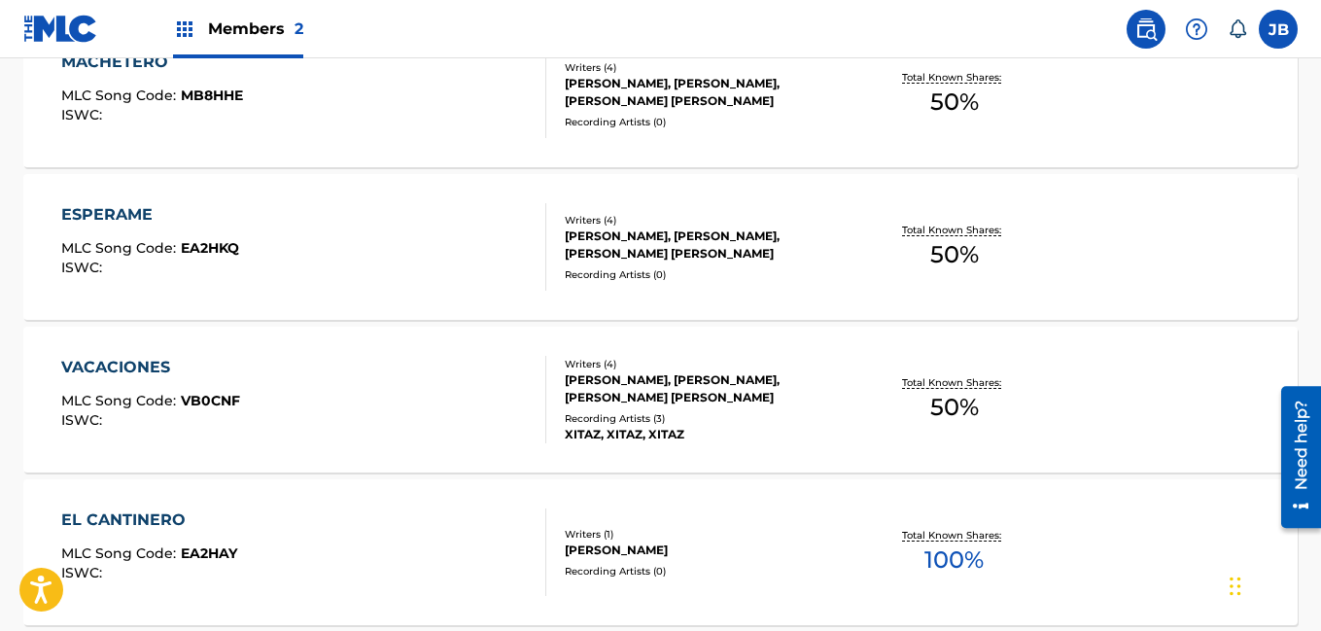
scroll to position [1587, 0]
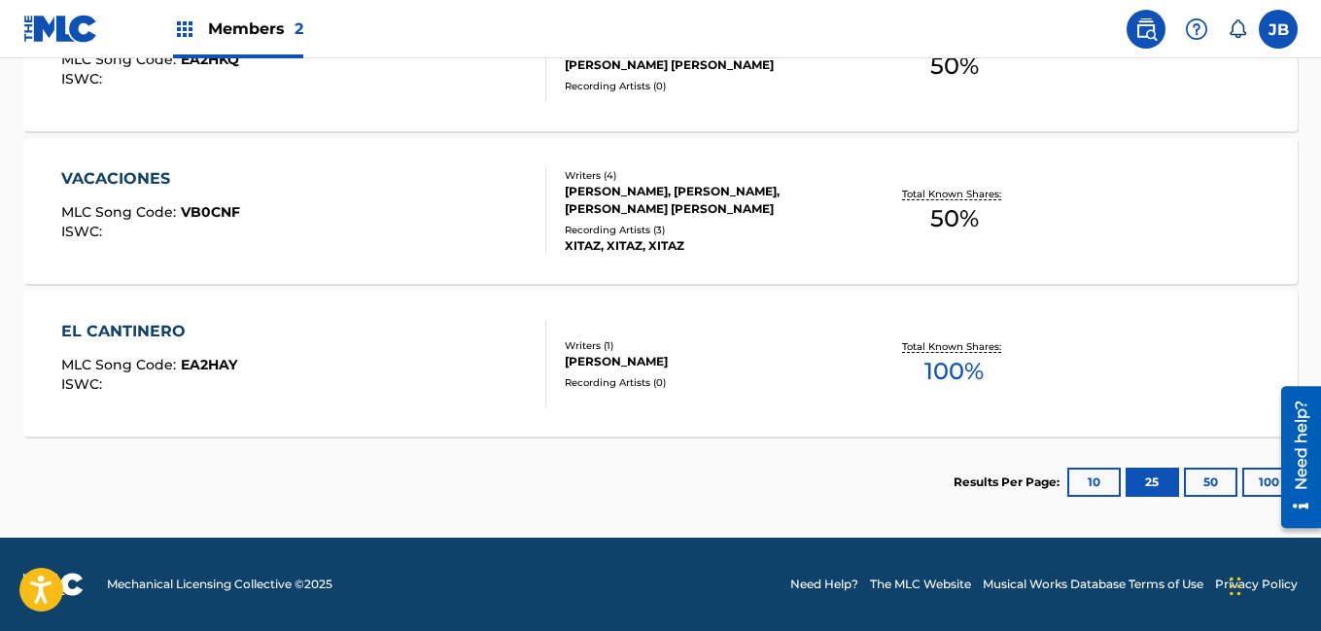
click at [1213, 473] on button "50" at bounding box center [1210, 481] width 53 height 29
click at [1269, 475] on div at bounding box center [1293, 456] width 54 height 156
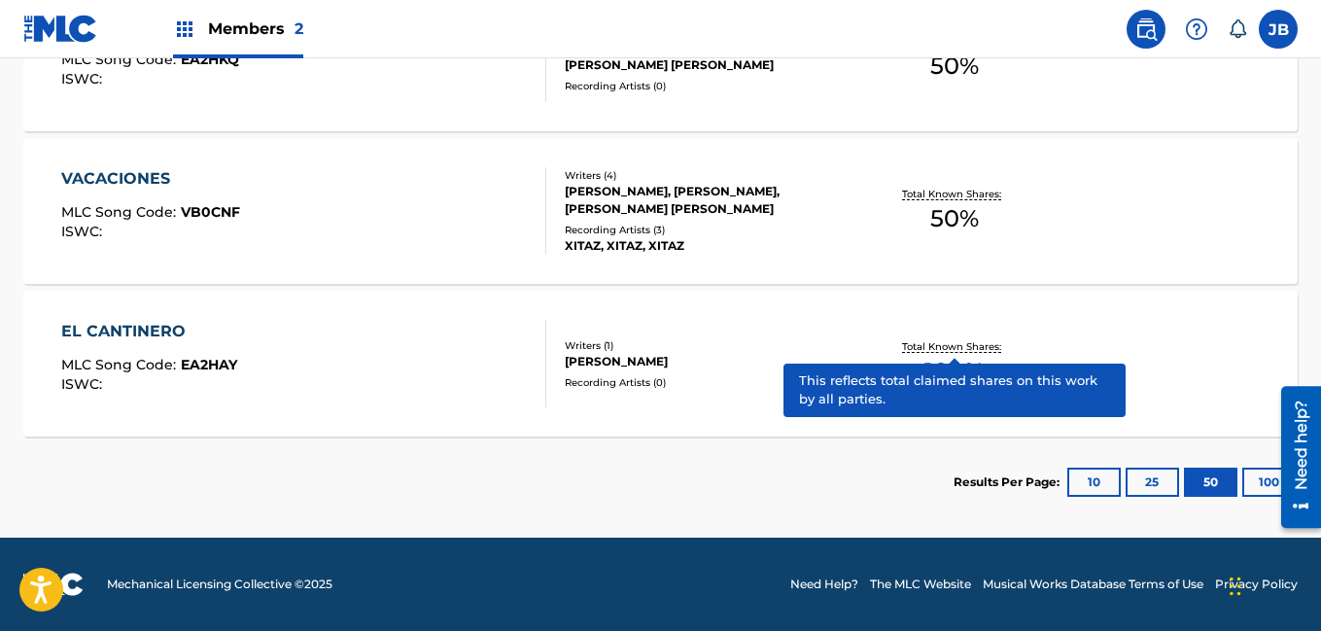
click at [1259, 482] on button "100" at bounding box center [1268, 481] width 53 height 29
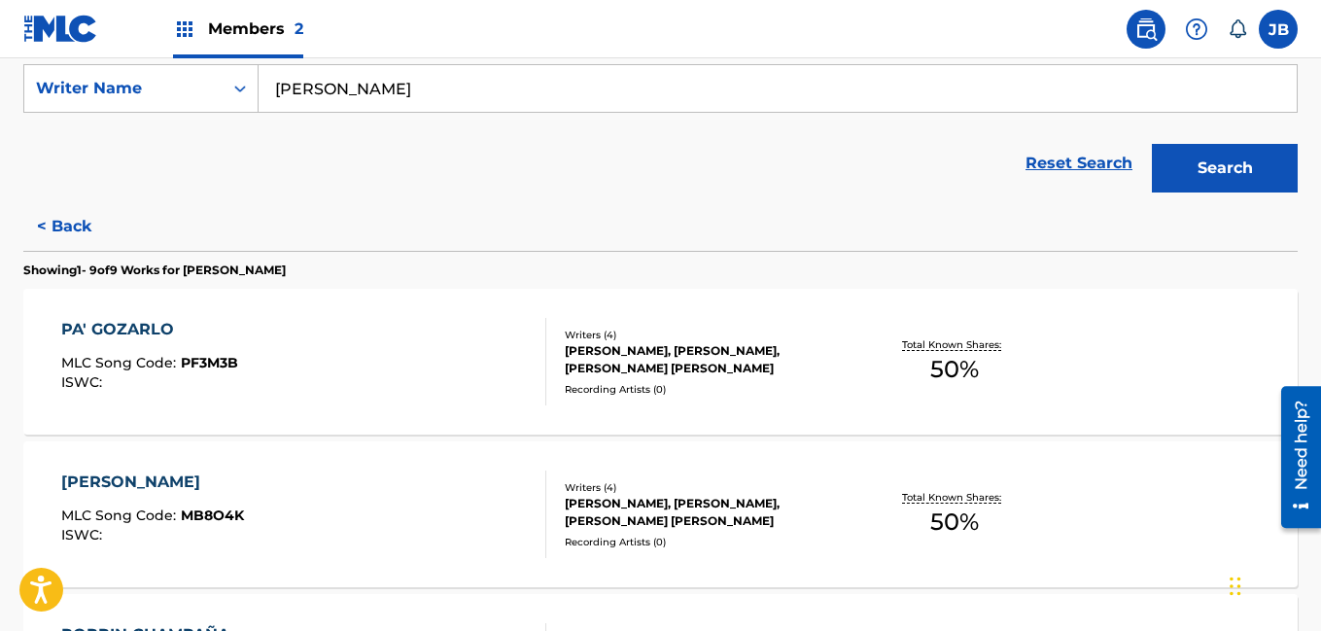
scroll to position [371, 0]
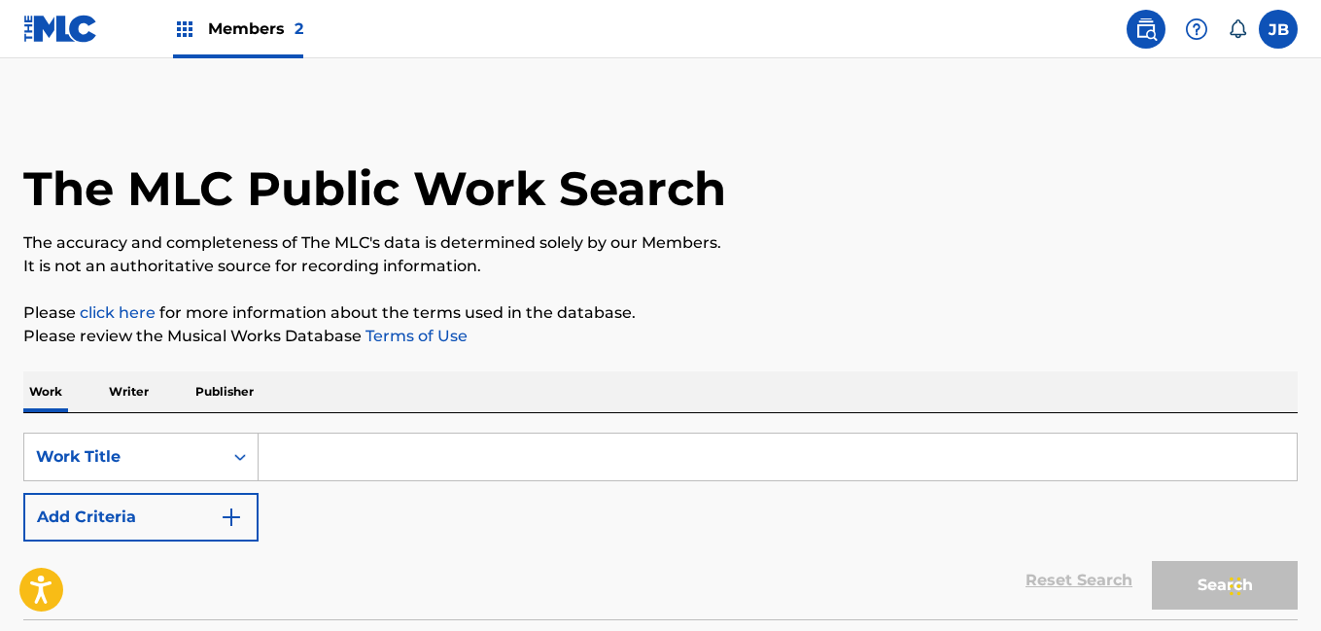
click at [119, 390] on p "Writer" at bounding box center [129, 391] width 52 height 41
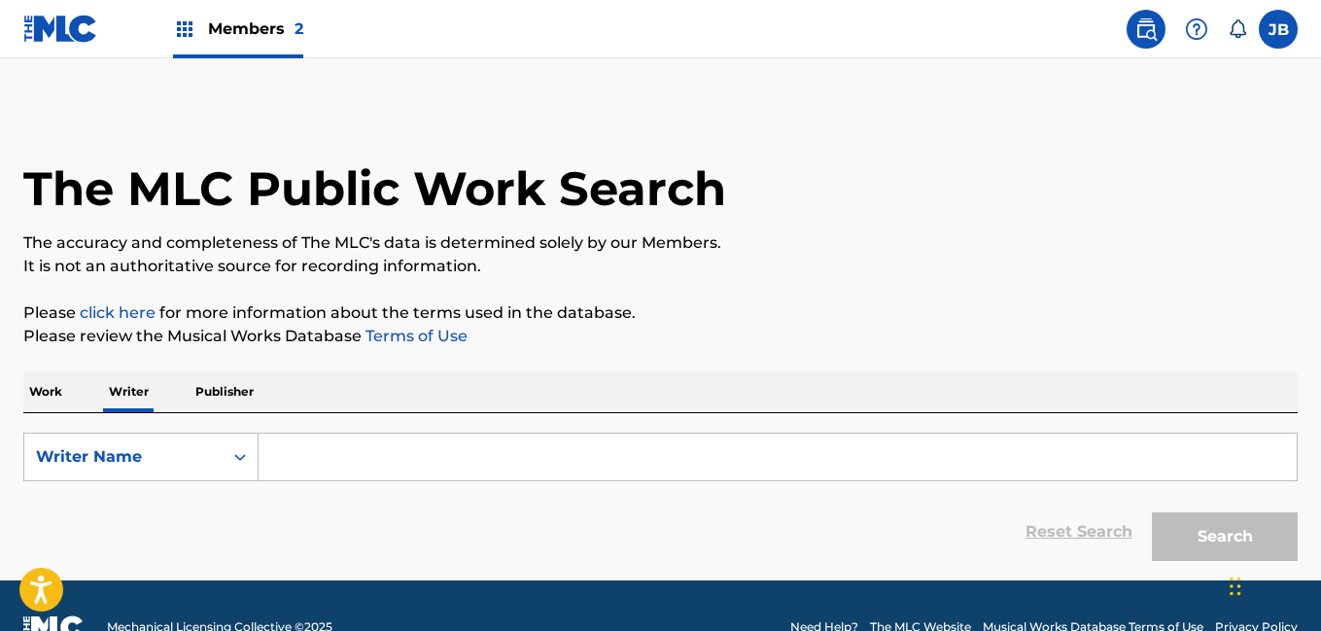
click at [309, 476] on input "Search Form" at bounding box center [778, 456] width 1038 height 47
click at [35, 385] on p "Work" at bounding box center [45, 391] width 45 height 41
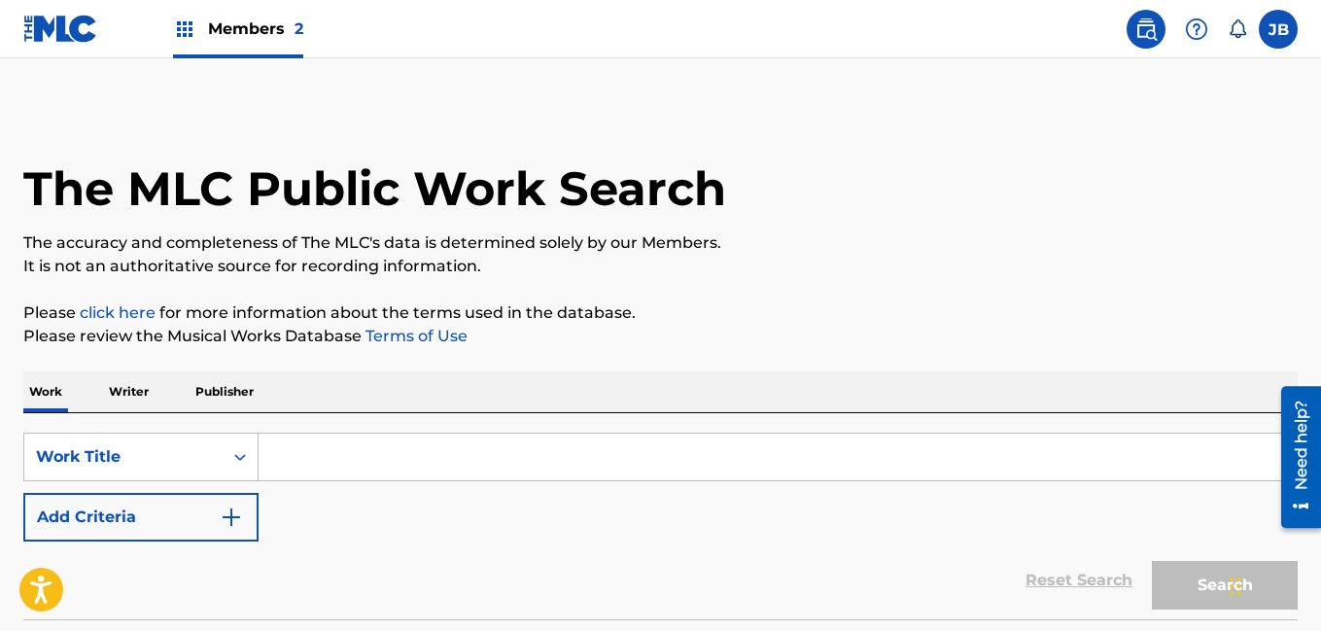
click at [233, 521] on img "Search Form" at bounding box center [231, 516] width 23 height 23
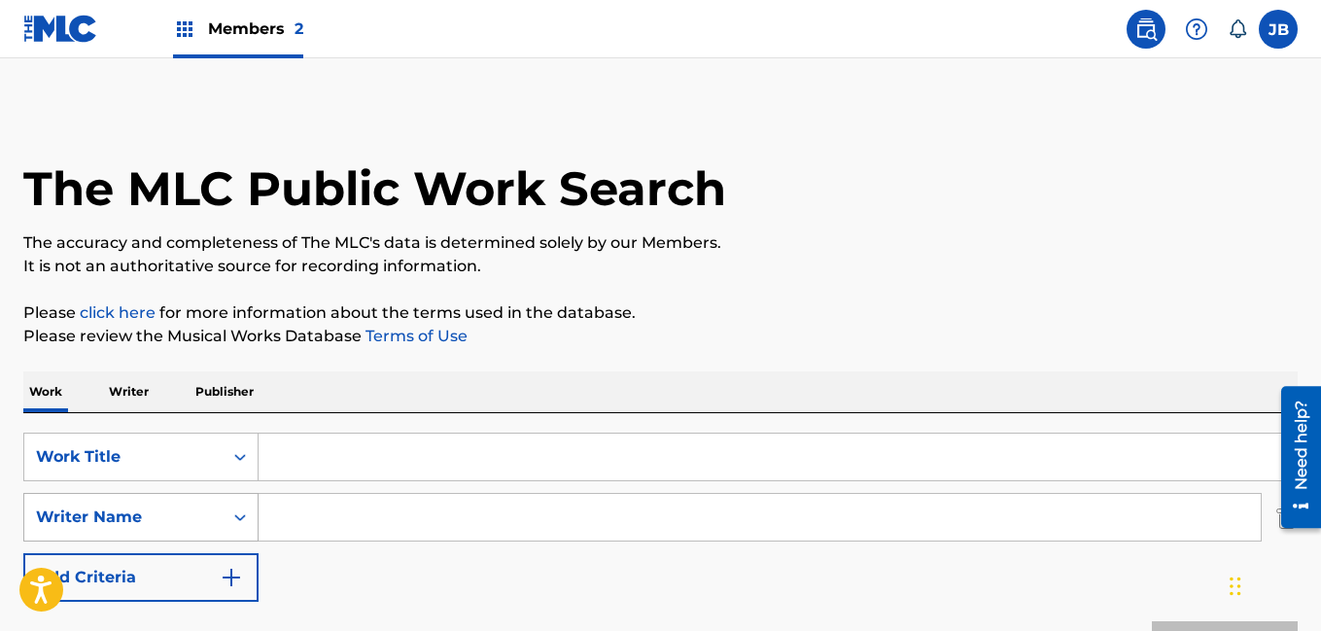
click at [240, 515] on icon "Search Form" at bounding box center [239, 516] width 19 height 19
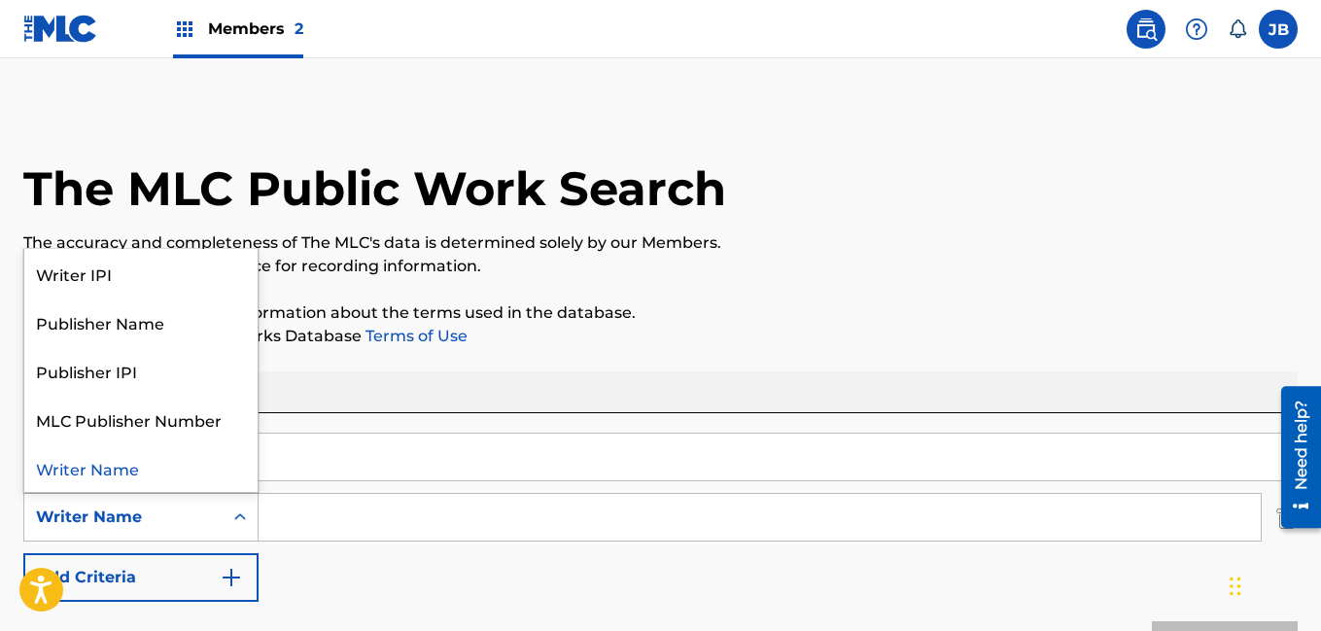
click at [370, 550] on div "SearchWithCriteria105296fd-ee49-4d78-a38e-554eca683f6d Work Title SearchWithCri…" at bounding box center [660, 517] width 1274 height 169
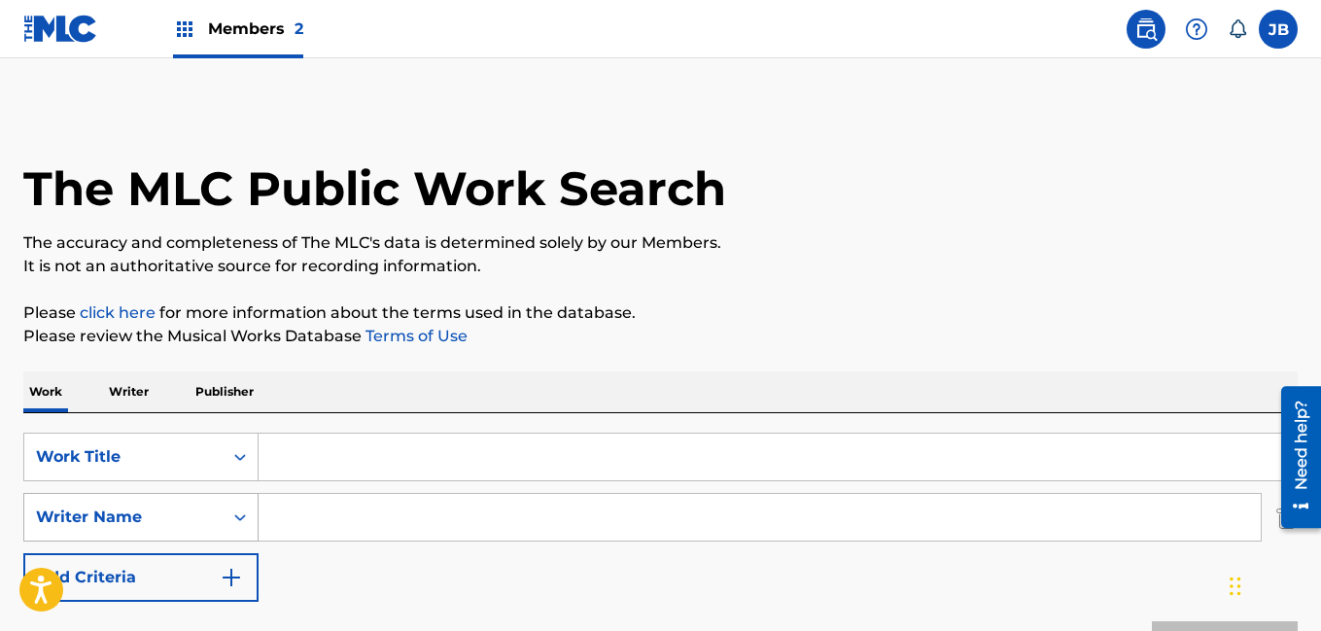
click at [241, 516] on icon "Search Form" at bounding box center [240, 517] width 12 height 7
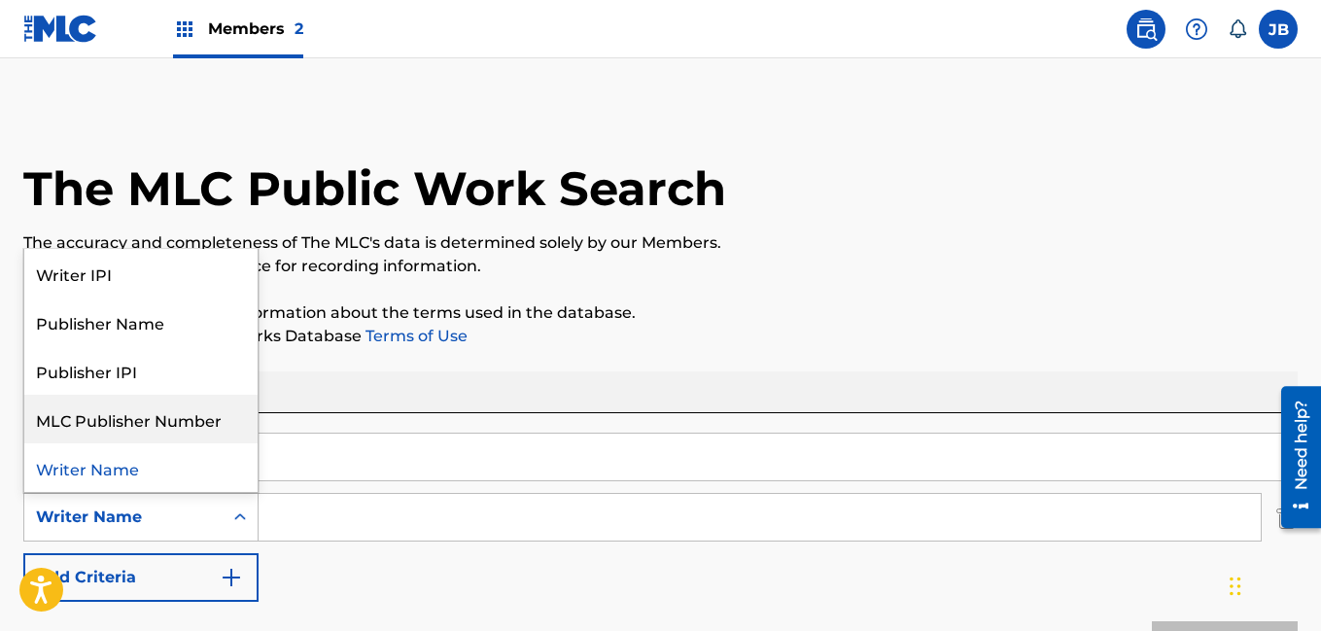
click at [429, 617] on div "Reset Search Search" at bounding box center [660, 641] width 1274 height 78
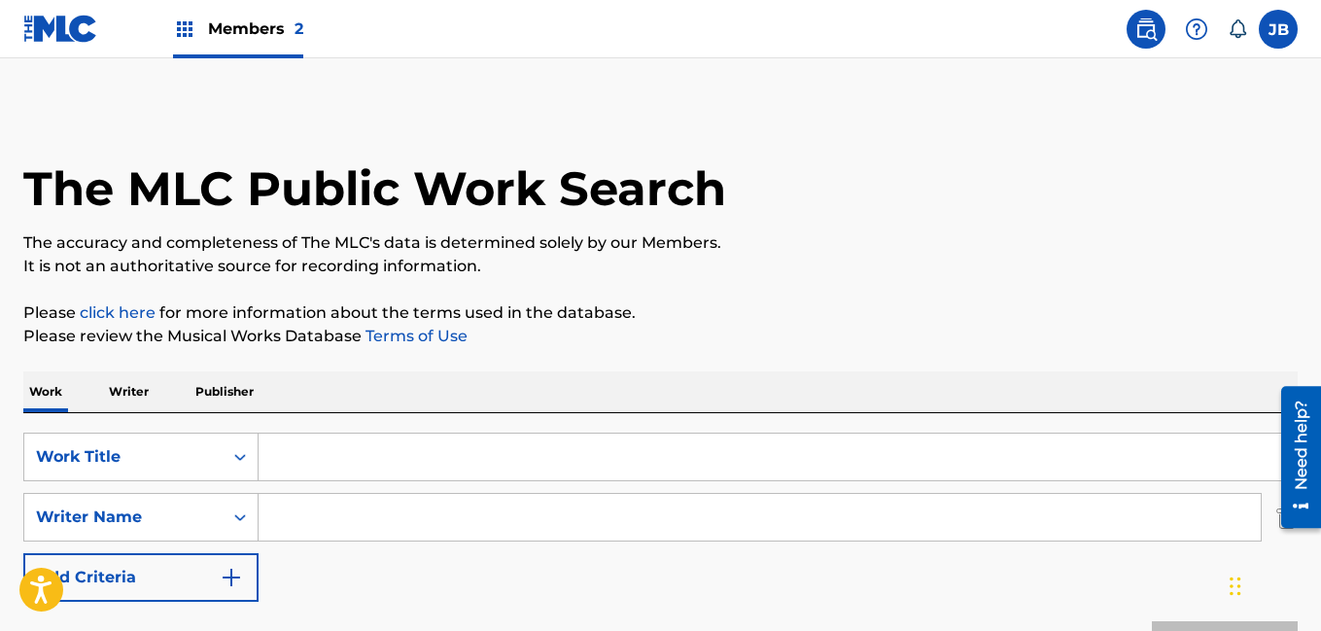
click at [363, 472] on input "Search Form" at bounding box center [778, 456] width 1038 height 47
type input "j"
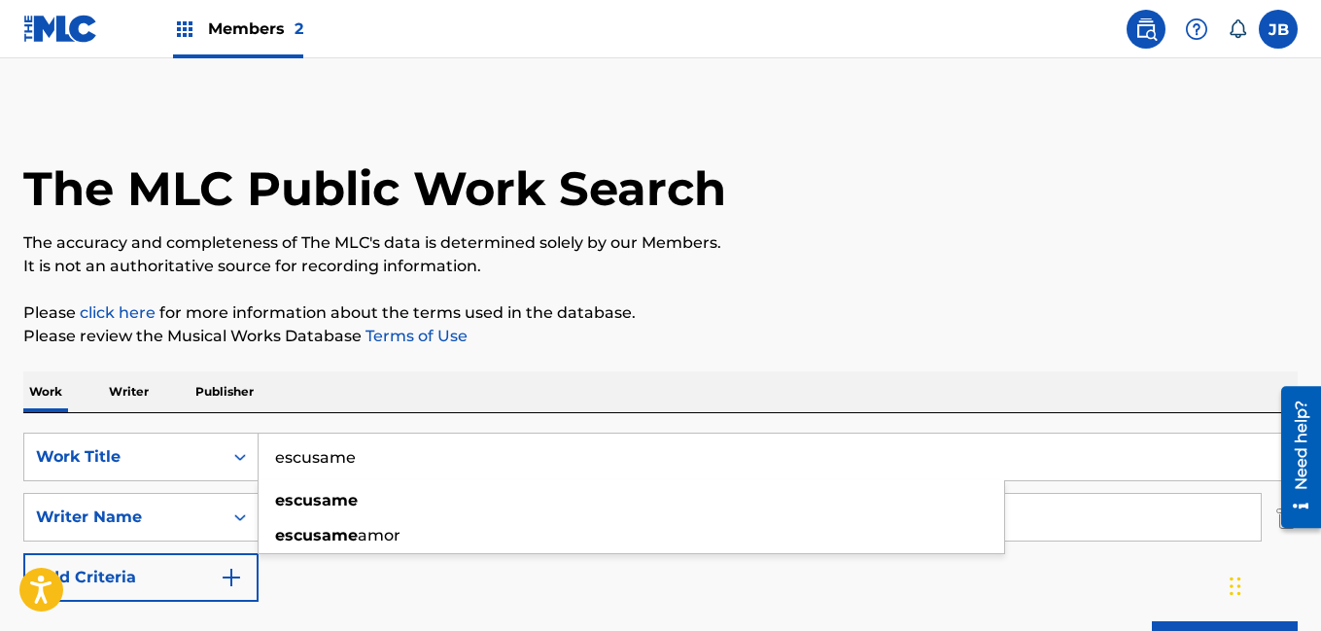
type input "escusame"
click at [493, 521] on input "Search Form" at bounding box center [760, 517] width 1002 height 47
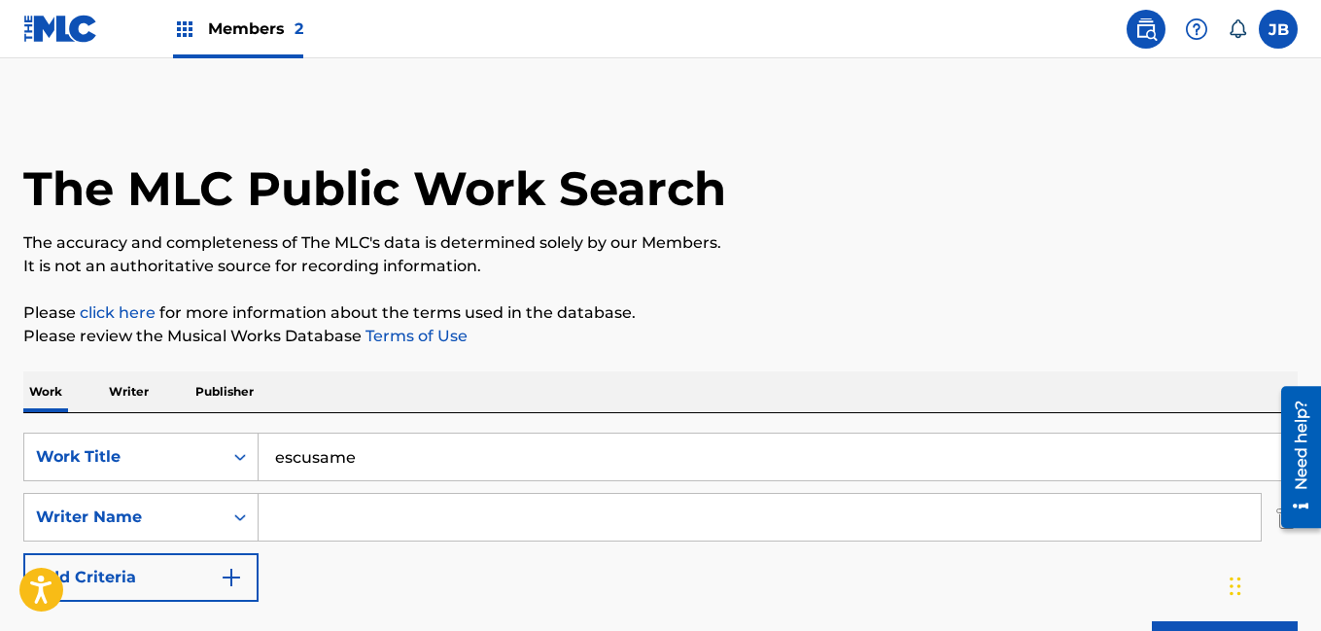
type input "o"
type input "vita valaguer"
click at [384, 449] on input "escusame" at bounding box center [778, 456] width 1038 height 47
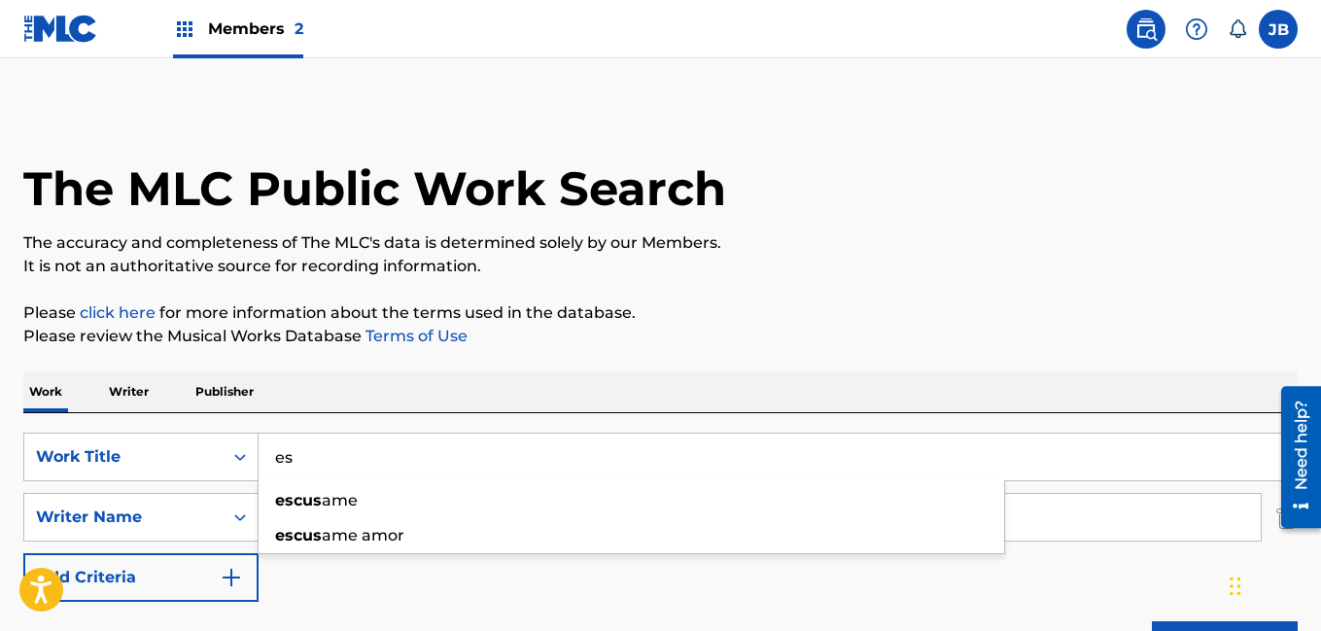
type input "e"
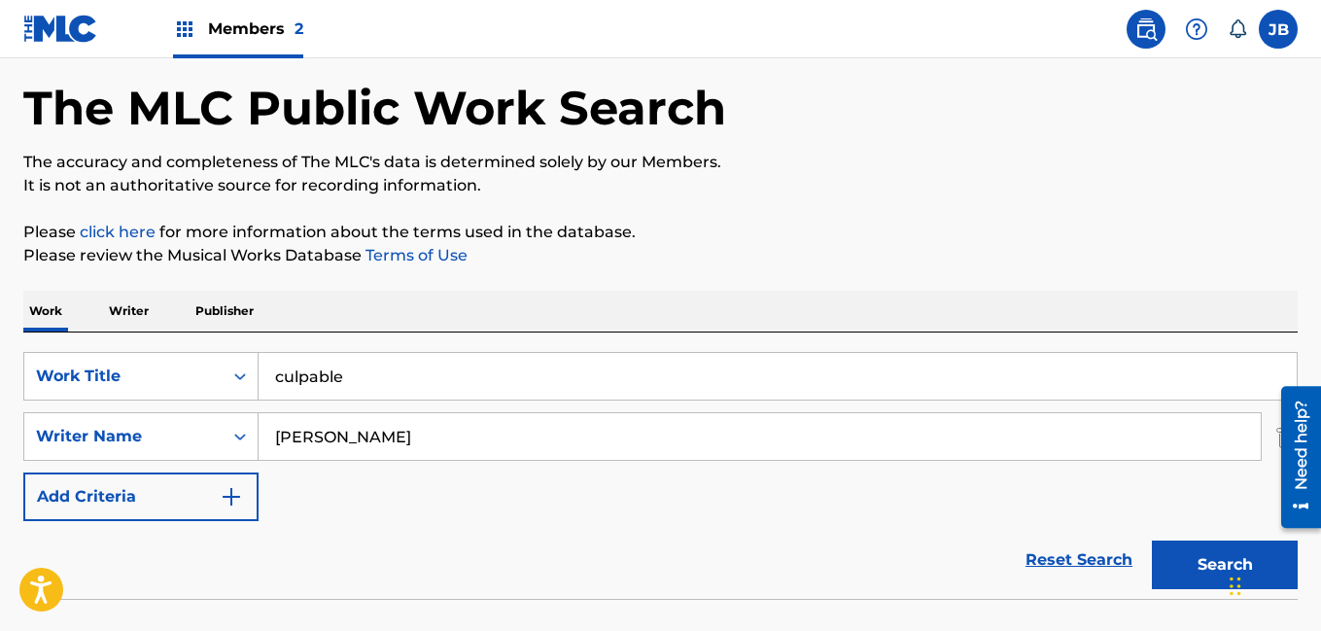
scroll to position [84, 0]
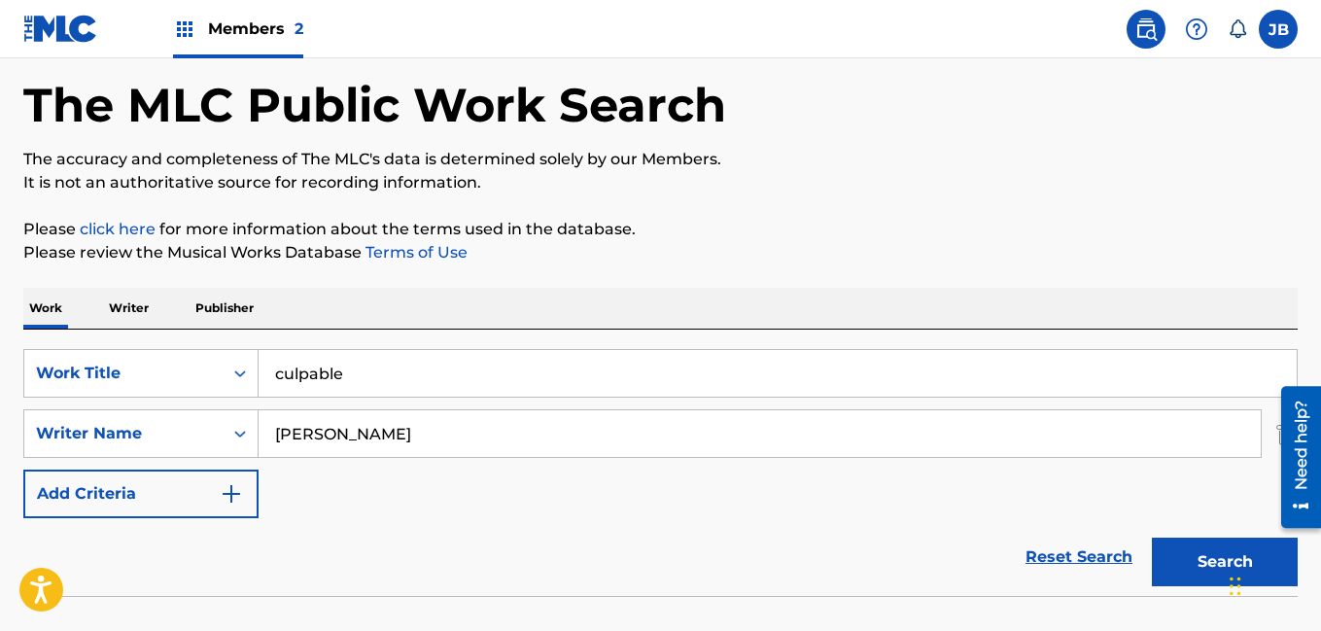
click at [1200, 570] on button "Search" at bounding box center [1225, 561] width 146 height 49
click at [1172, 566] on button "Search" at bounding box center [1225, 561] width 146 height 49
click at [1185, 567] on button "Search" at bounding box center [1225, 561] width 146 height 49
click at [362, 387] on input "culpable" at bounding box center [778, 373] width 1038 height 47
type input "c"
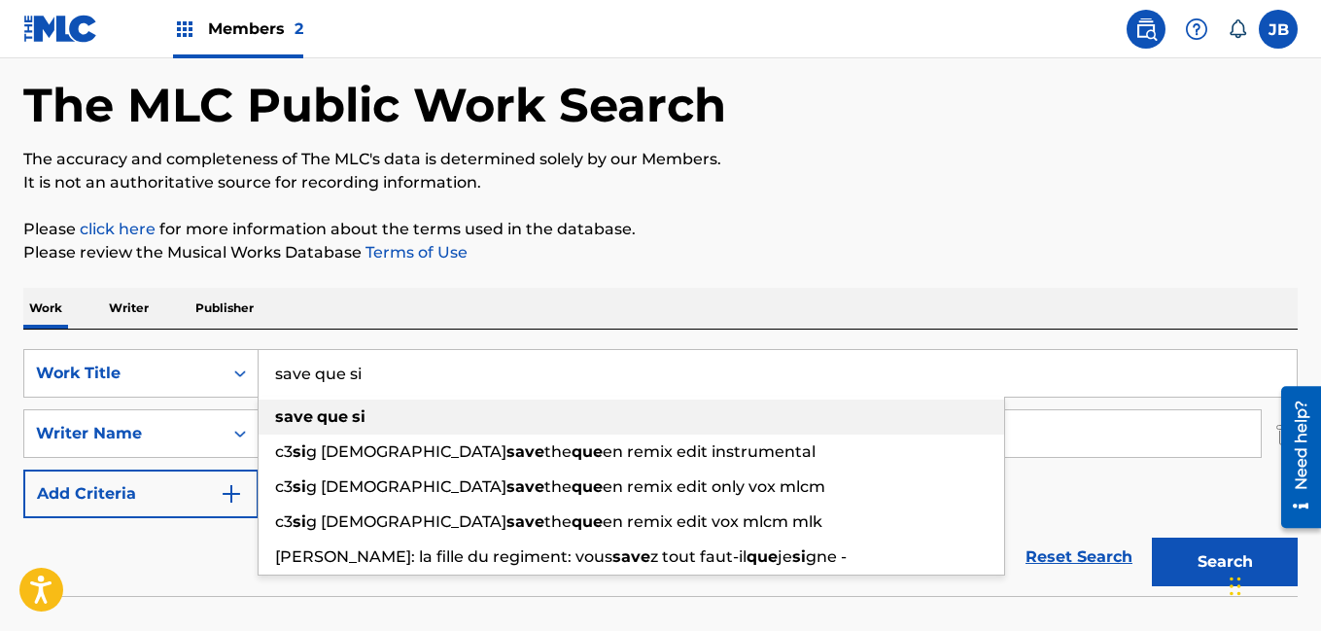
type input "save que si"
click at [395, 407] on div "save que si" at bounding box center [631, 416] width 745 height 35
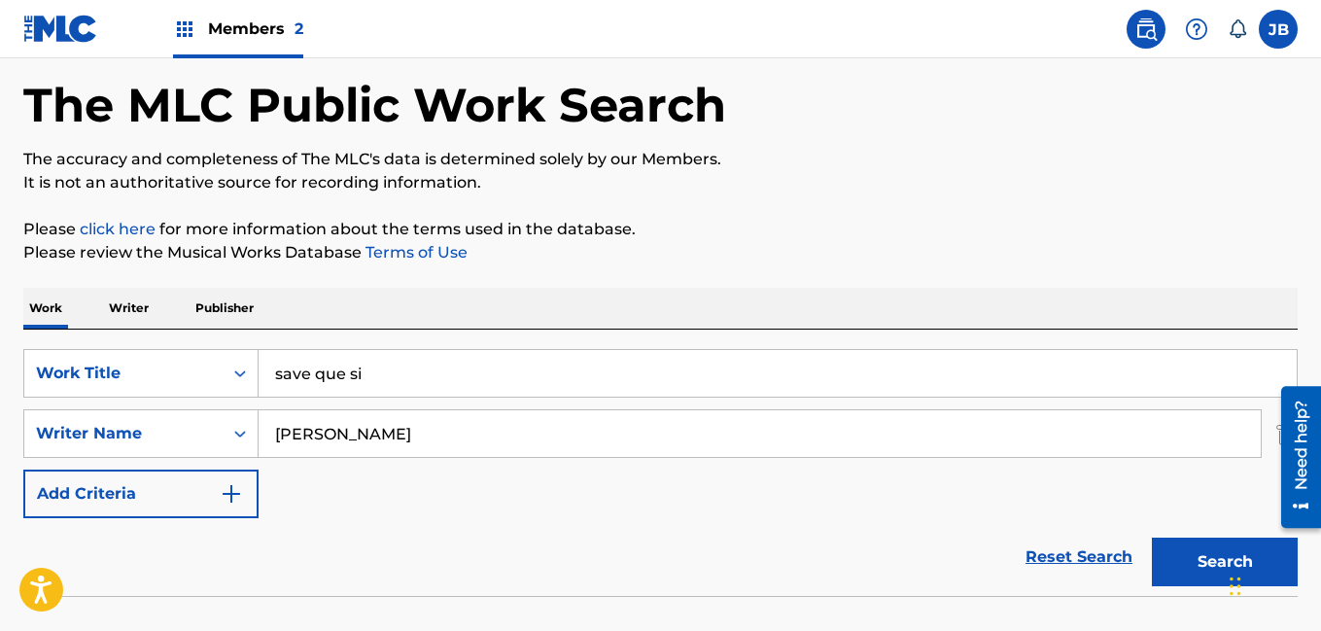
click at [1152, 537] on button "Search" at bounding box center [1225, 561] width 146 height 49
click at [394, 432] on input "vita valaguer" at bounding box center [760, 433] width 1002 height 47
type input "v"
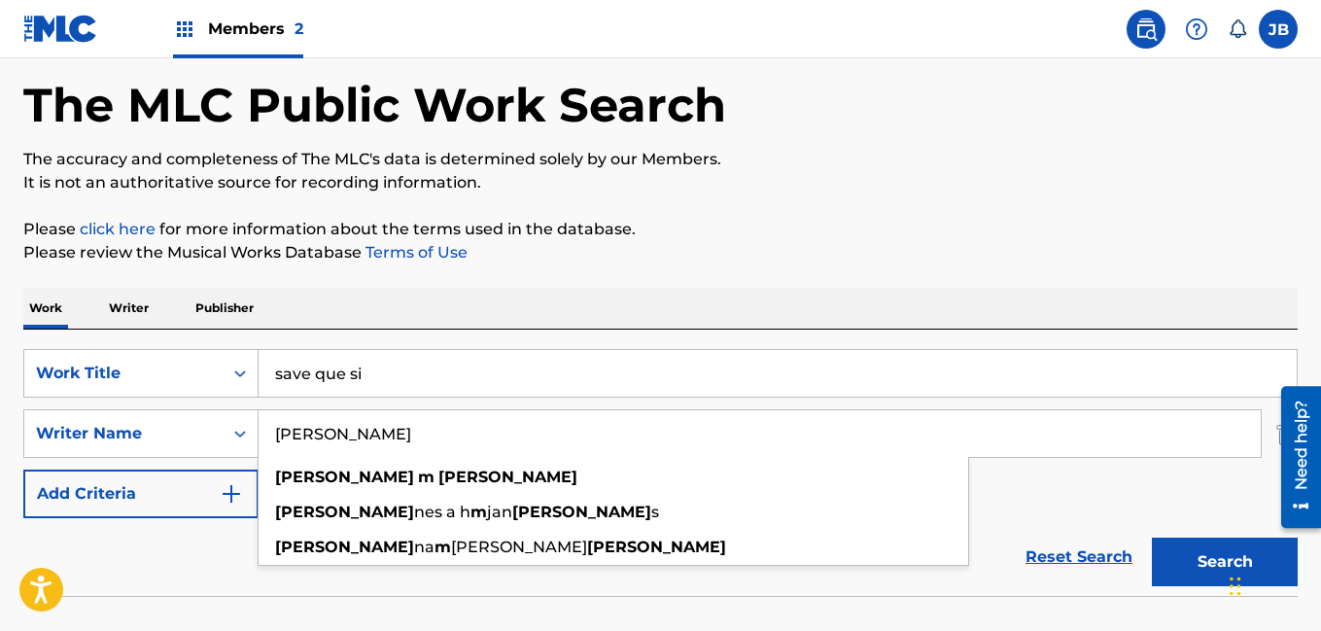
type input "johan m bernard"
click at [1185, 560] on button "Search" at bounding box center [1225, 561] width 146 height 49
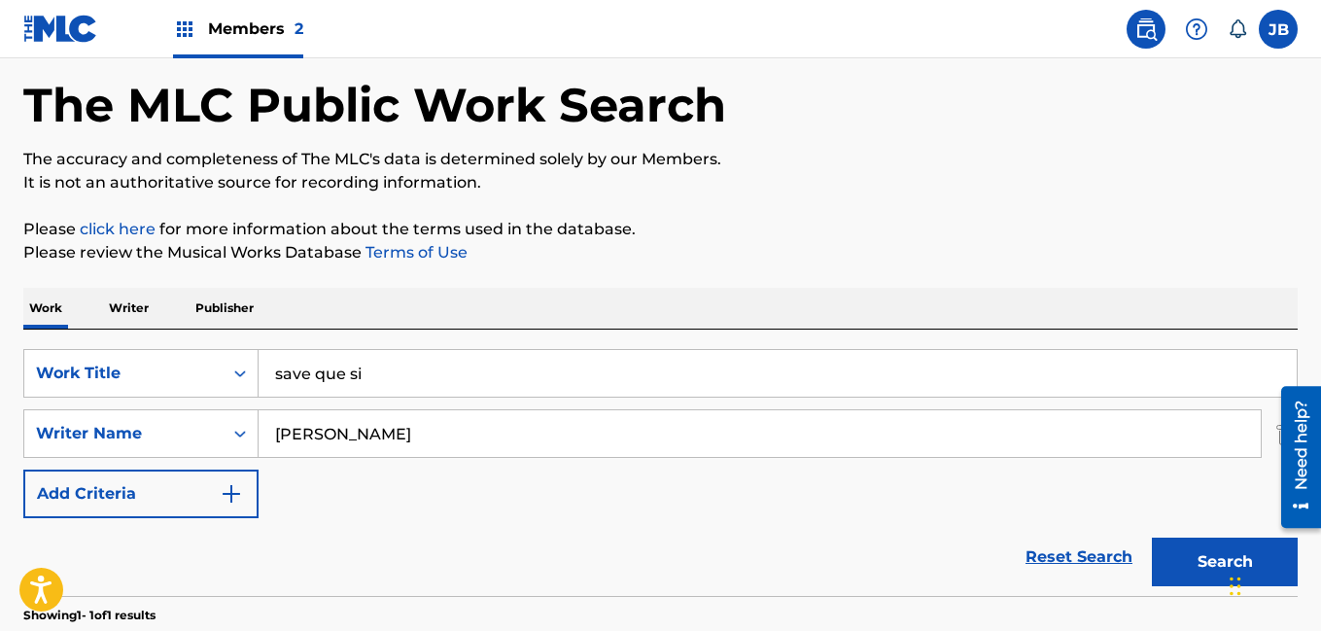
click at [128, 226] on link "click here" at bounding box center [118, 229] width 76 height 18
click at [421, 433] on input "johan m bernard" at bounding box center [760, 433] width 1002 height 47
type input "vita valaguer"
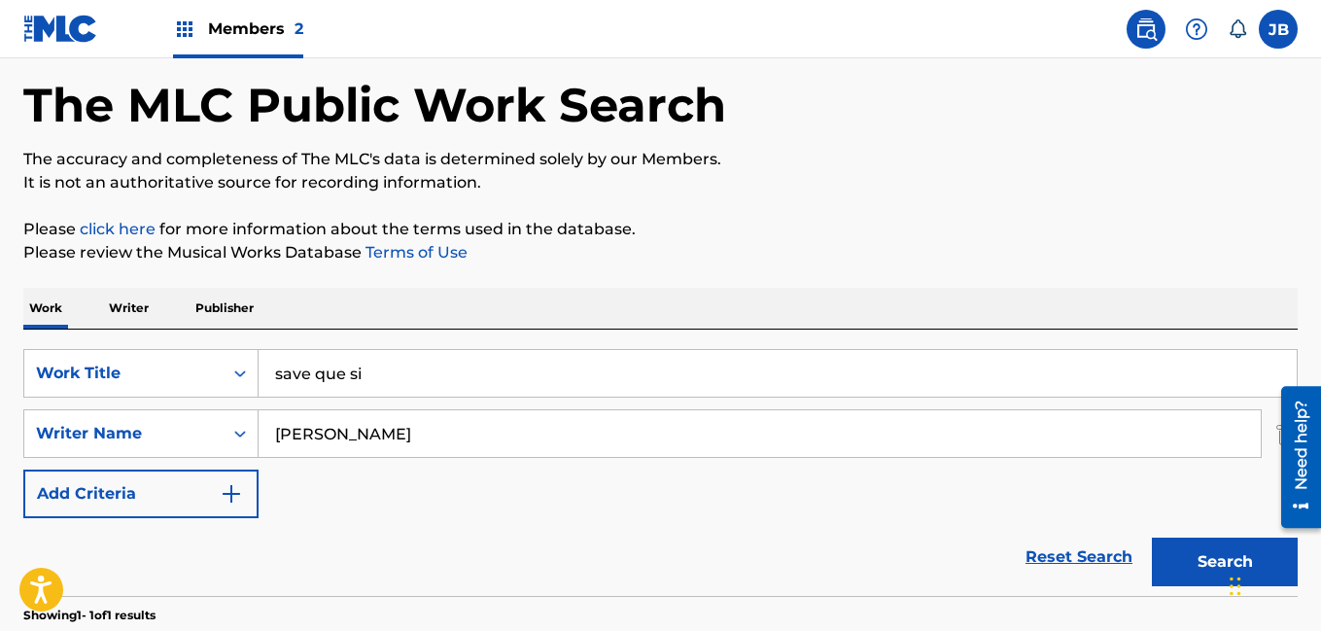
click at [1152, 537] on button "Search" at bounding box center [1225, 561] width 146 height 49
